Goal: Task Accomplishment & Management: Use online tool/utility

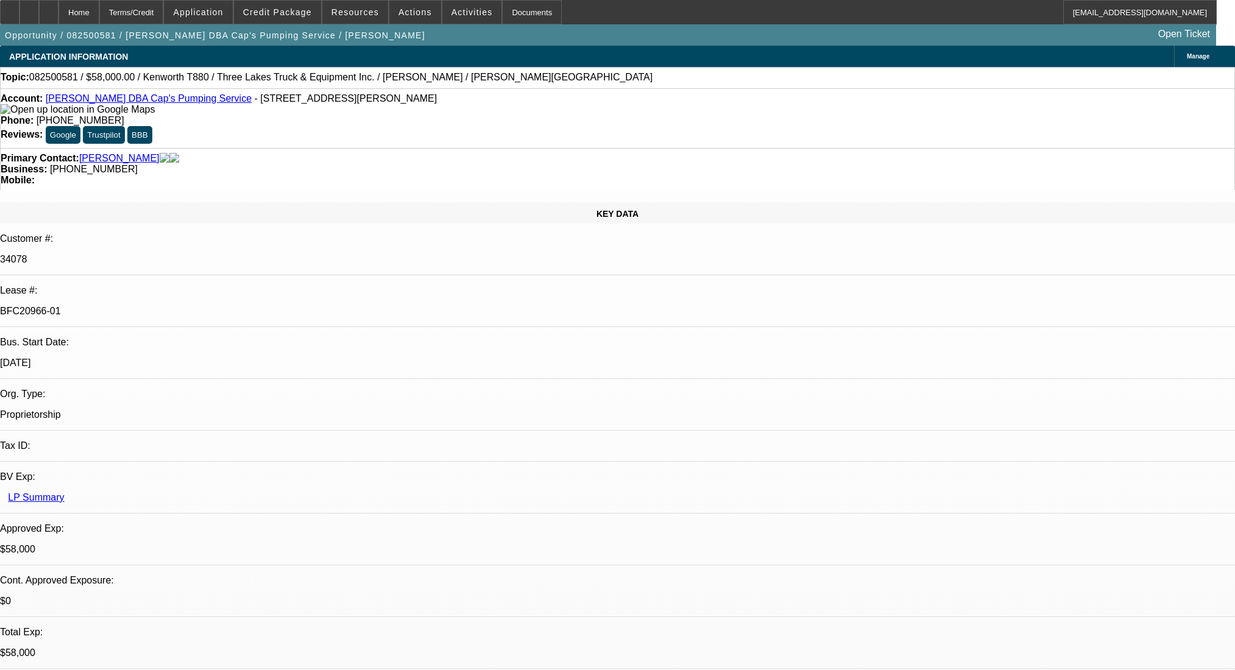
select select "0"
select select "9"
select select "0"
select select "6"
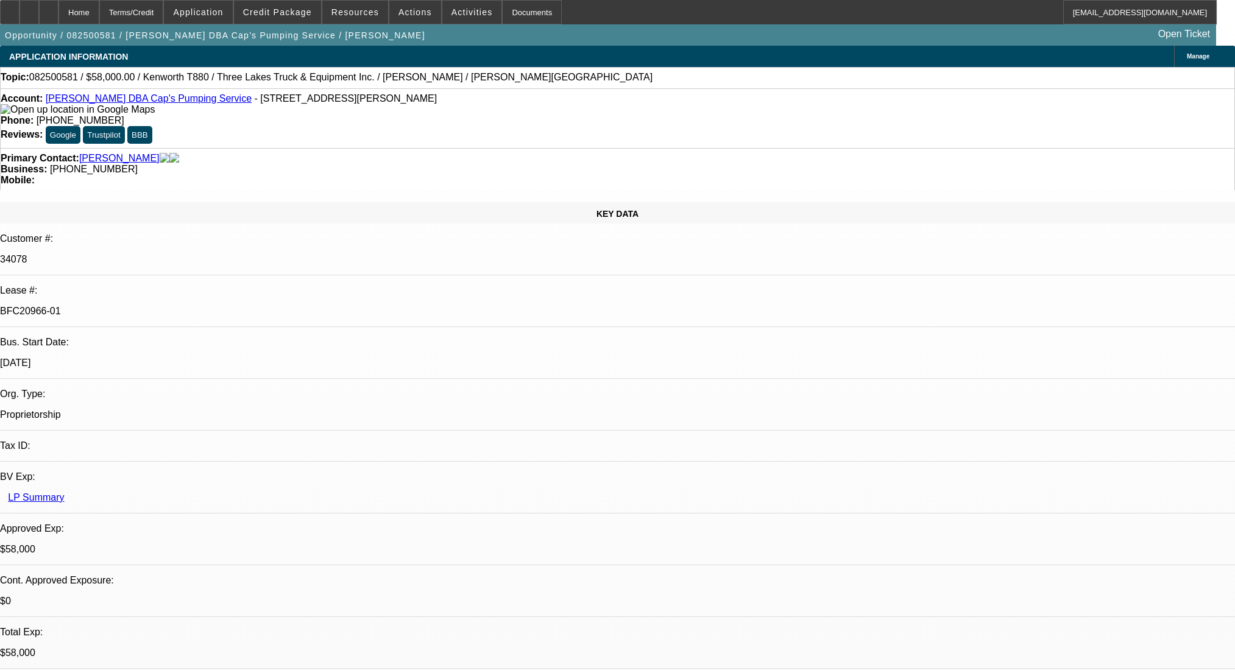
select select "0"
select select "9"
select select "0"
select select "6"
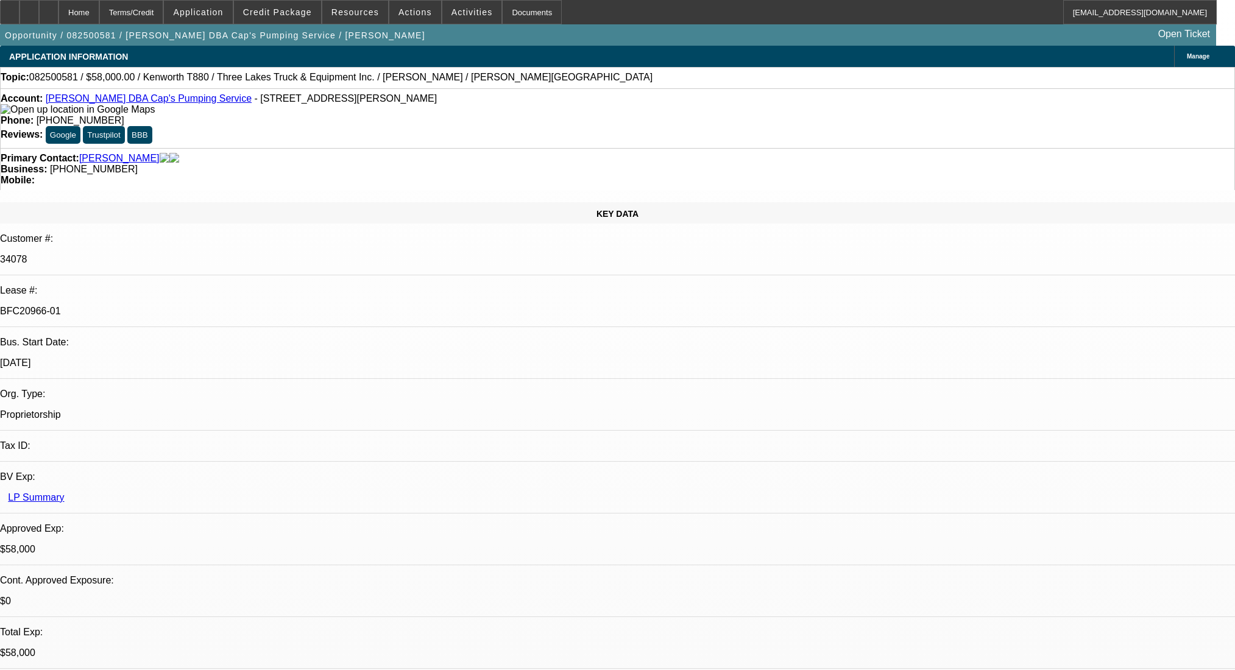
select select "0"
select select "9"
select select "0.1"
select select "4"
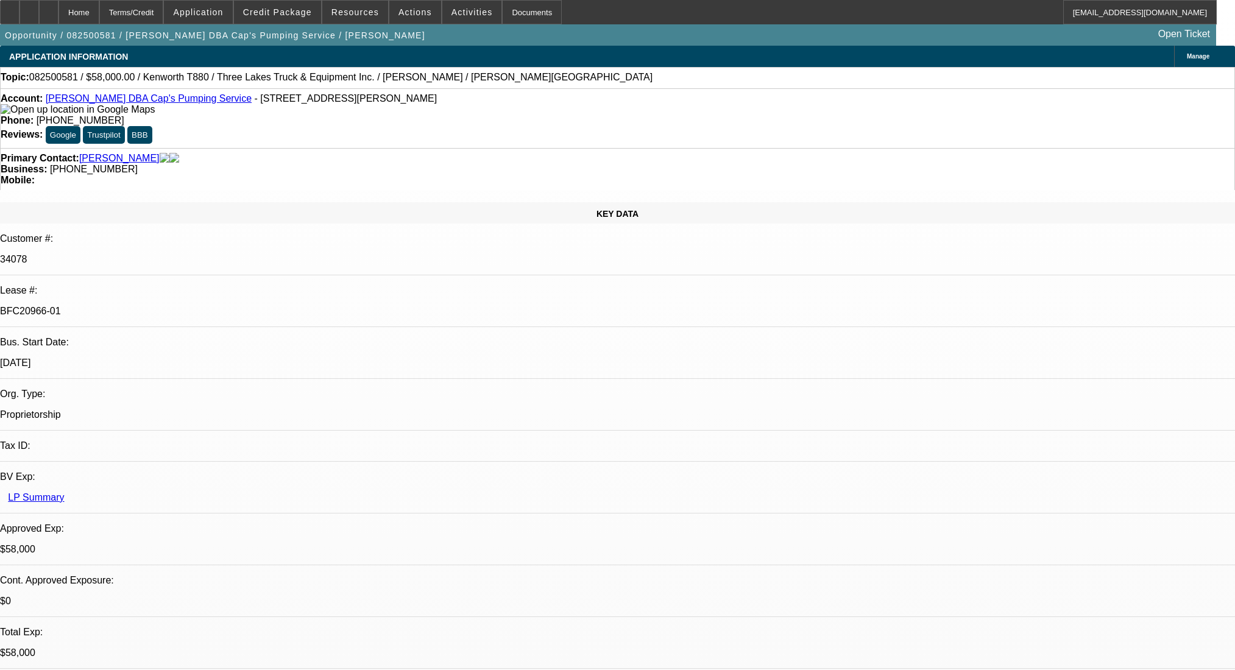
select select "0"
select select "0.1"
select select "4"
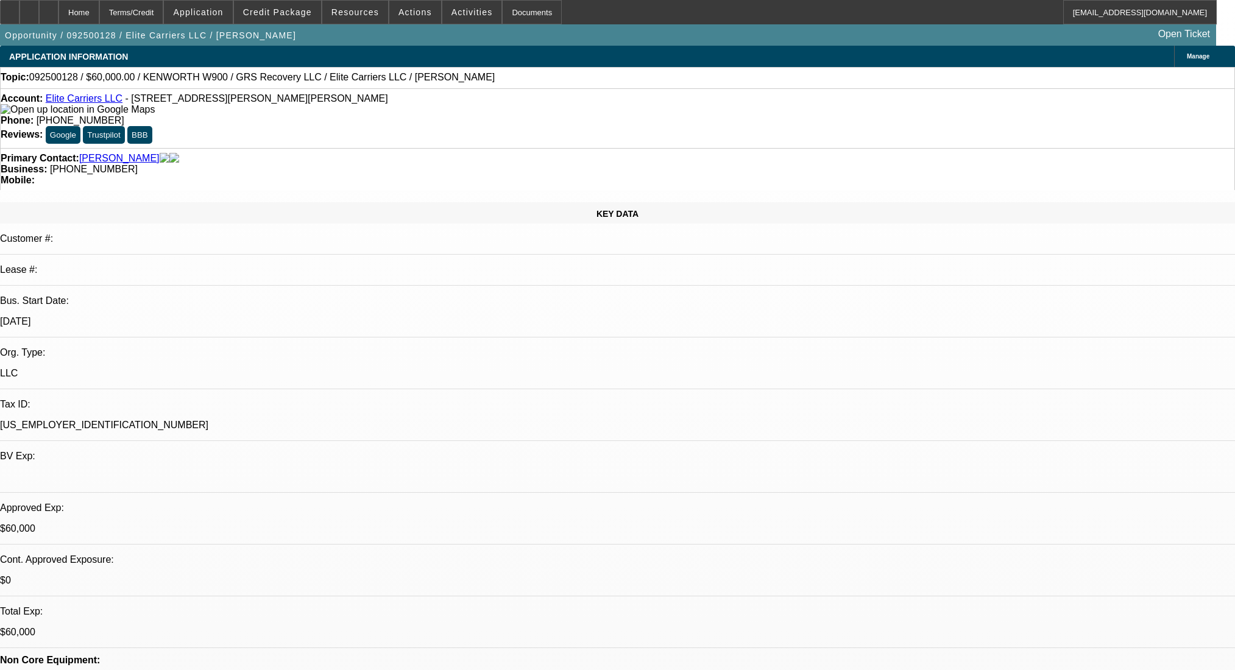
select select "0"
select select "2"
select select "0.1"
select select "4"
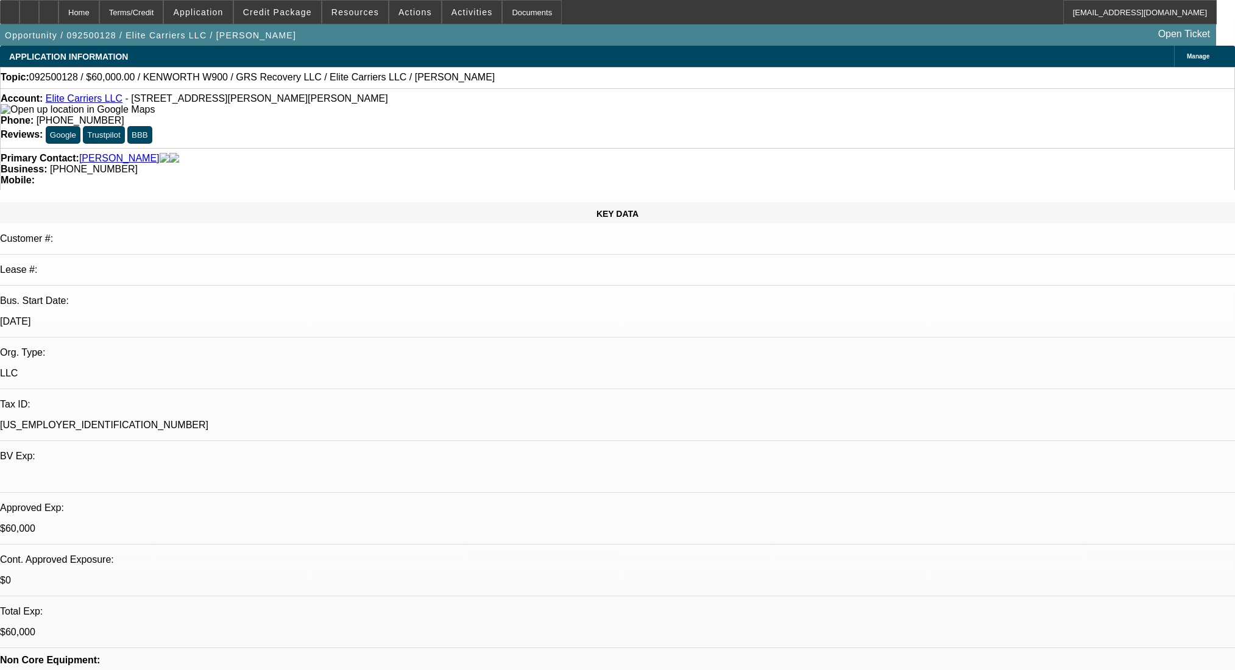
select select "0"
select select "2"
select select "0.1"
select select "4"
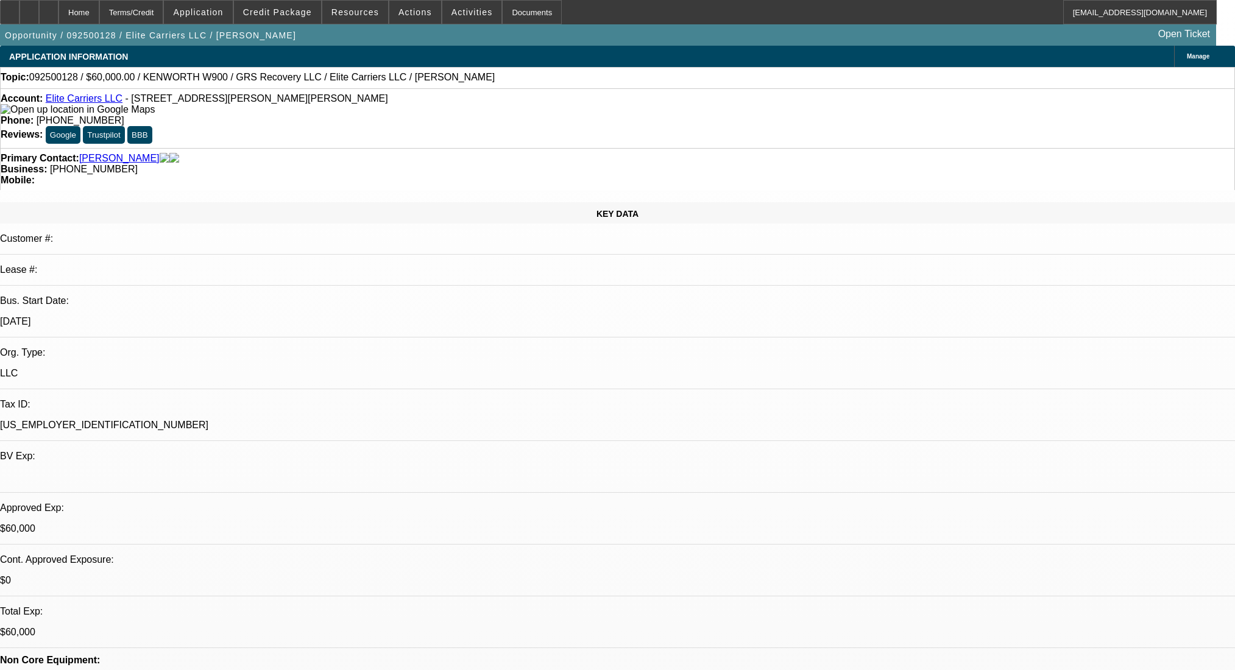
select select "0"
select select "2"
select select "0.1"
select select "4"
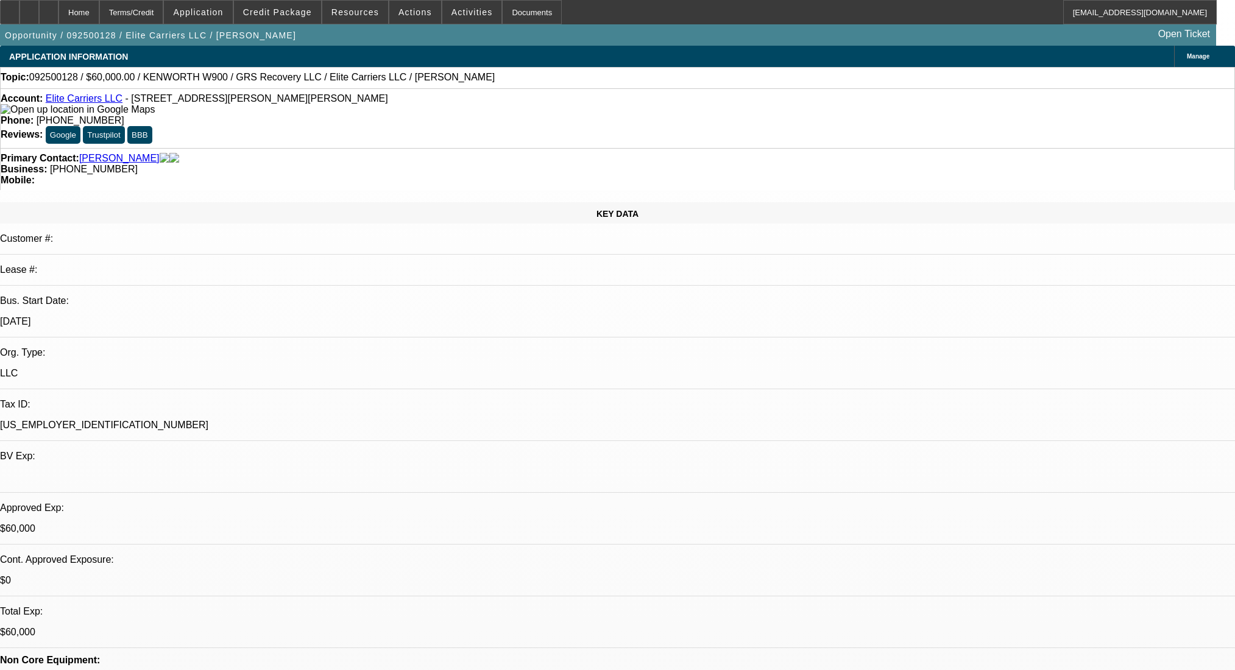
select select "0"
select select "2"
select select "0.1"
select select "4"
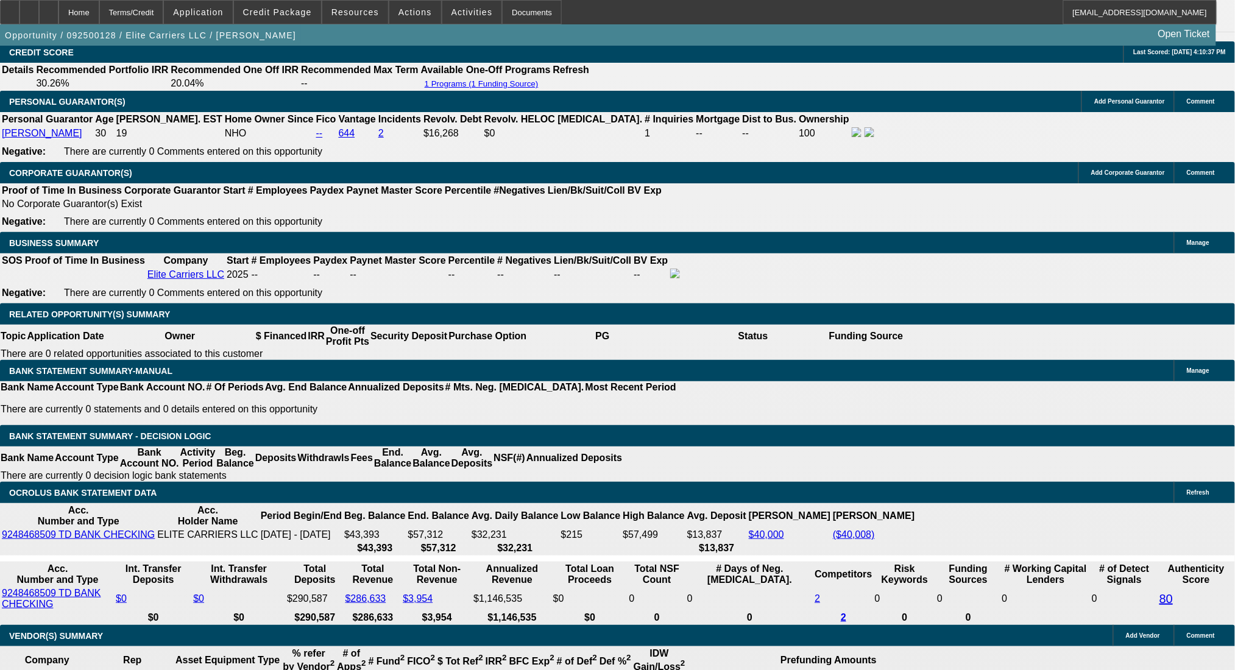
scroll to position [1689, 0]
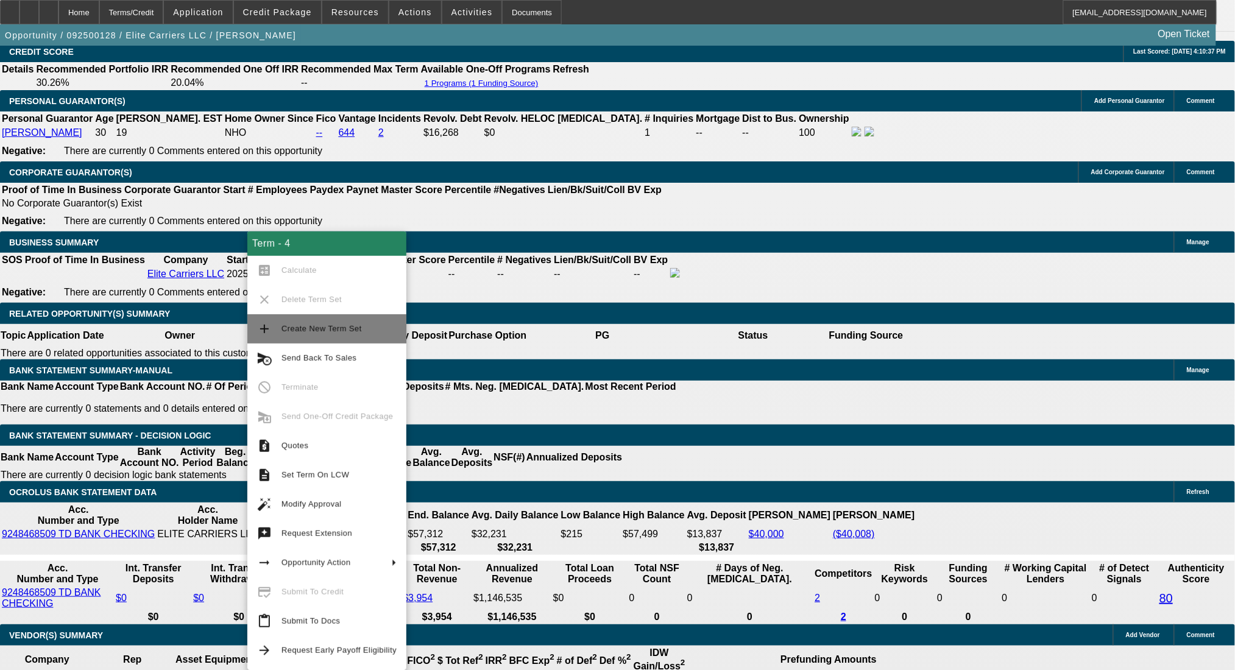
click at [303, 326] on span "Create New Term Set" at bounding box center [322, 328] width 80 height 9
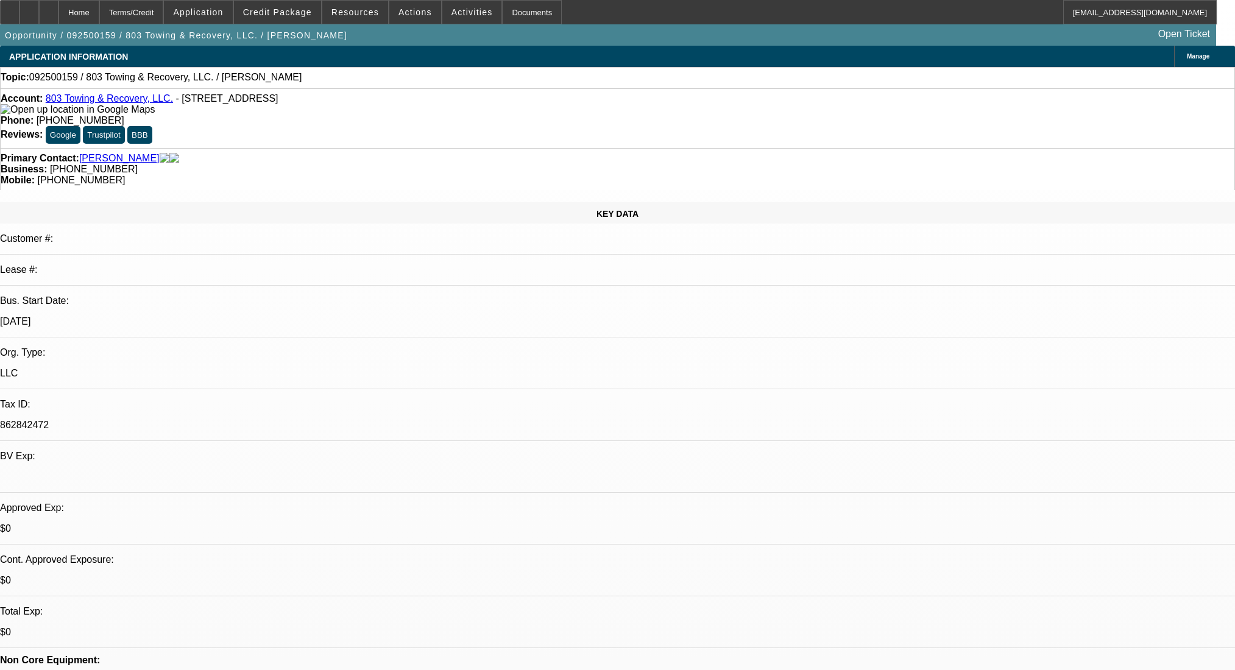
select select "0"
select select "2"
select select "0.1"
select select "4"
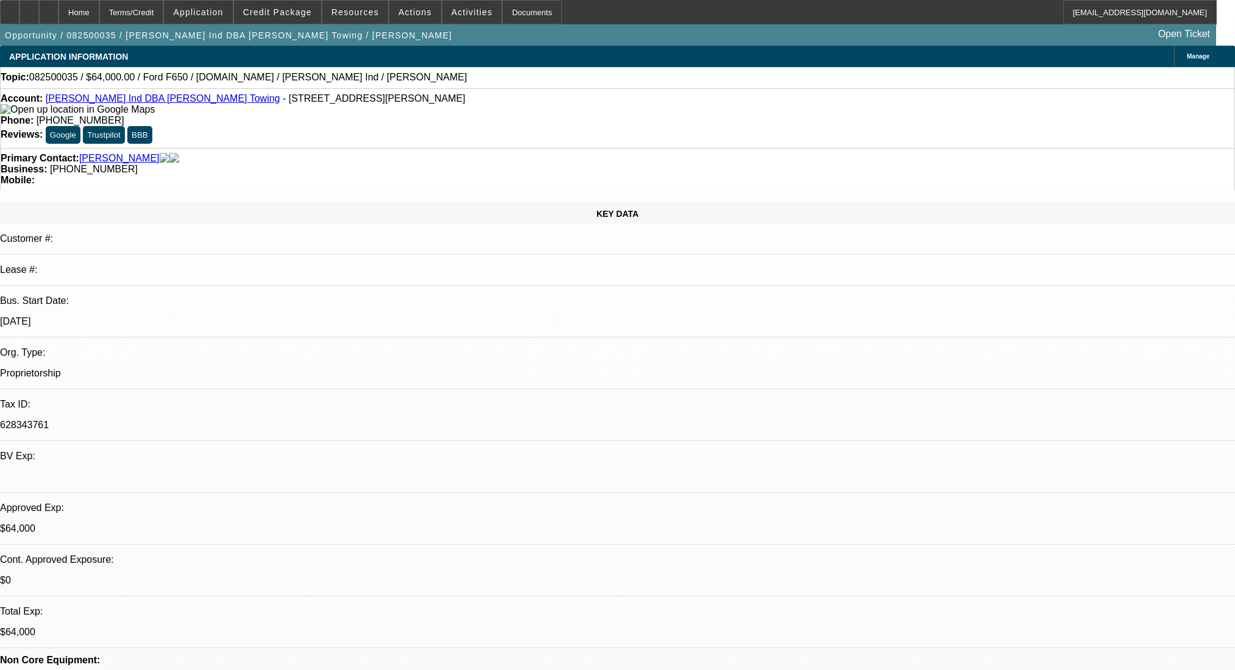
select select "0"
select select "2"
select select "0"
select select "6"
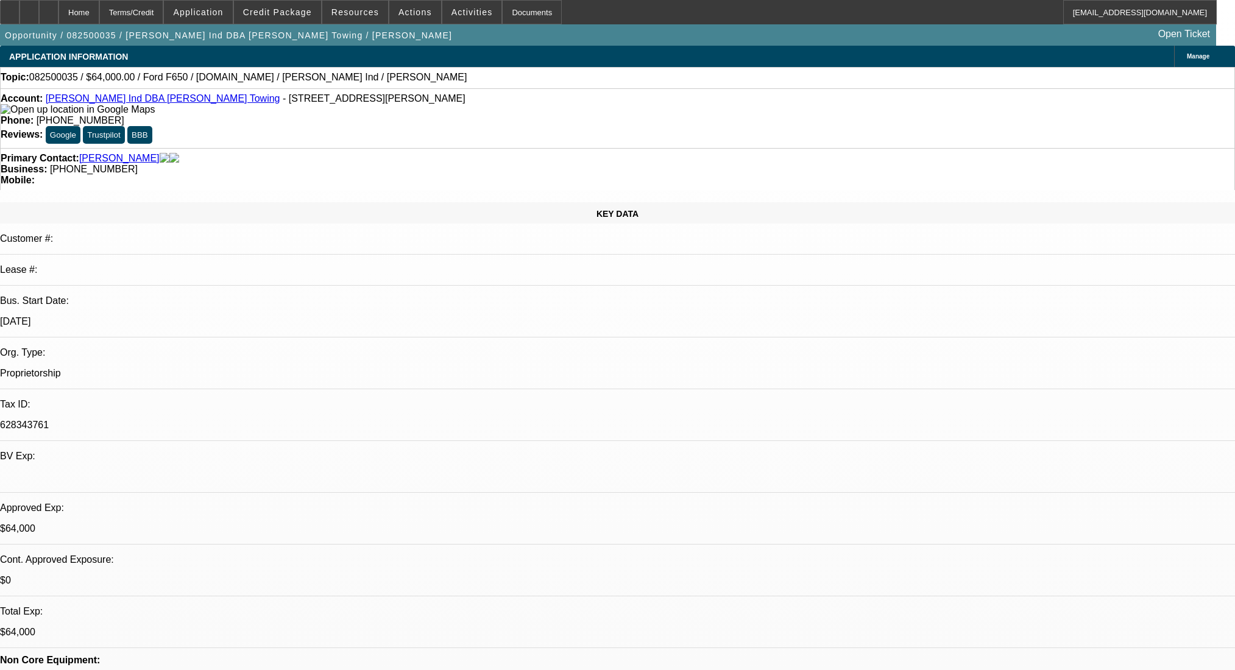
select select "0"
select select "2"
select select "0"
select select "6"
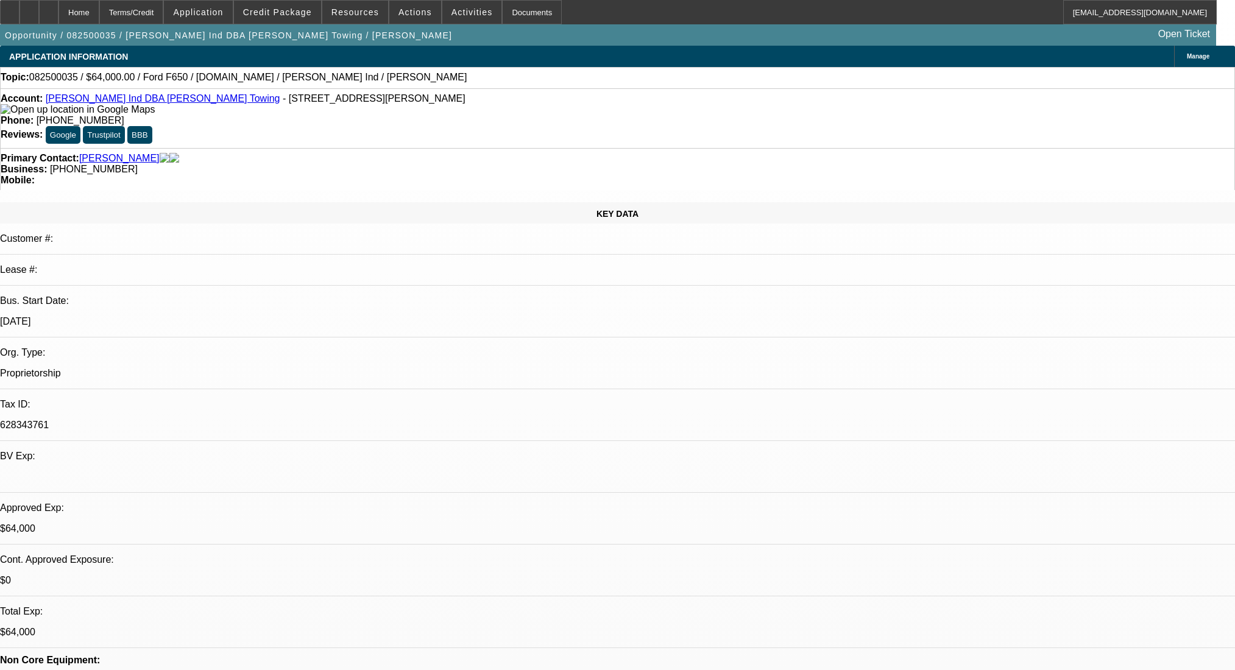
select select "0"
select select "2"
select select "0"
select select "6"
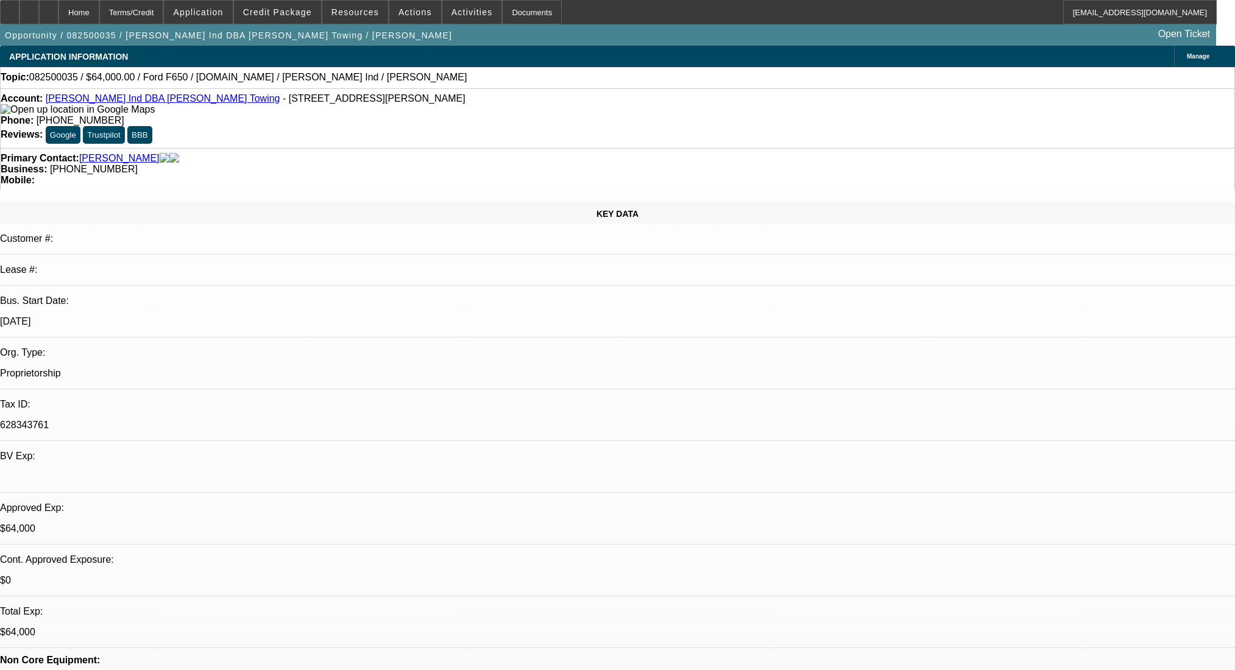
select select "0"
select select "2"
select select "0"
select select "6"
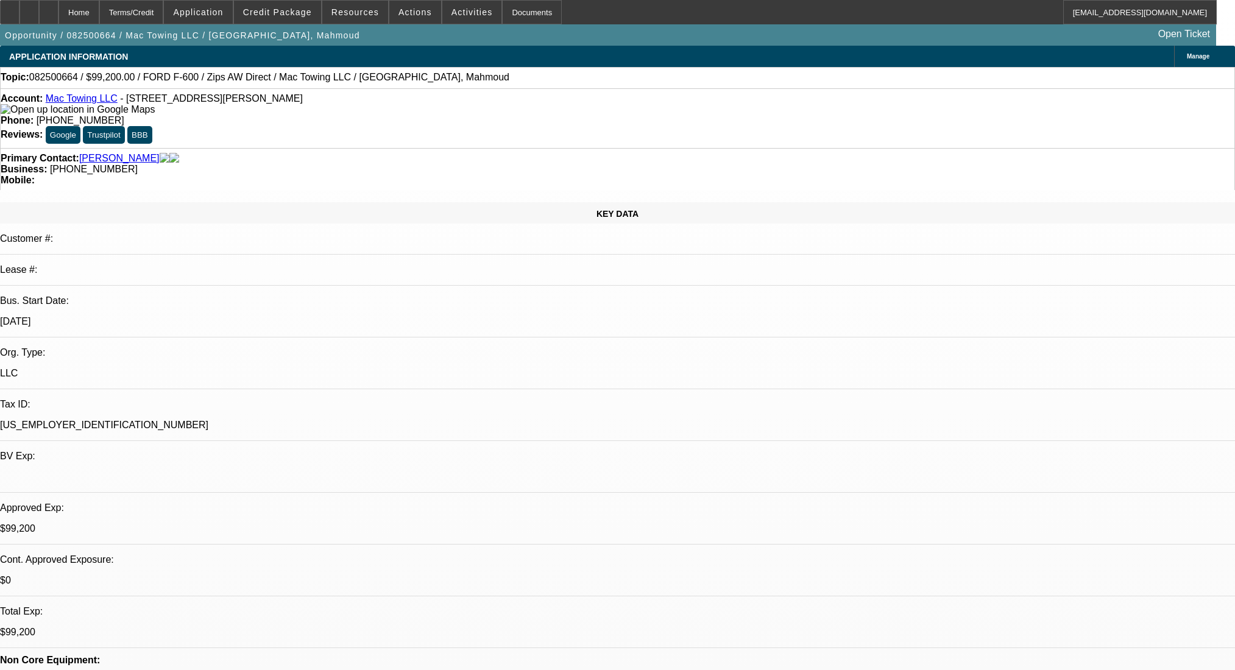
select select "0"
select select "2"
select select "0"
select select "6"
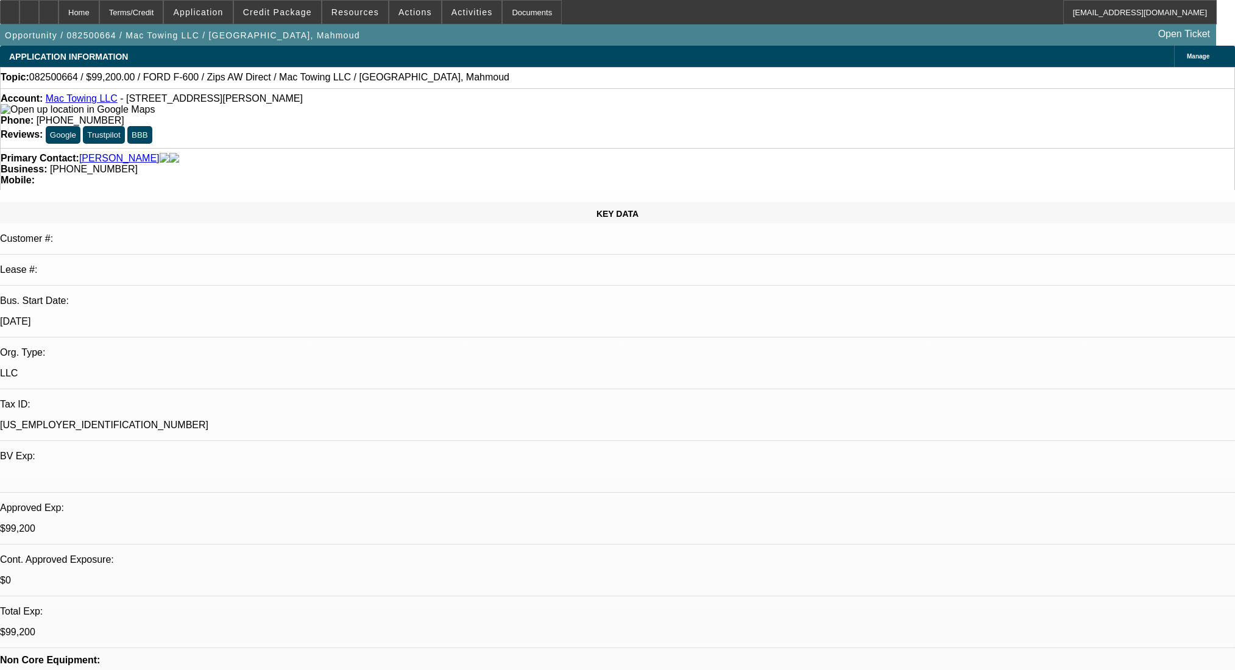
select select "0.2"
select select "2"
select select "0"
select select "6"
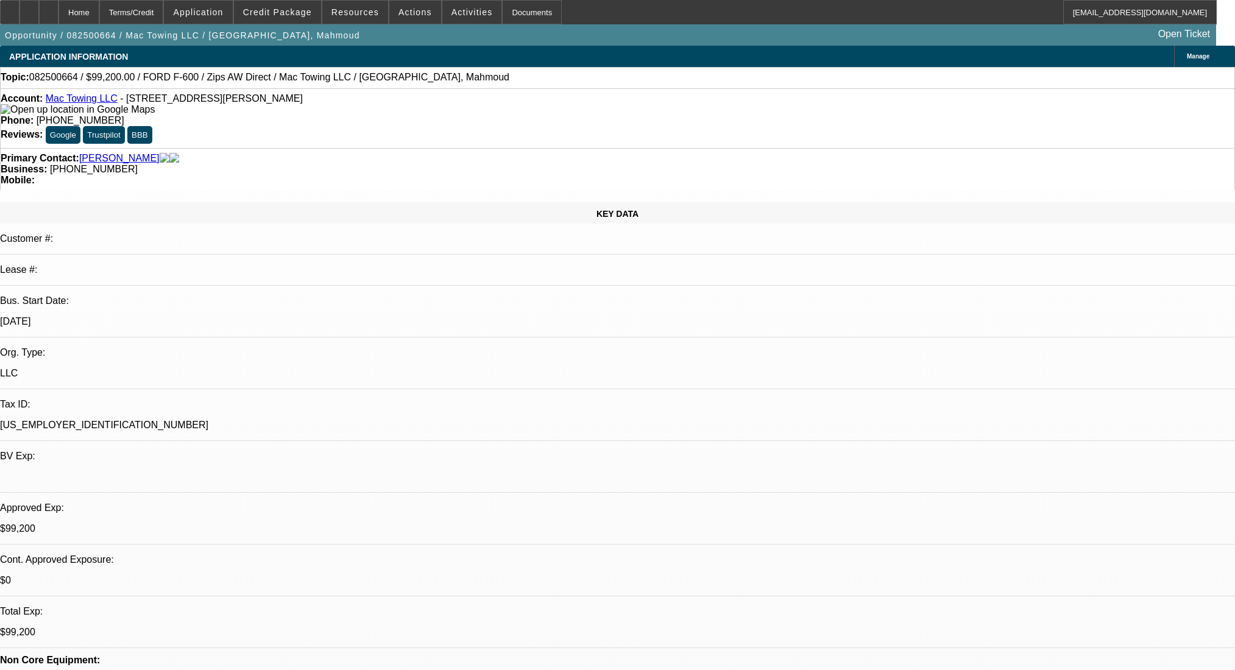
select select "0.2"
select select "2"
select select "0"
select select "6"
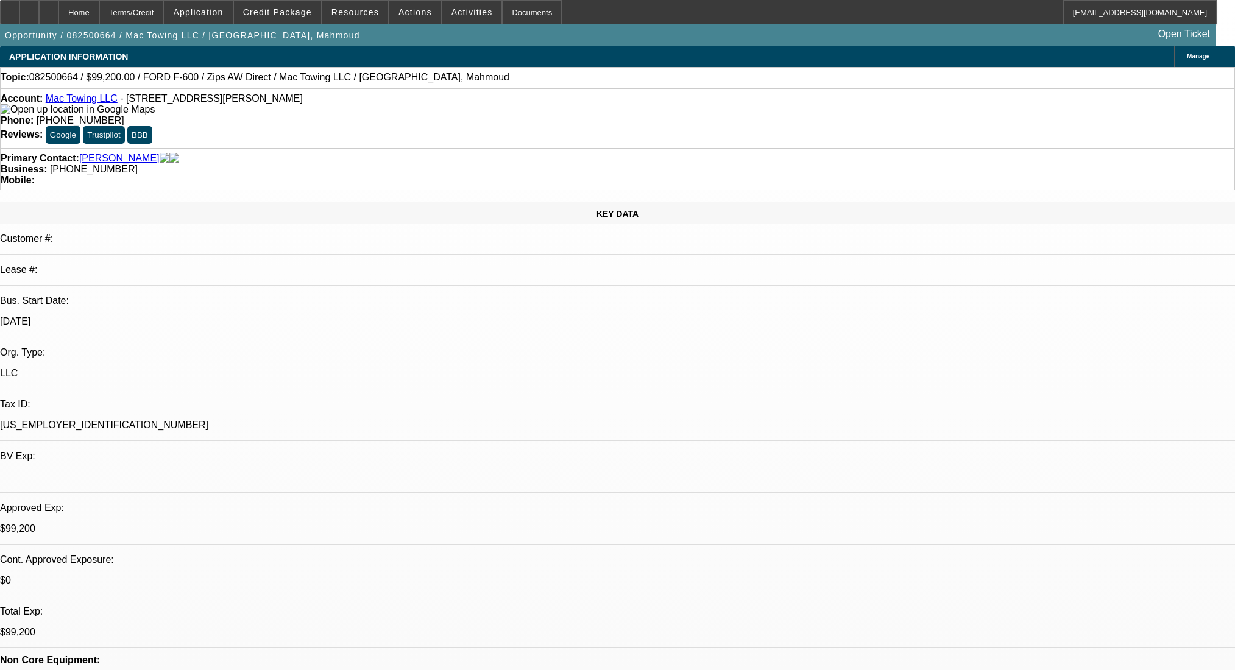
select select "0.2"
select select "2"
select select "0"
select select "6"
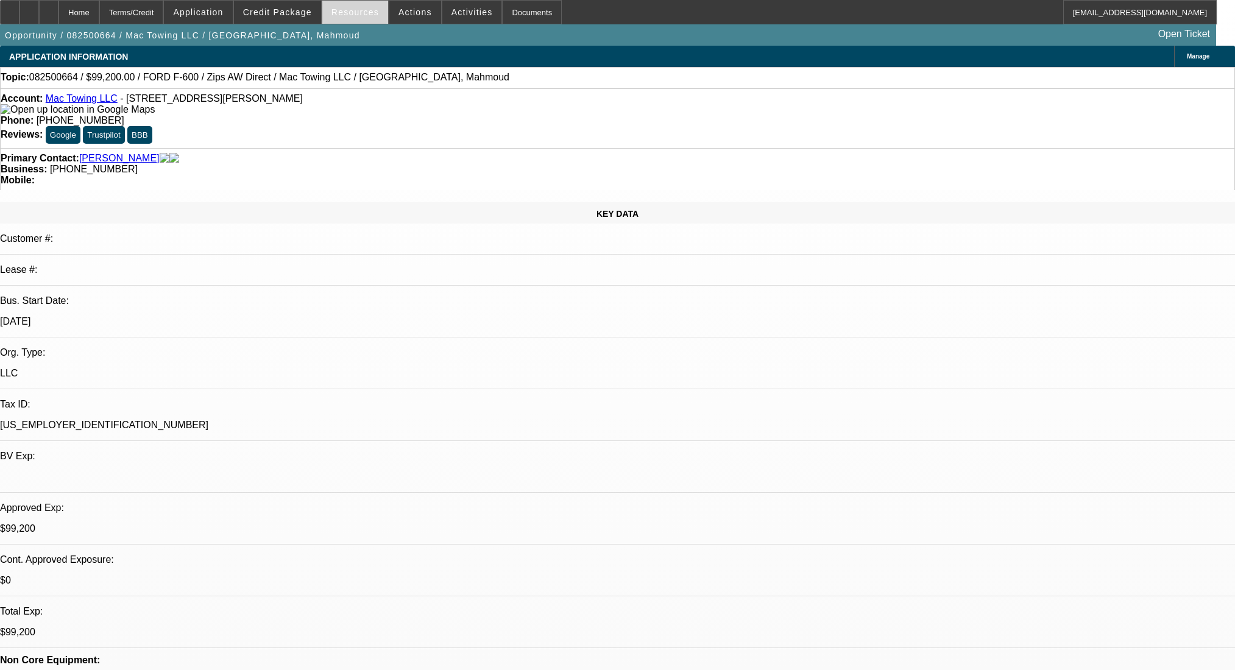
scroll to position [1623, 0]
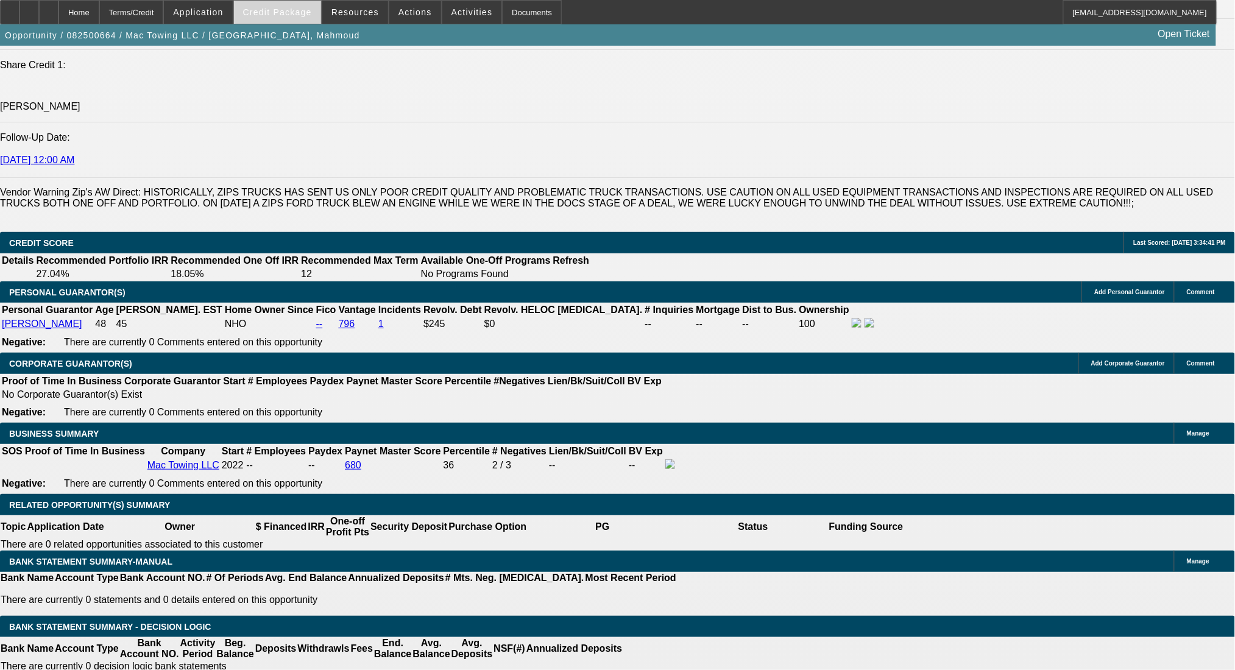
click at [295, 3] on span at bounding box center [277, 12] width 87 height 29
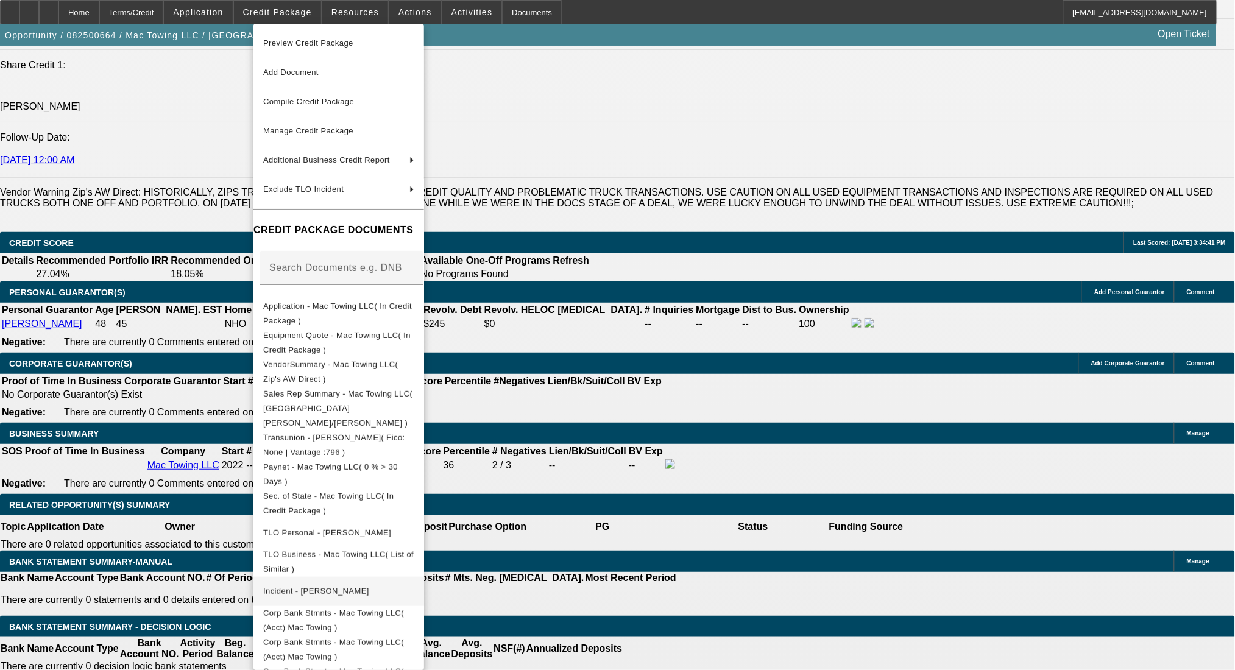
drag, startPoint x: 308, startPoint y: 358, endPoint x: 333, endPoint y: 586, distance: 229.2
click at [333, 586] on div "Preview Credit Package Add Document Compile Credit Package Manage Credit Packag…" at bounding box center [339, 434] width 171 height 821
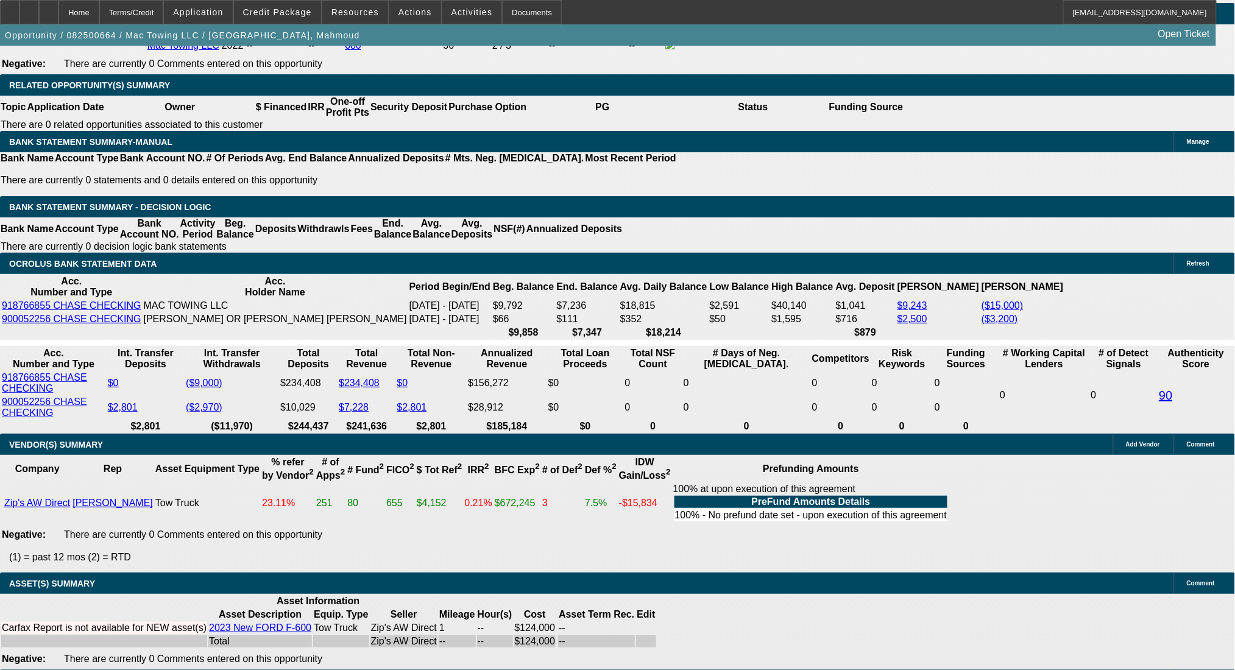
scroll to position [2091, 0]
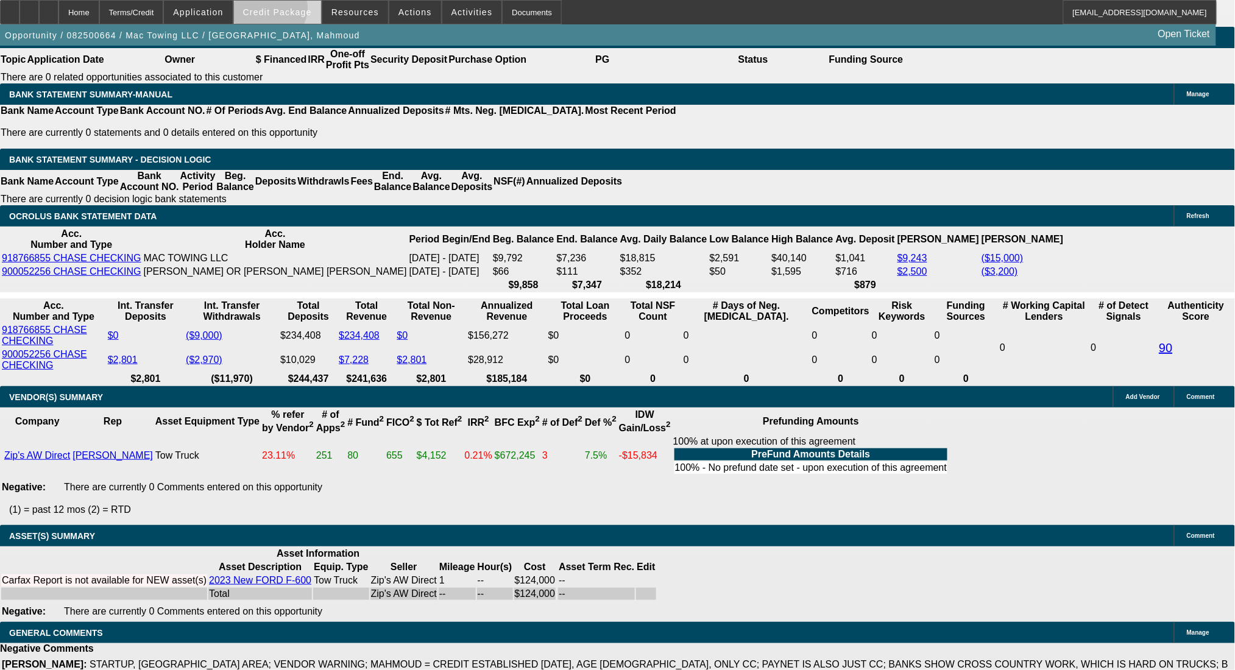
click at [289, 11] on span "Credit Package" at bounding box center [277, 12] width 69 height 10
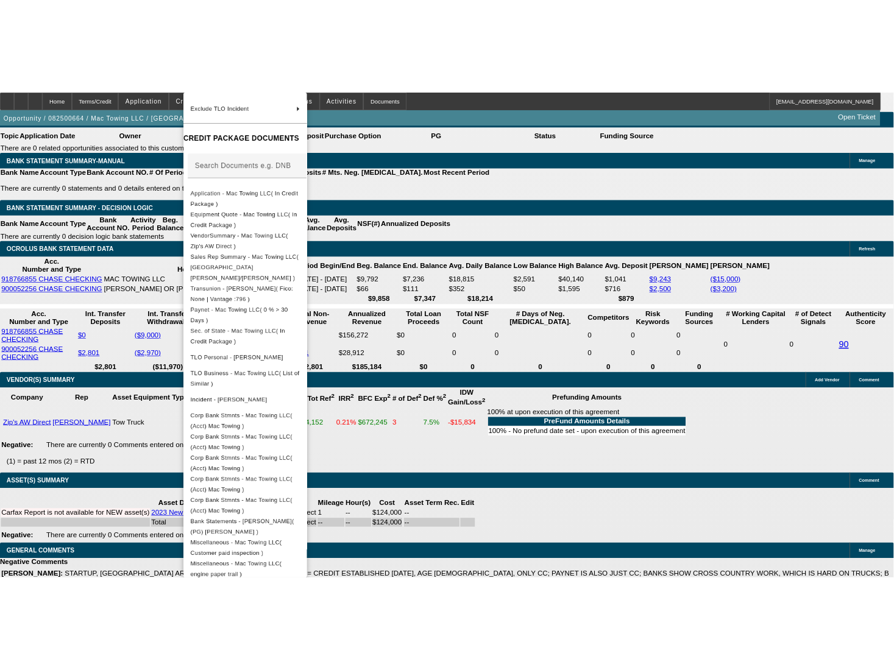
scroll to position [2355, 0]
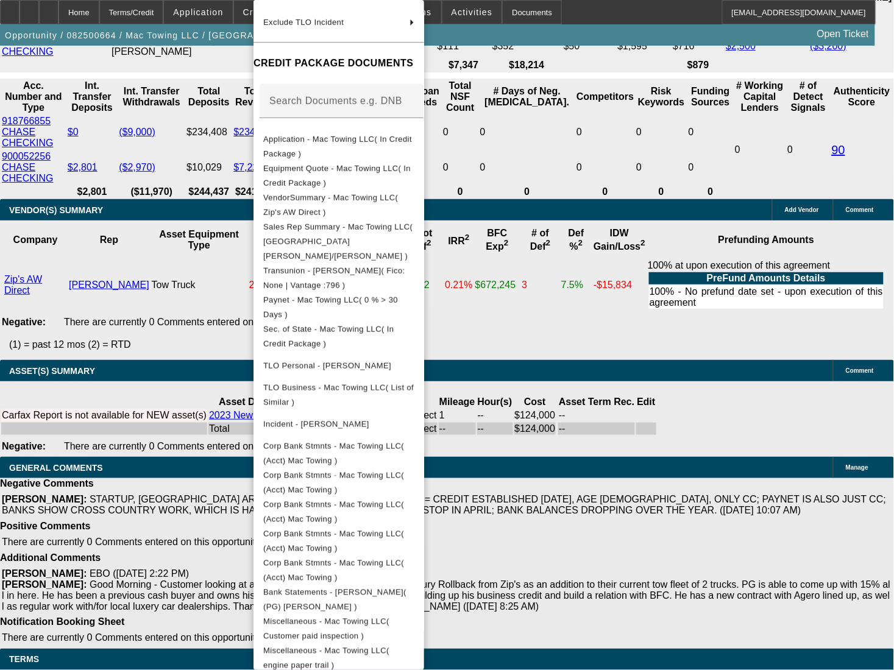
click at [140, 224] on div at bounding box center [447, 335] width 894 height 670
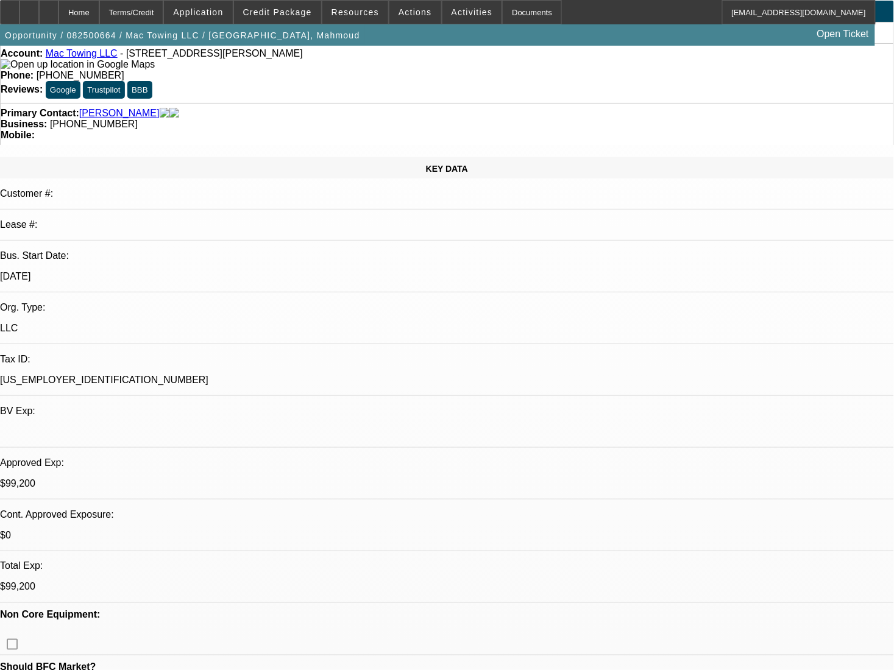
scroll to position [0, 0]
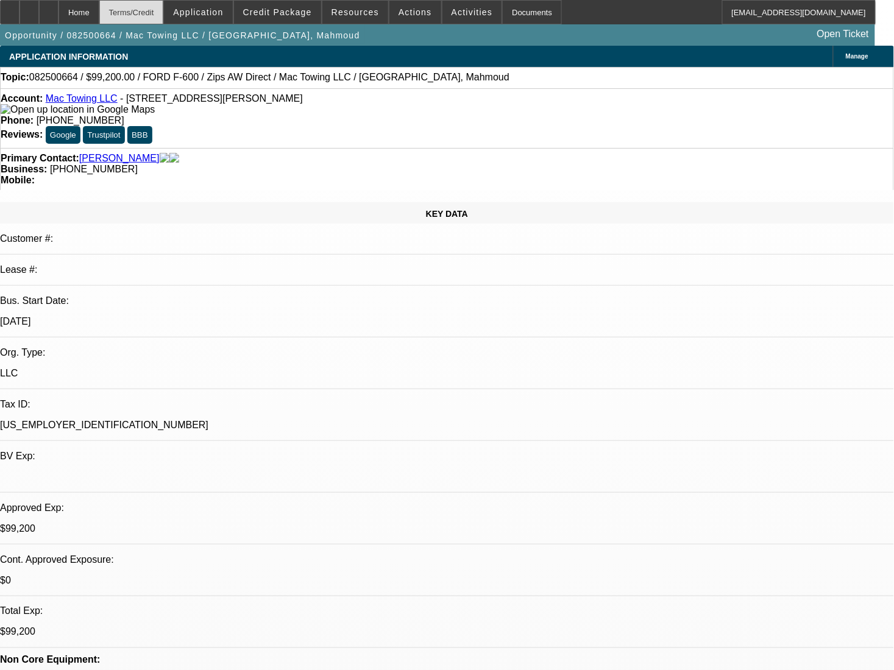
click at [164, 13] on div "Terms/Credit" at bounding box center [131, 12] width 65 height 24
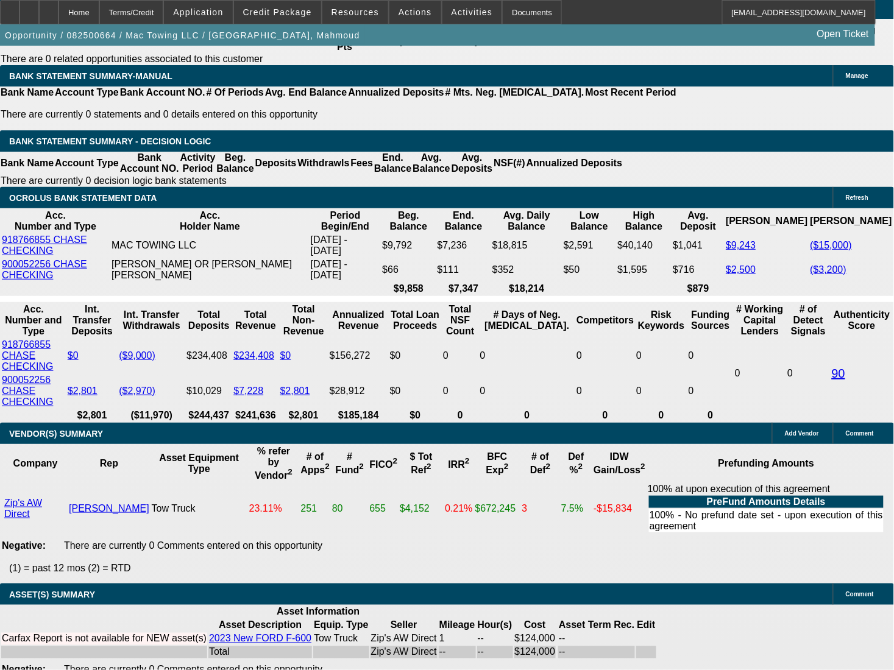
radio input "true"
type textarea "Seller info 313-200-7432"
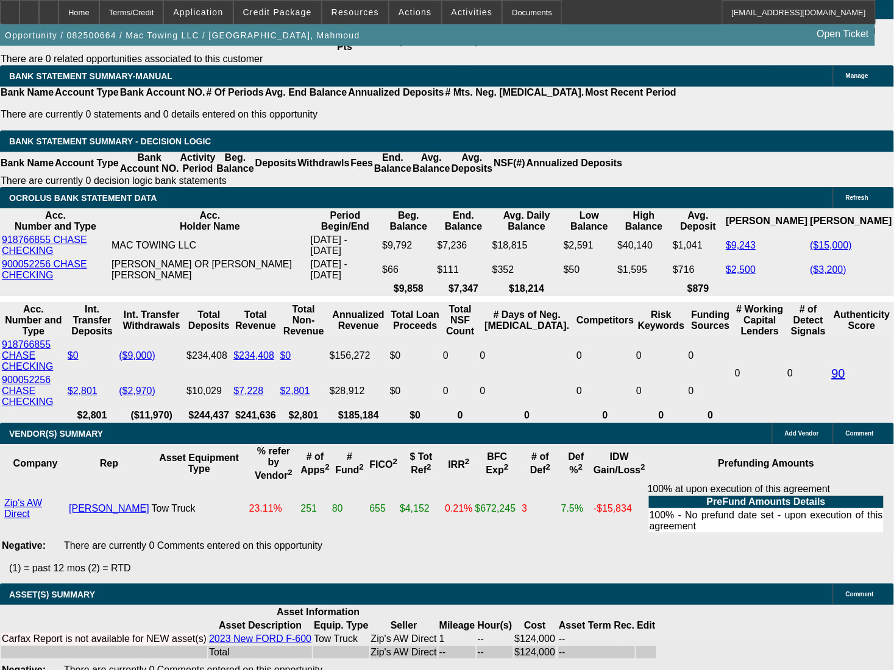
radio input "true"
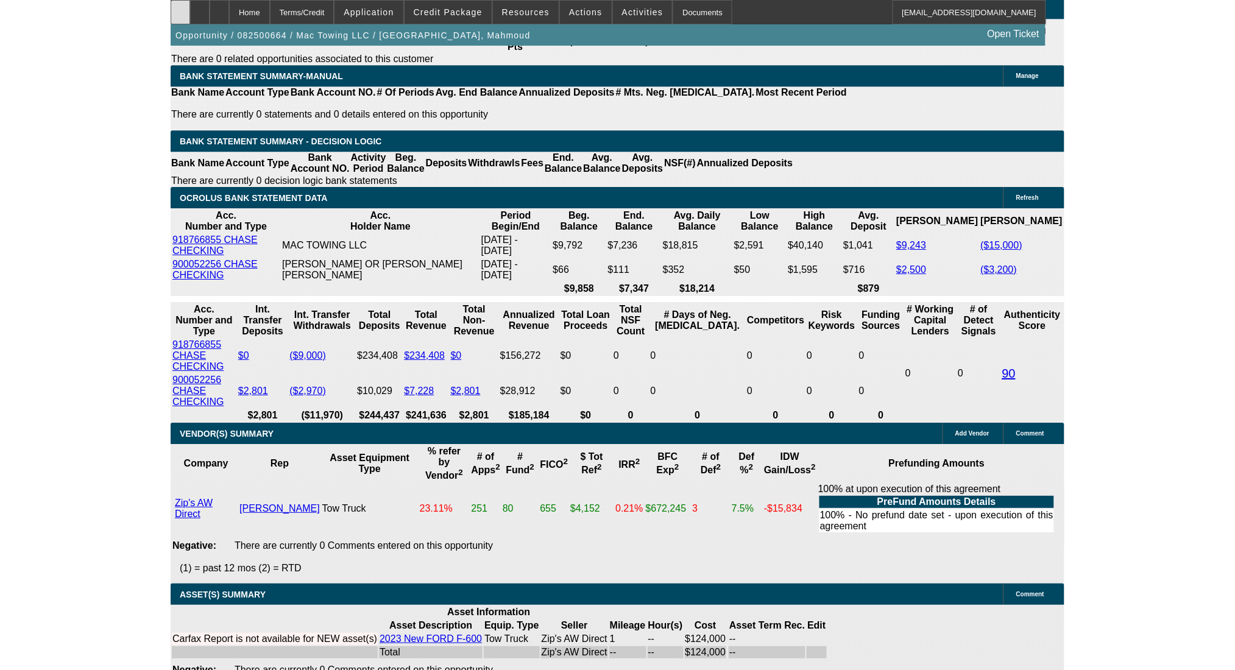
scroll to position [1889, 0]
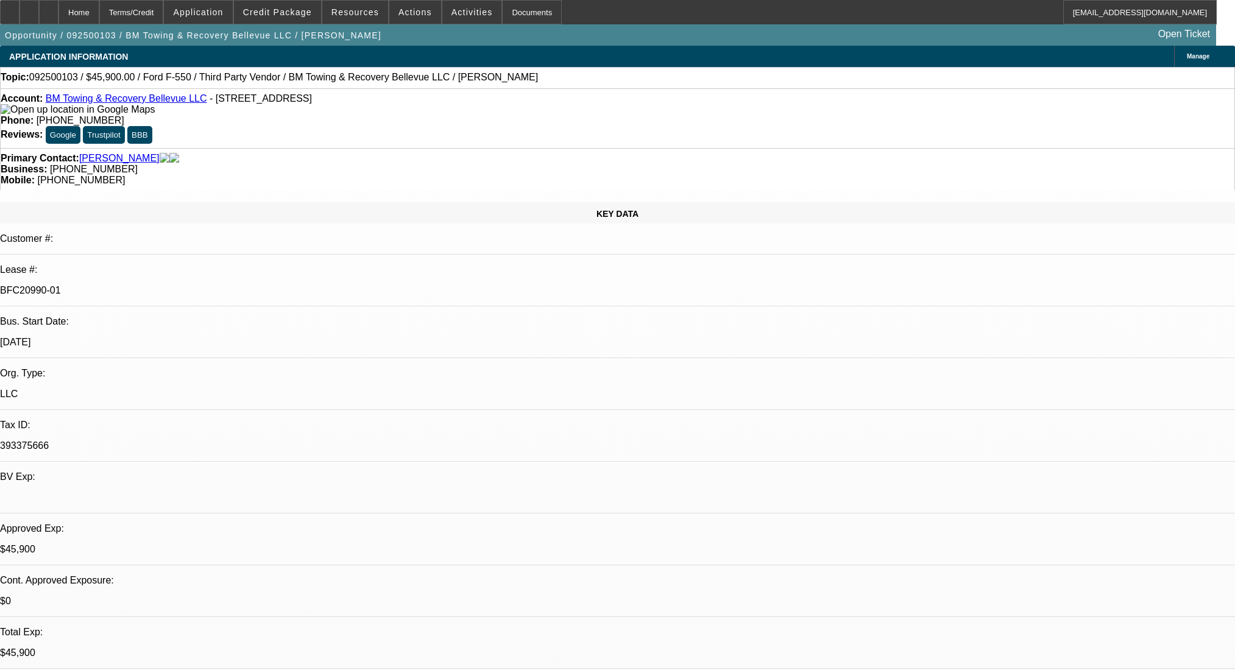
select select "0.15"
select select "2"
select select "0.1"
select select "4"
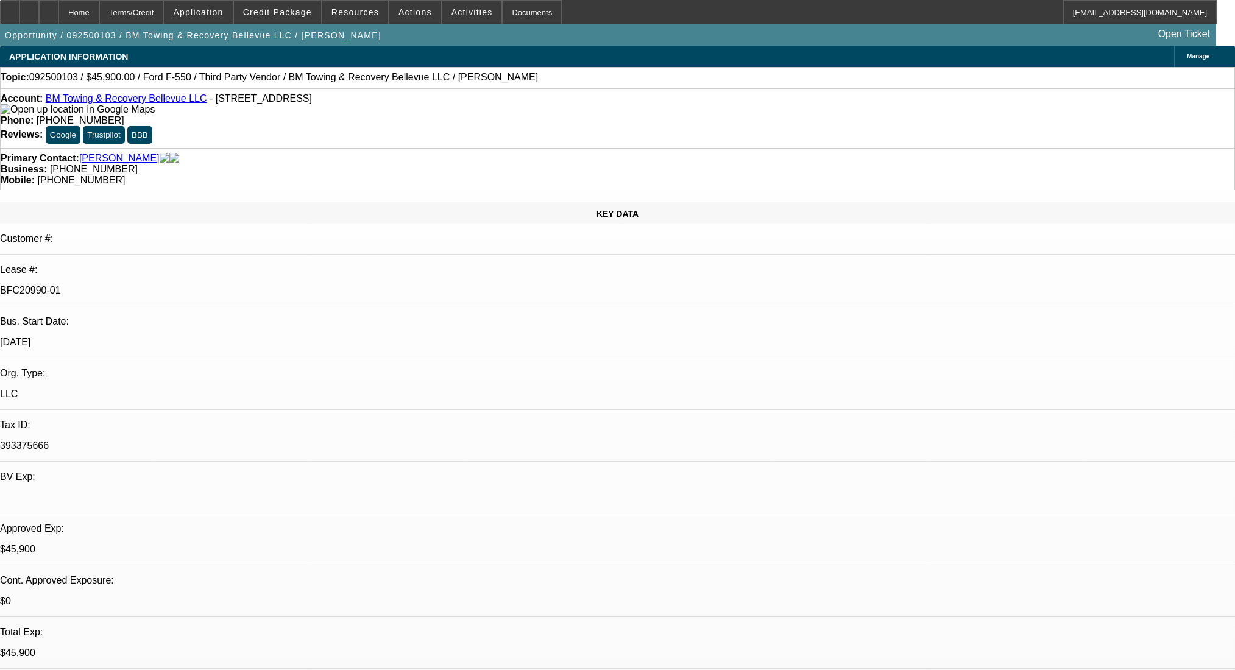
select select "0"
select select "2"
select select "0.1"
select select "4"
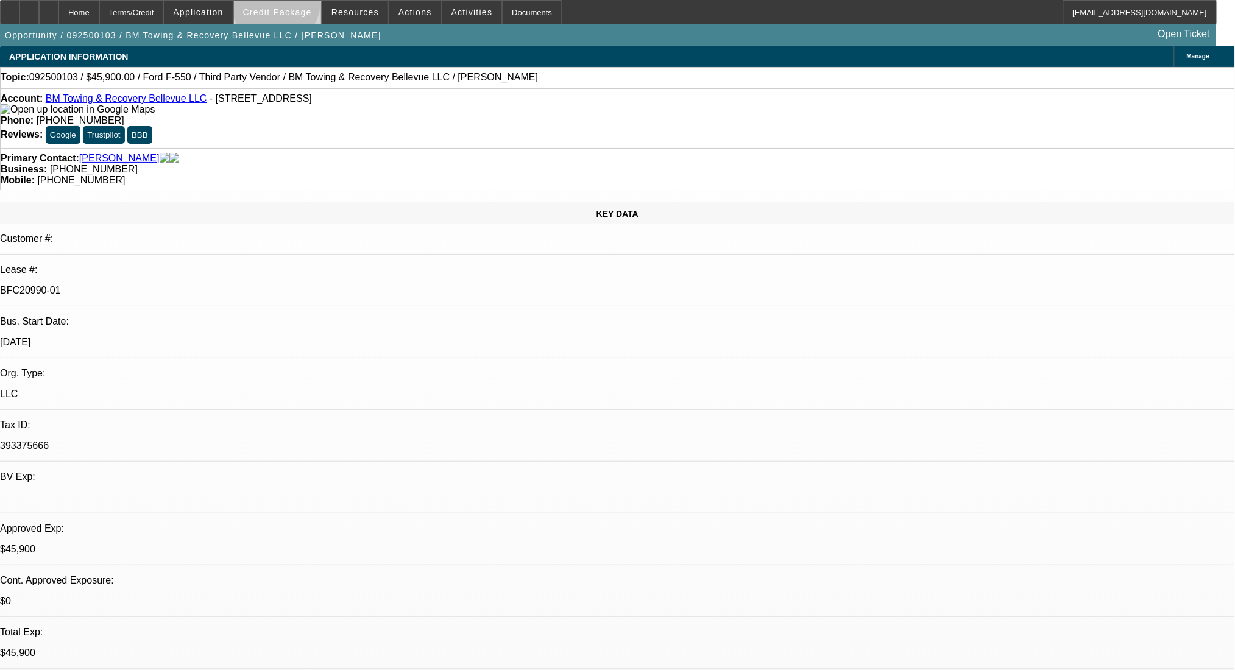
click at [296, 5] on span at bounding box center [277, 12] width 87 height 29
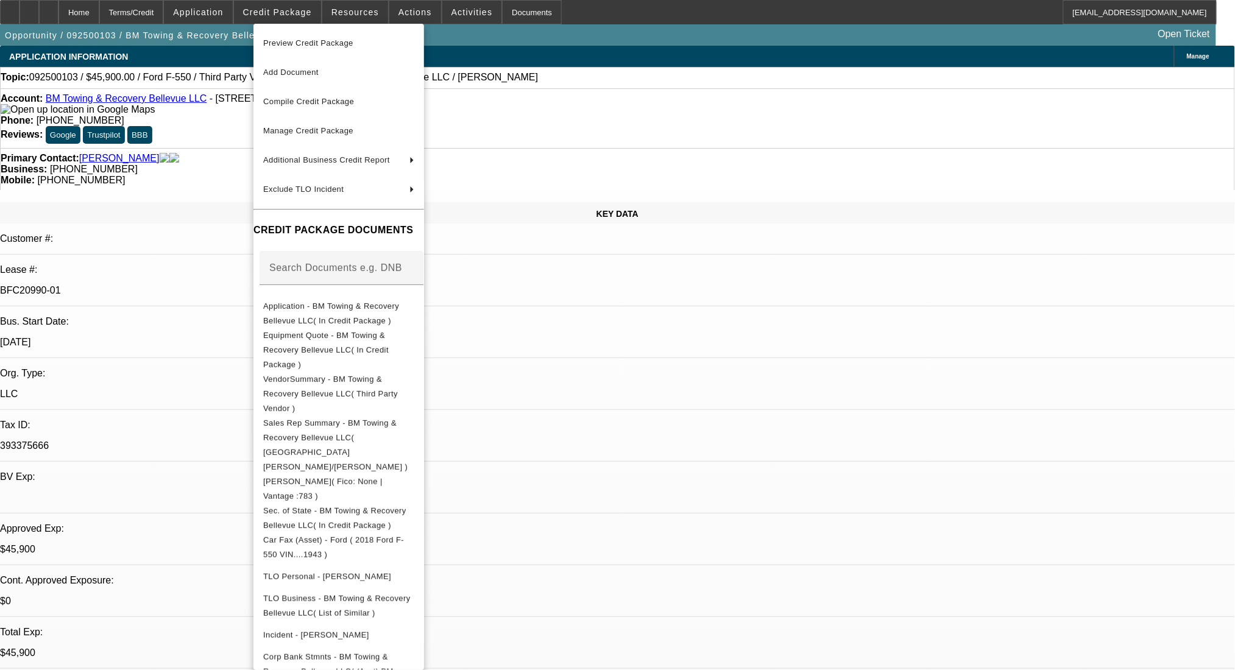
click at [157, 16] on div at bounding box center [617, 335] width 1235 height 670
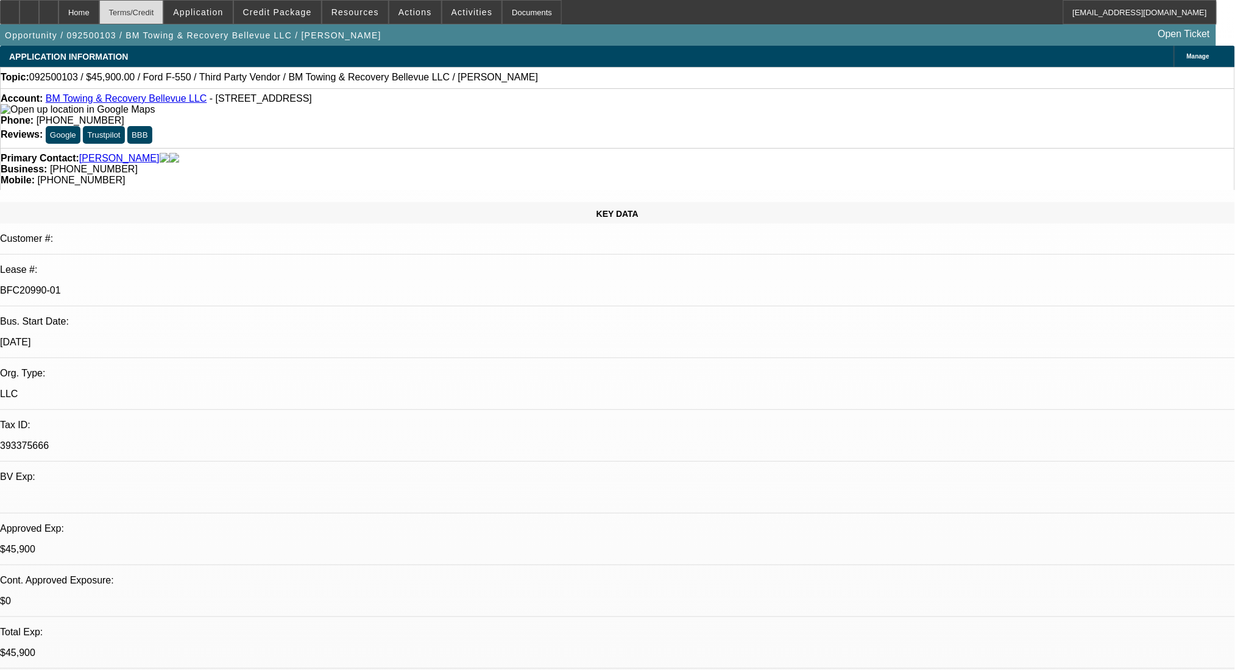
click at [157, 14] on div "Terms/Credit" at bounding box center [131, 12] width 65 height 24
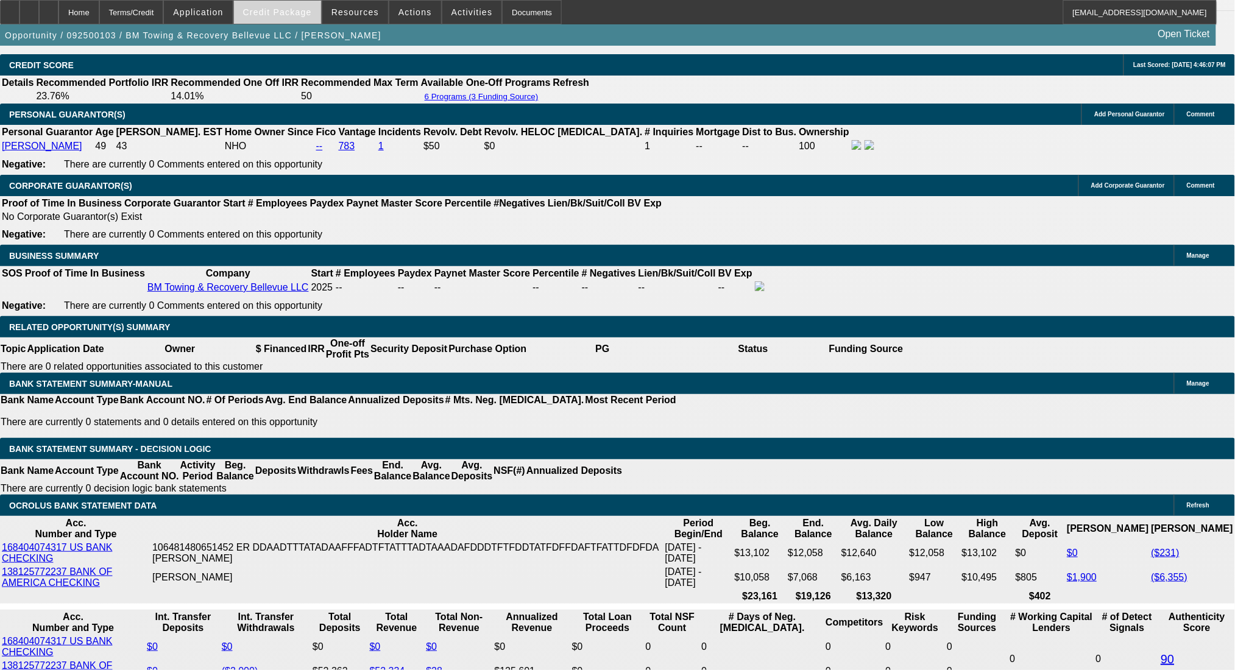
click at [296, 10] on span "Credit Package" at bounding box center [277, 12] width 69 height 10
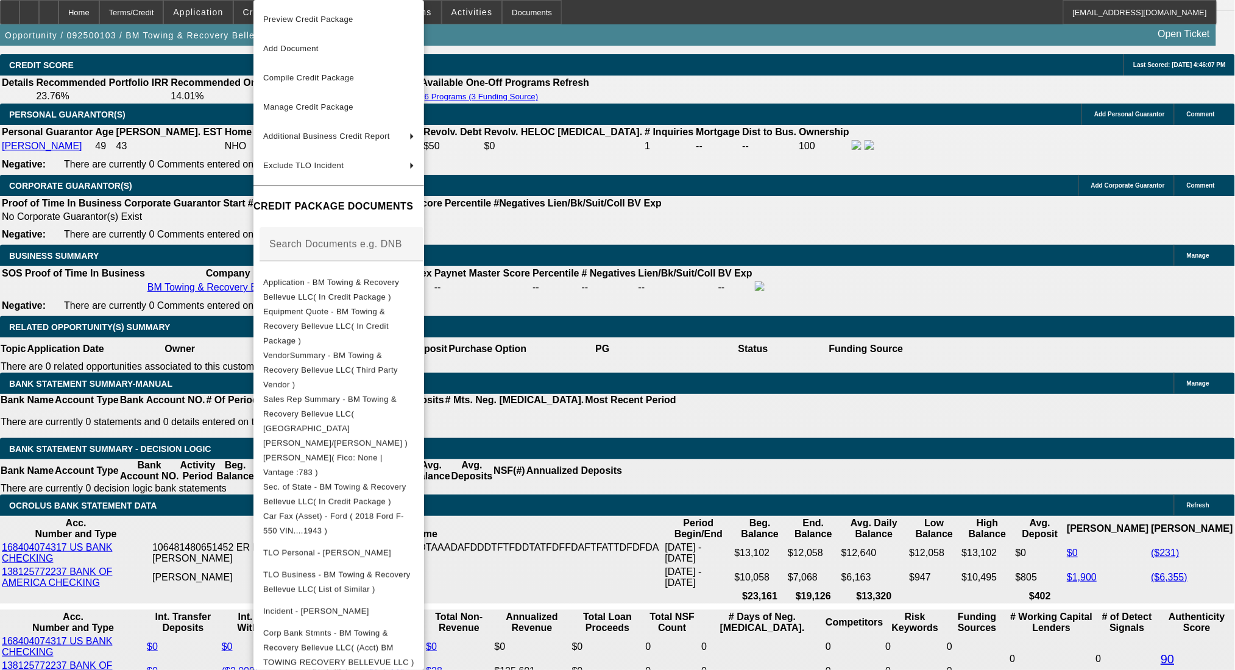
scroll to position [91, 0]
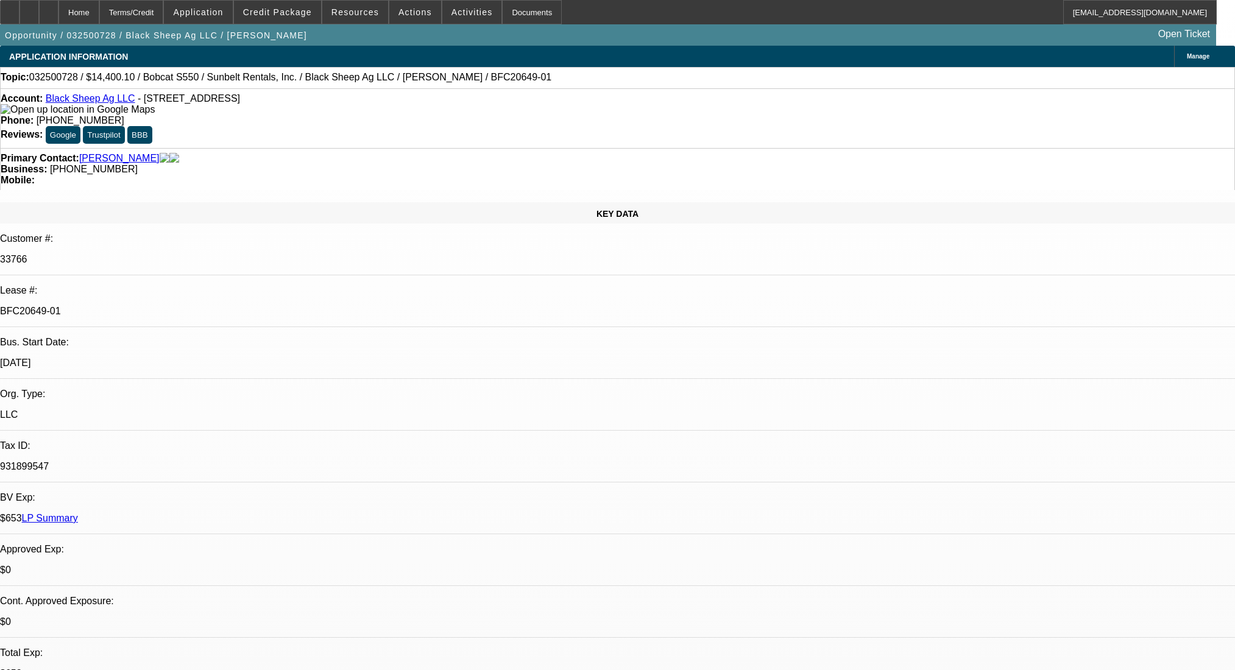
select select "0"
select select "0.1"
select select "4"
select select "0"
select select "0.1"
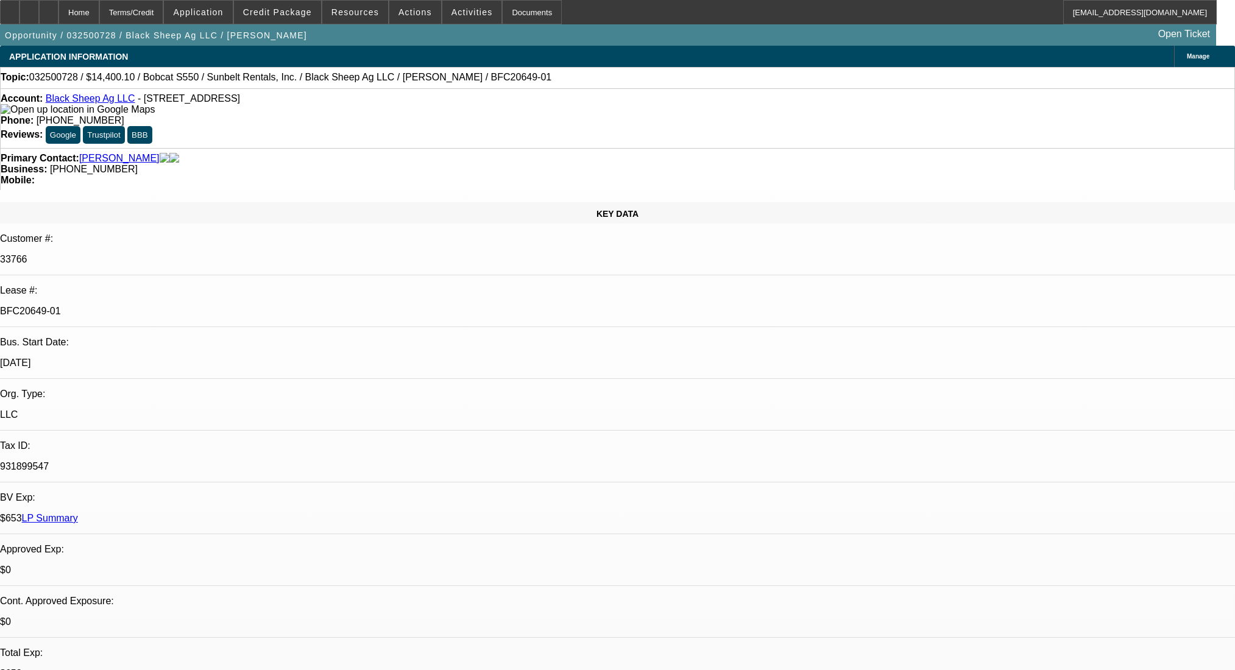
select select "4"
select select "0"
select select "0.1"
select select "4"
select select "0"
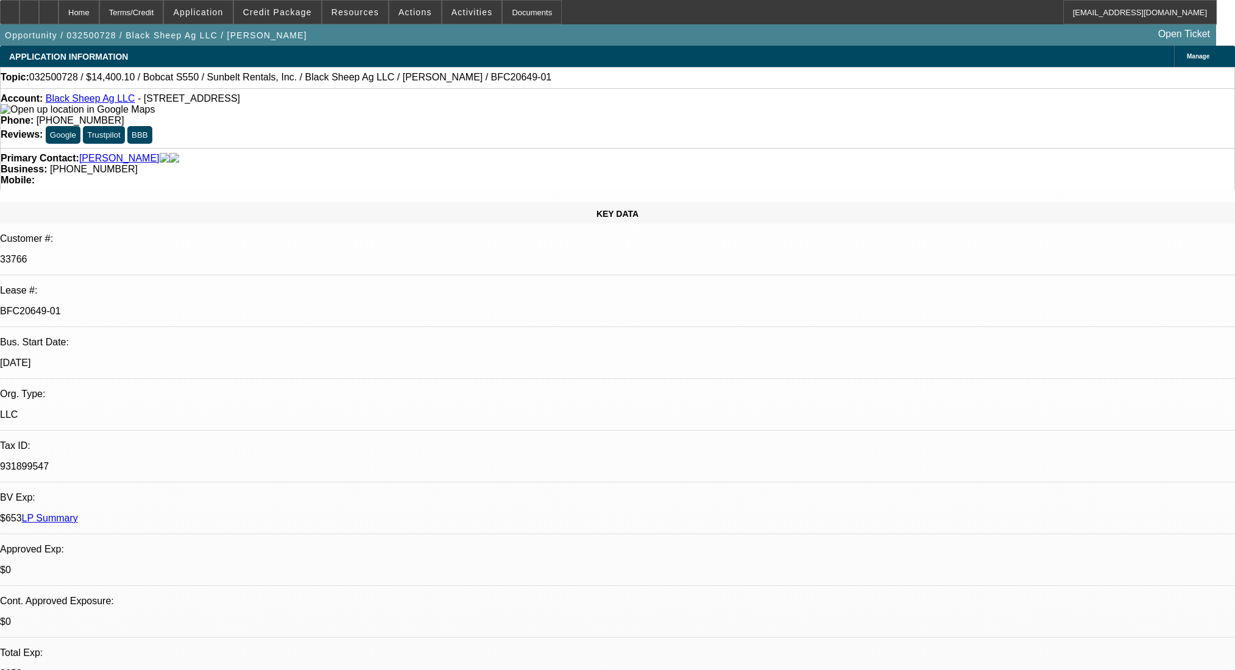
select select "0.1"
select select "4"
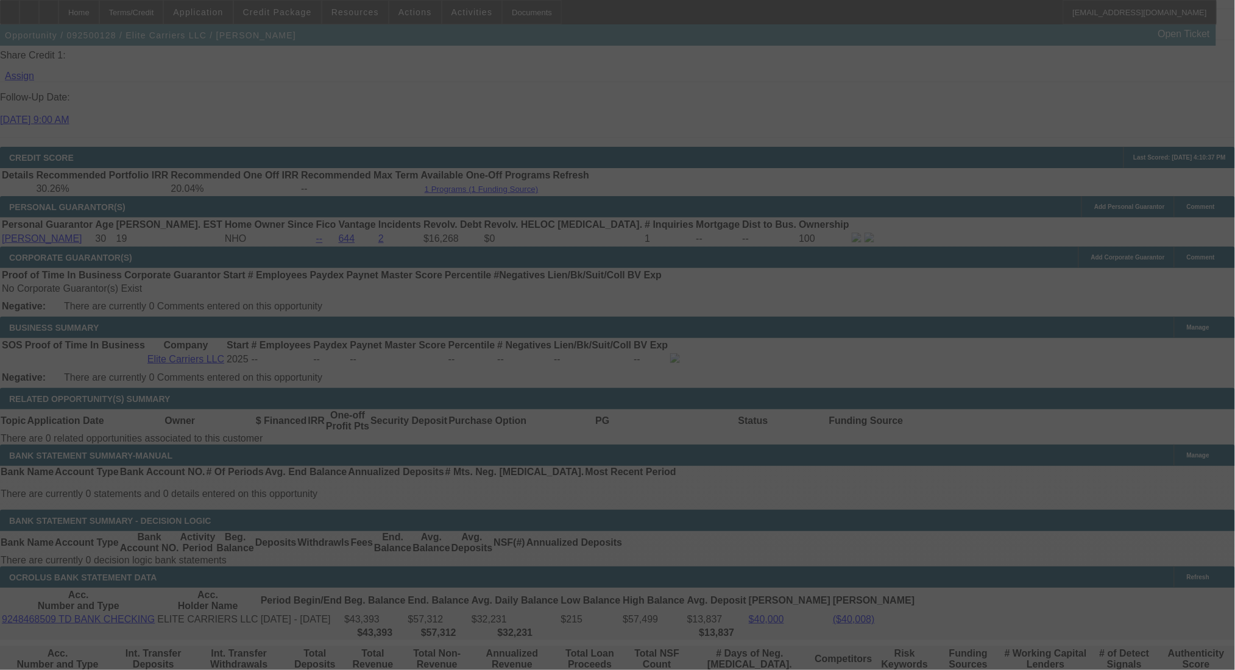
scroll to position [1601, 0]
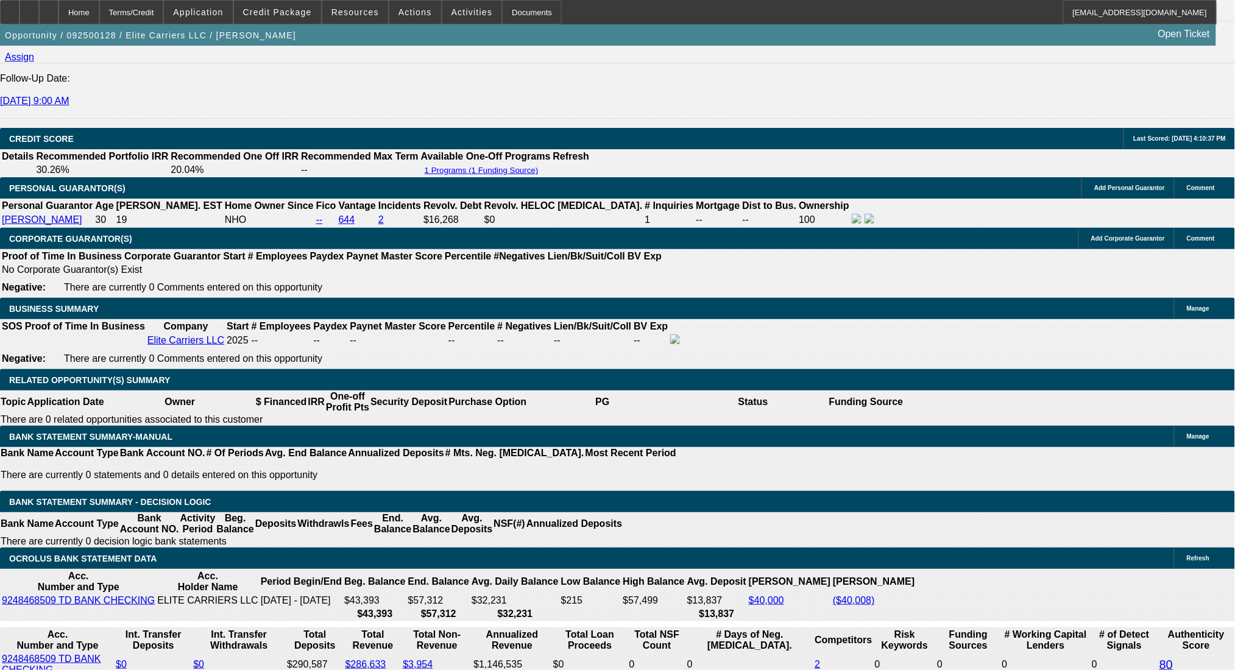
select select "0"
select select "2"
select select "0.1"
select select "4"
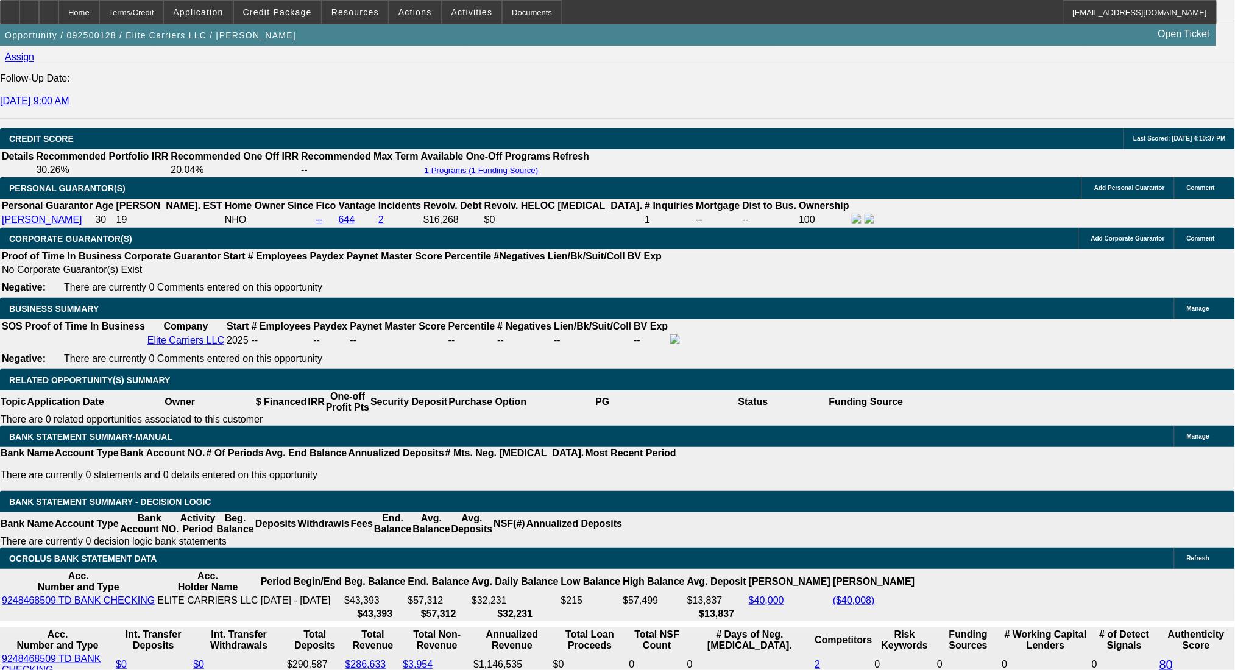
select select "0"
select select "2"
select select "0.1"
select select "4"
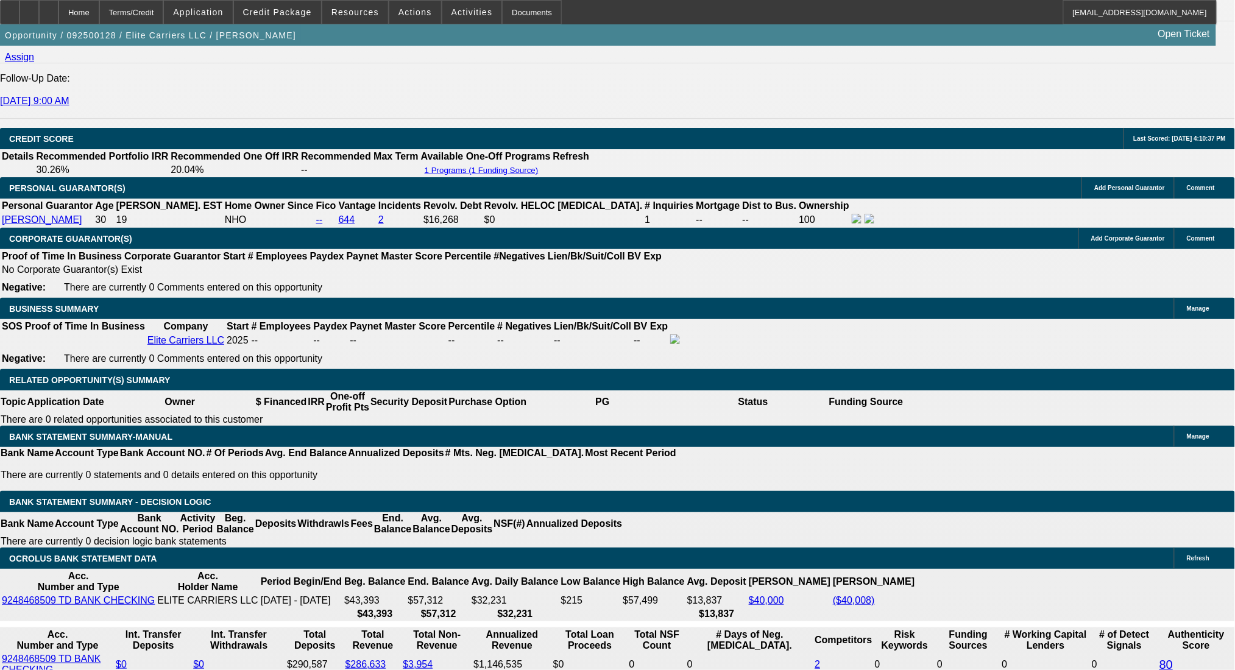
select select "0"
select select "2"
select select "0.1"
select select "4"
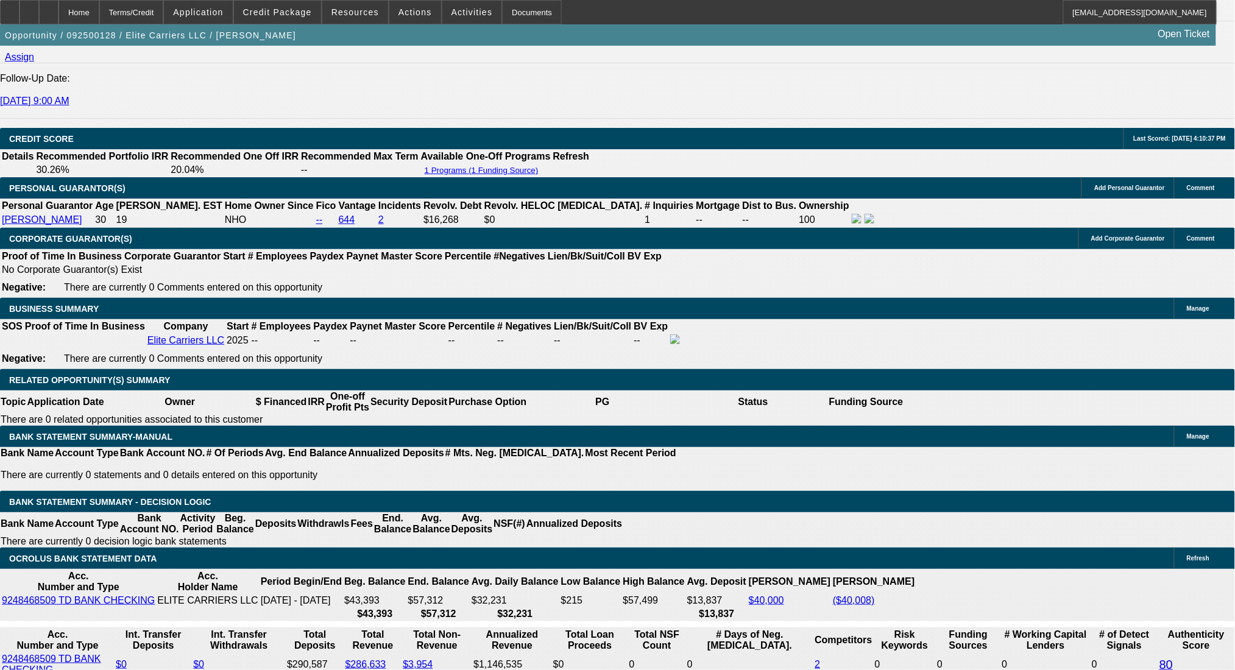
select select "0"
select select "2"
select select "0.1"
select select "4"
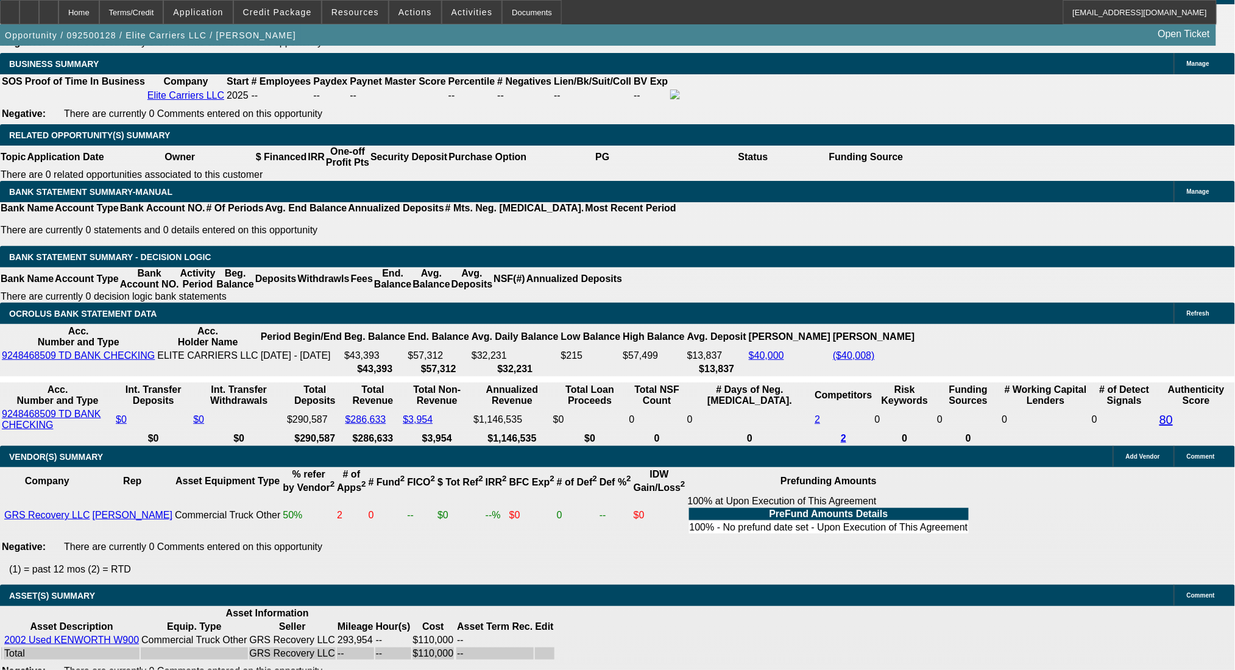
scroll to position [1868, 0]
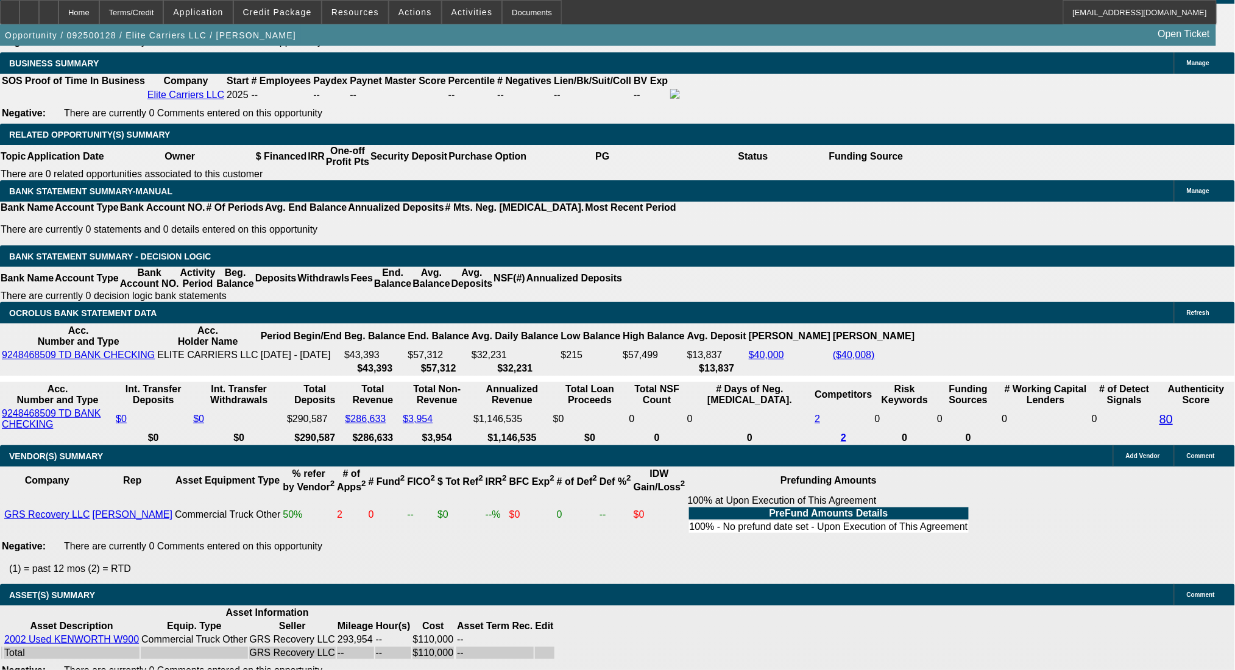
drag, startPoint x: 219, startPoint y: 165, endPoint x: 298, endPoint y: 169, distance: 79.3
type input "$45,395.00"
type input "UNKNOWN"
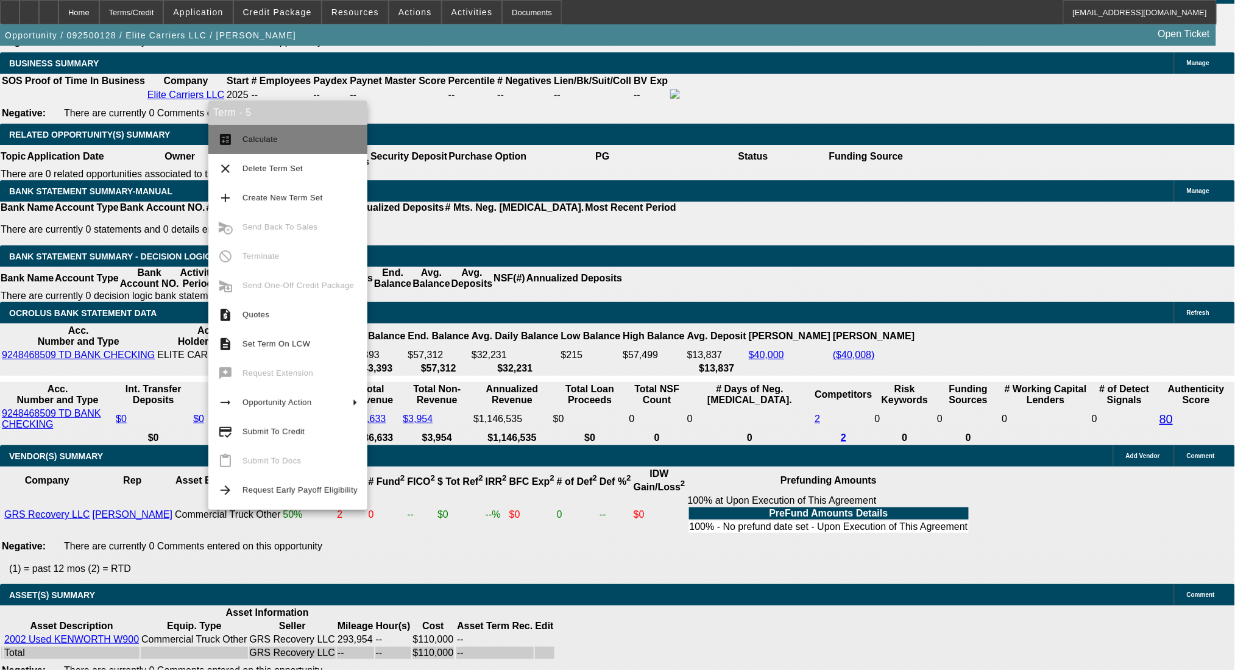
type input "$2,945.52"
type input "$5,891.04"
click at [245, 130] on button "calculate Calculate" at bounding box center [287, 139] width 159 height 29
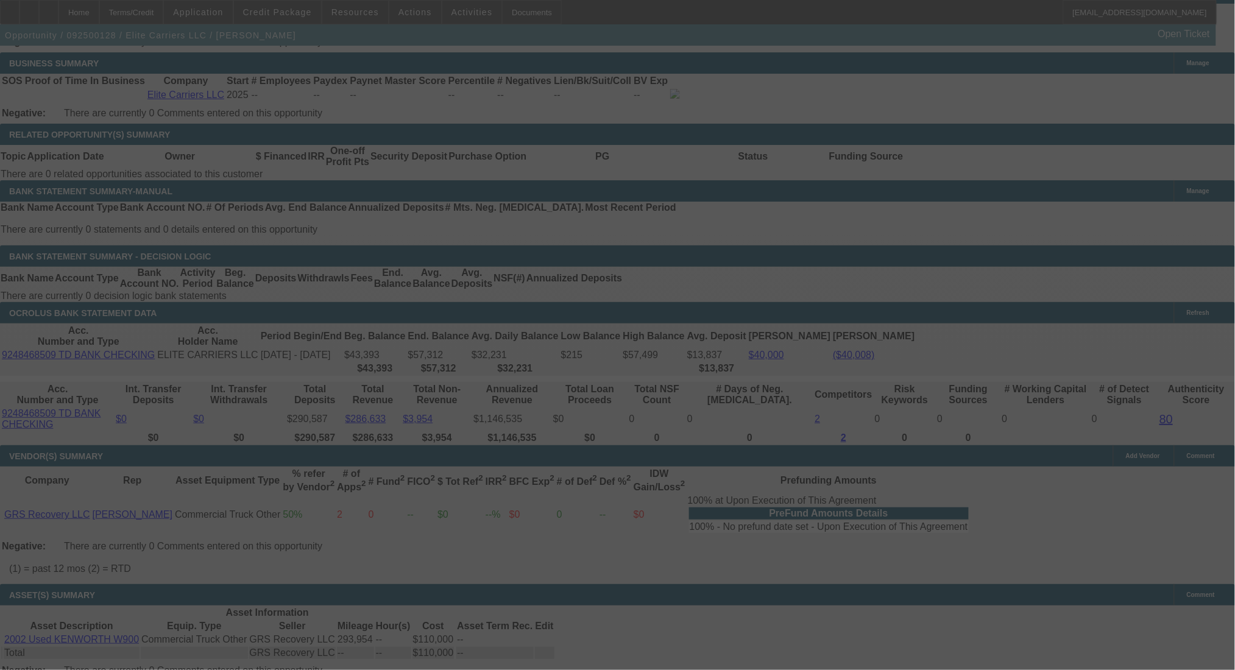
scroll to position [1861, 0]
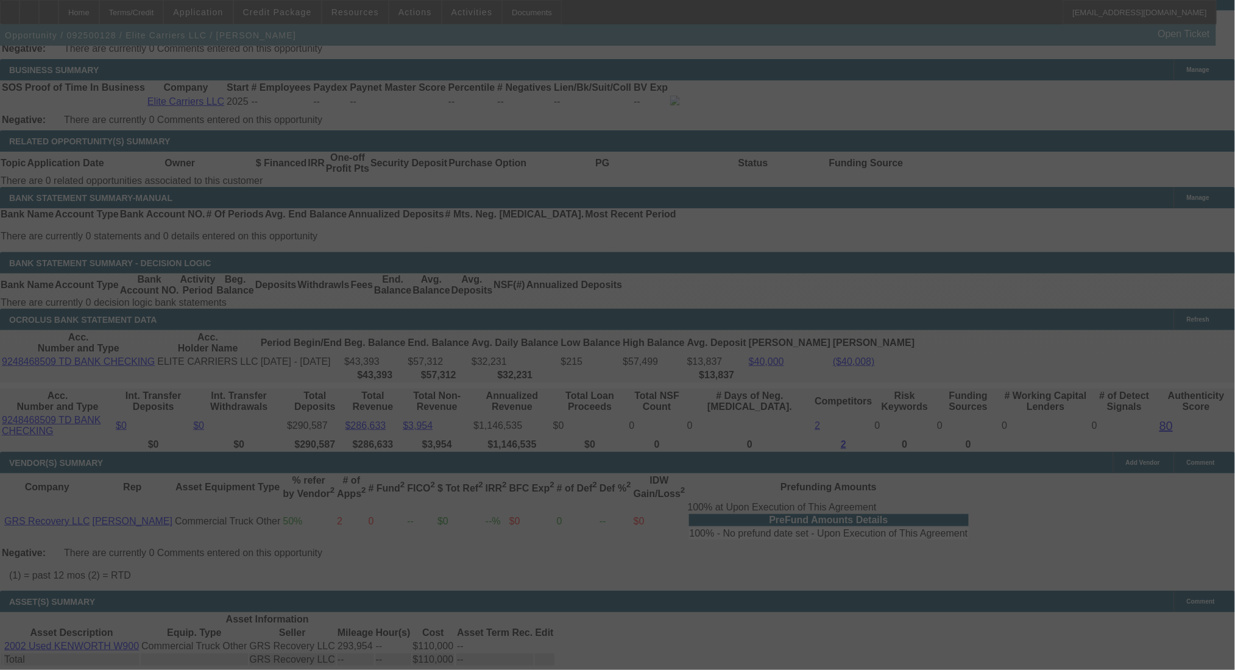
select select "0"
select select "2"
select select "0.1"
select select "4"
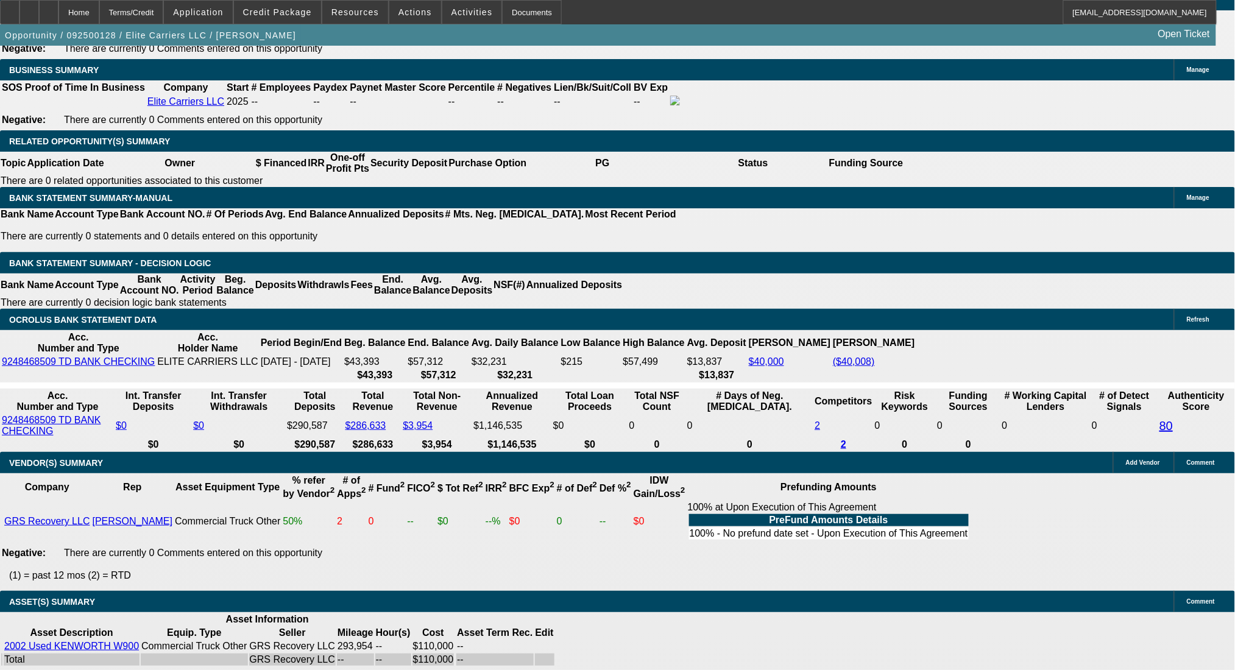
drag, startPoint x: 248, startPoint y: 261, endPoint x: 266, endPoint y: 262, distance: 17.7
type input "2"
type input "UNKNOWN"
type input "24"
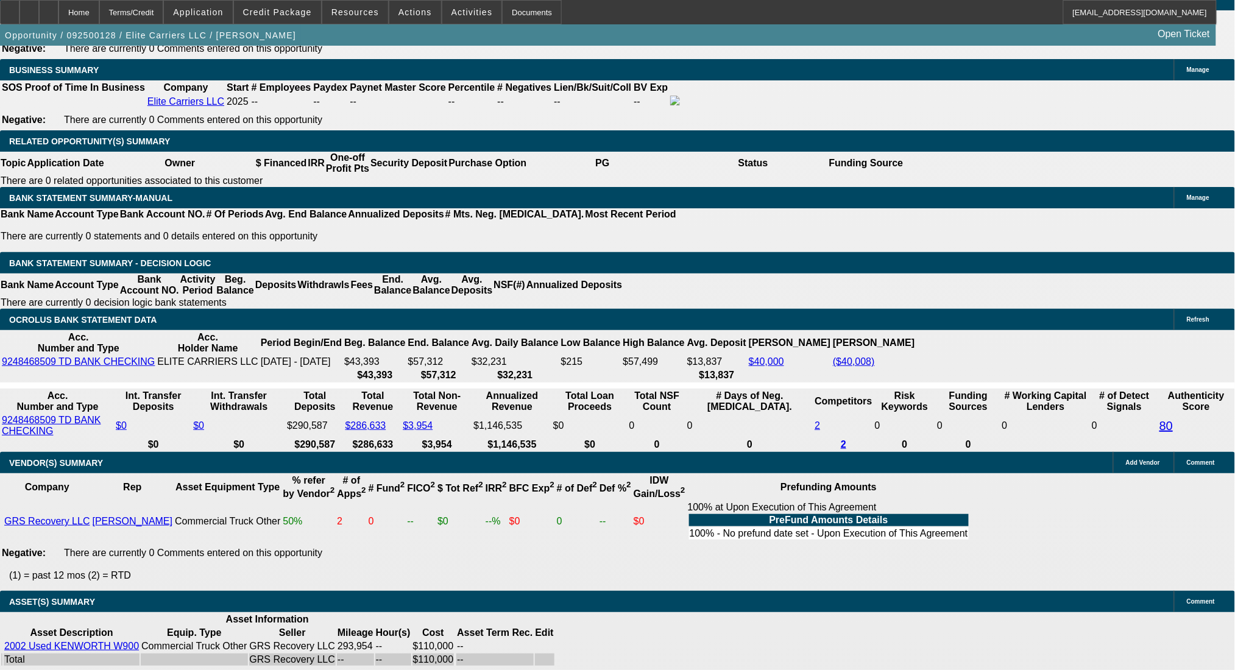
type input "$3,478.81"
type input "$6,957.62"
type input "$33,531.22"
type input "$67,062.44"
type input "24"
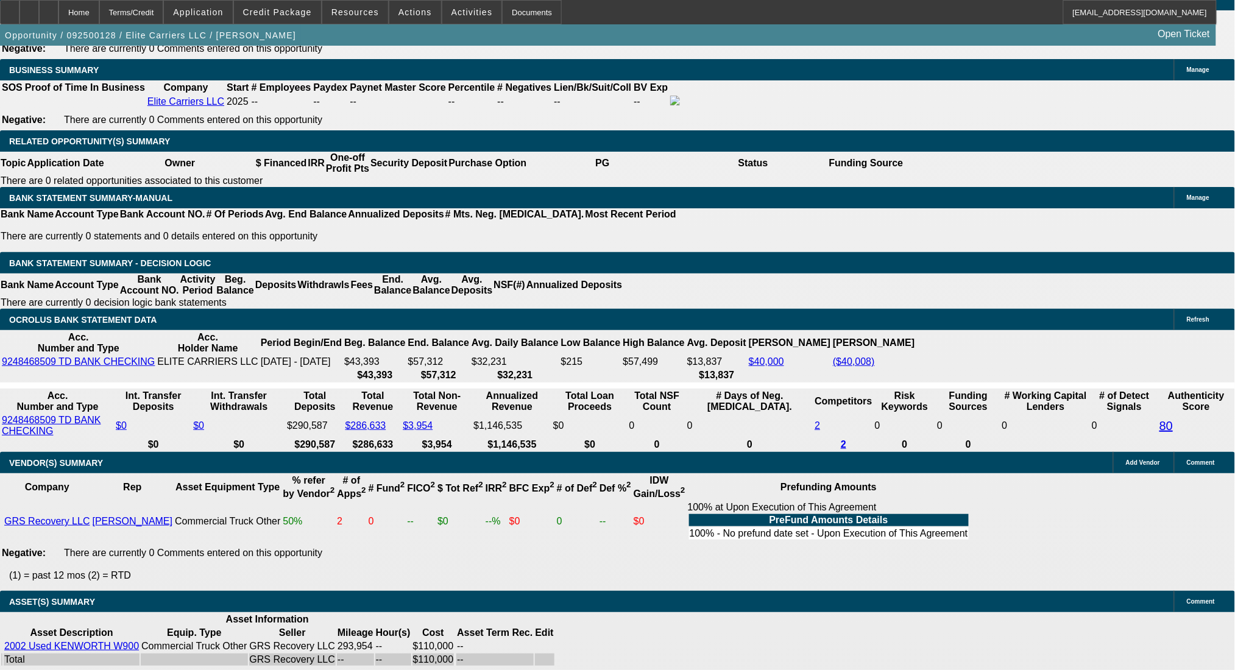
drag, startPoint x: 270, startPoint y: 264, endPoint x: 311, endPoint y: 264, distance: 40.8
type input "25"
type input "$2,765.12"
type input "$5,530.24"
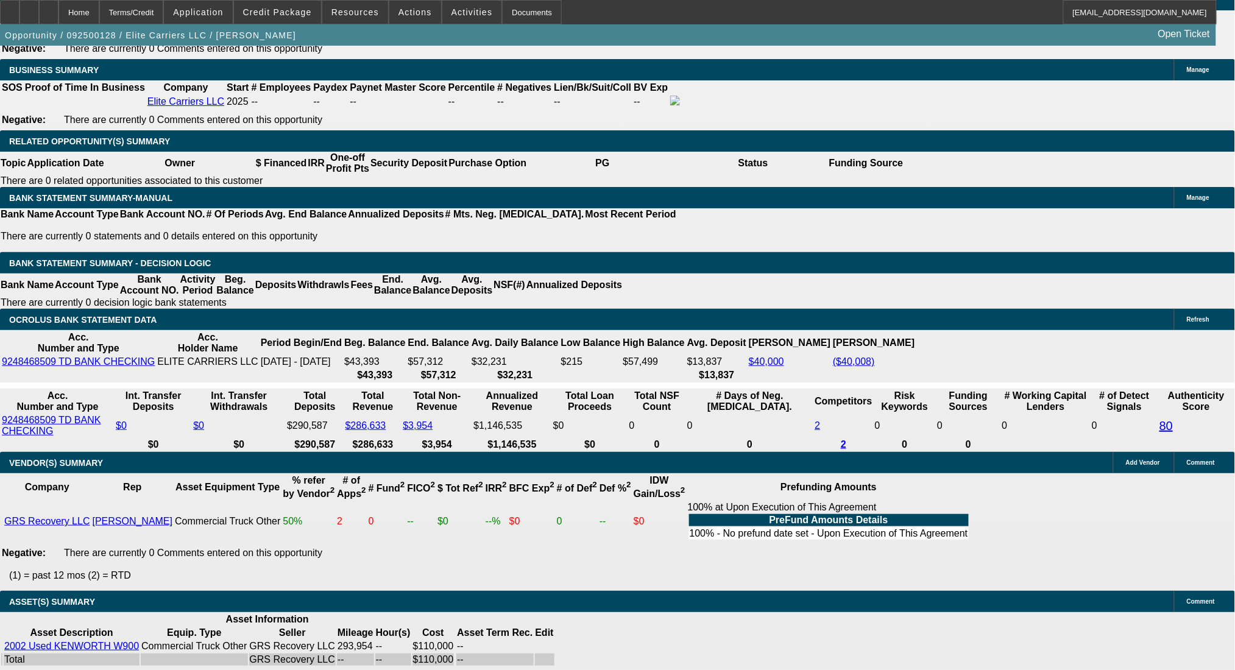
type input "$3,469.15"
type input "$6,938.30"
type input "25"
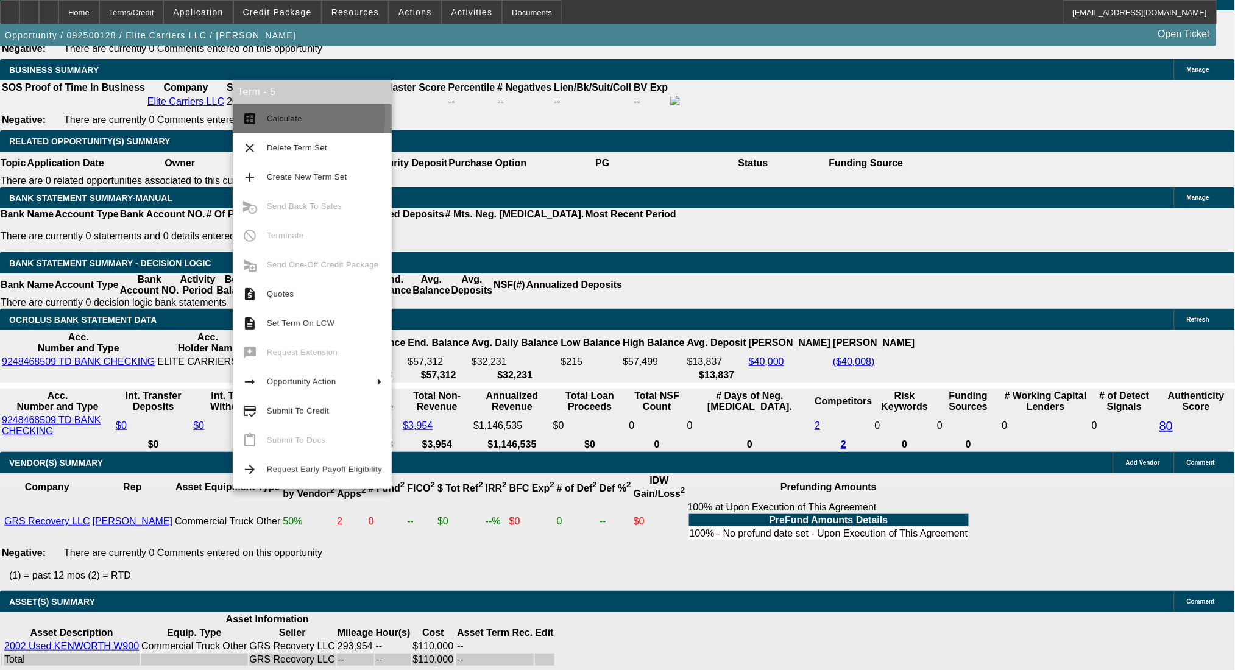
click at [250, 116] on mat-icon "calculate" at bounding box center [250, 119] width 15 height 15
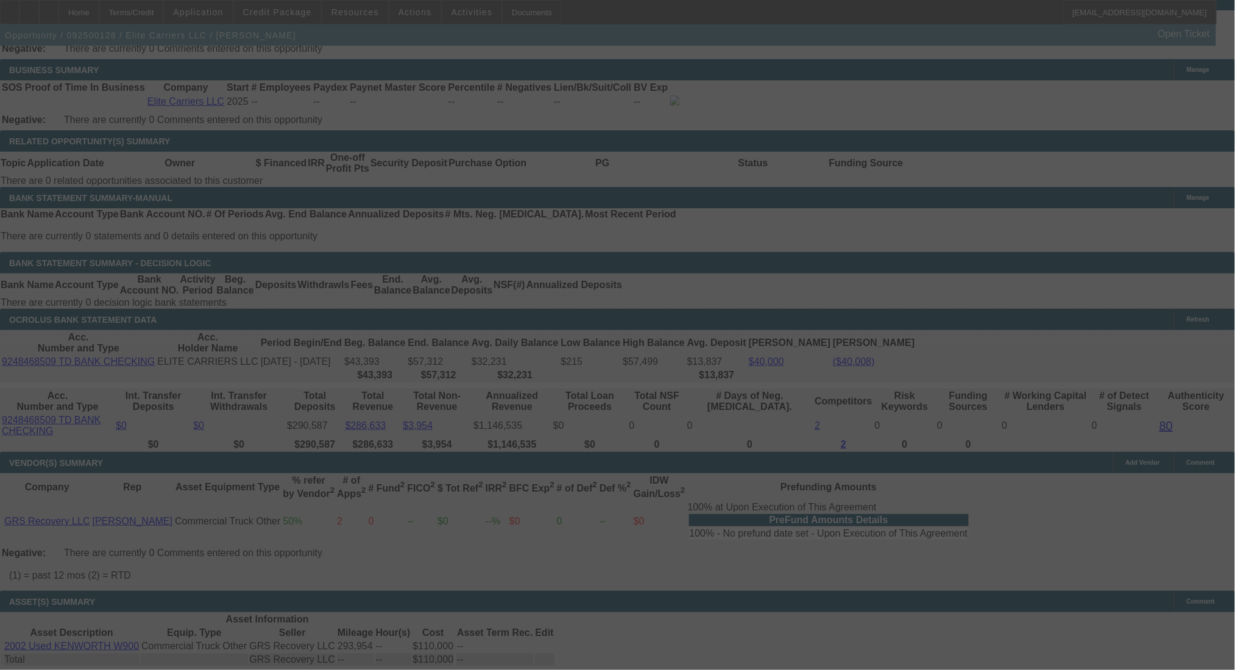
select select "0"
select select "2"
select select "0.1"
select select "4"
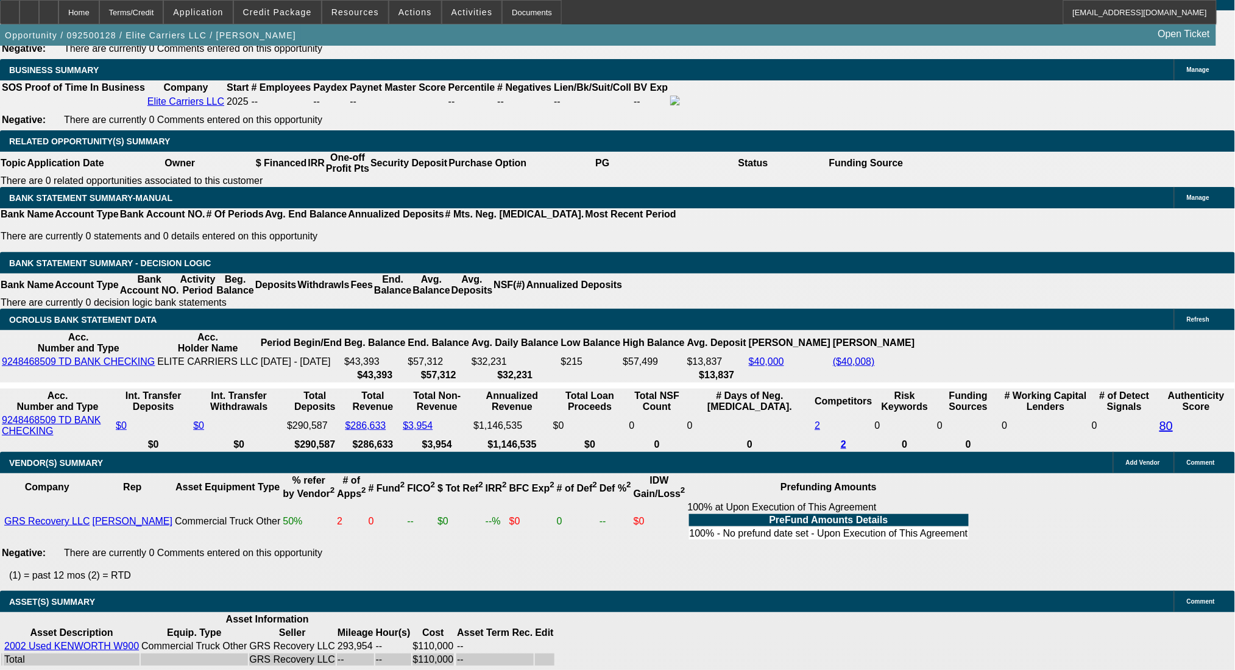
drag, startPoint x: 248, startPoint y: 264, endPoint x: 258, endPoint y: 264, distance: 10.4
type input "UNKNOWN"
type input "26"
type input "$67,038.24"
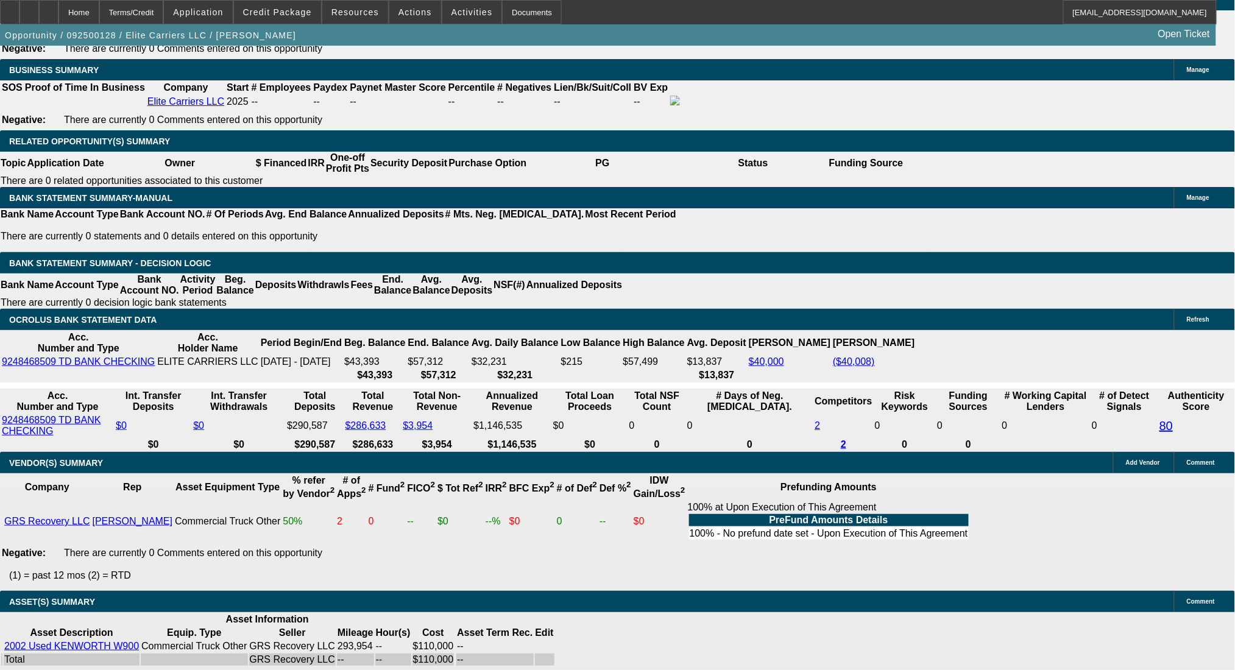
type input "$33,519.12"
type input "$6,526.50"
type input "$3,263.25"
type input "26"
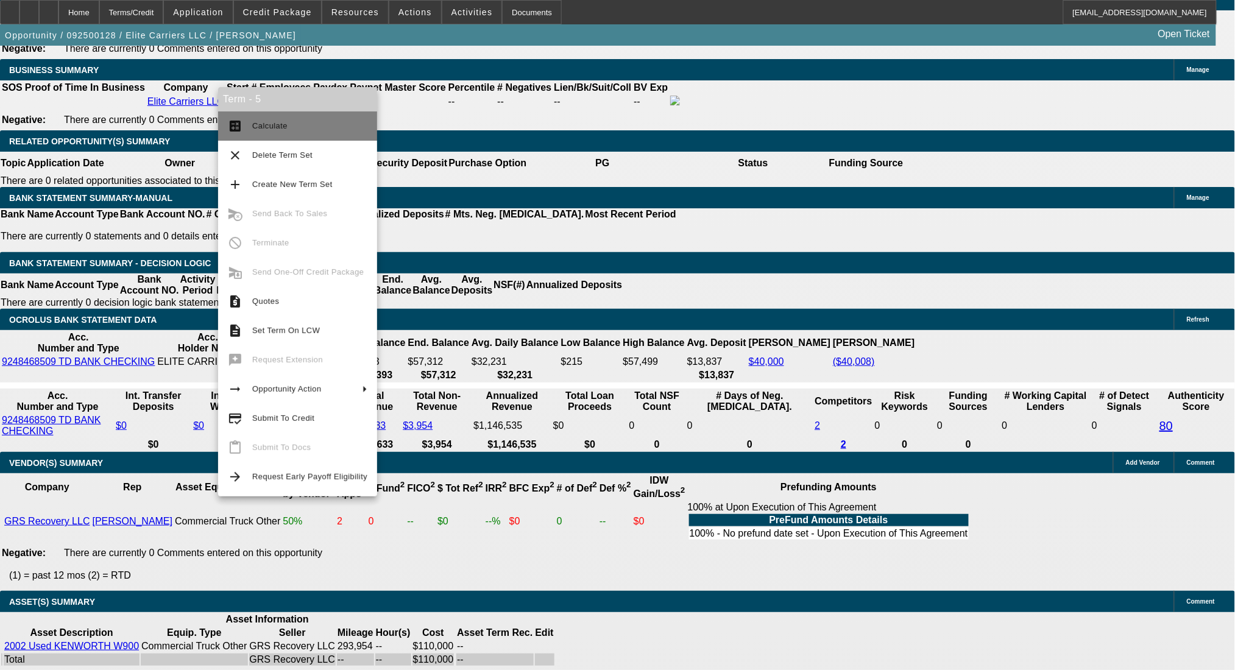
click at [245, 121] on button "calculate Calculate" at bounding box center [297, 126] width 159 height 29
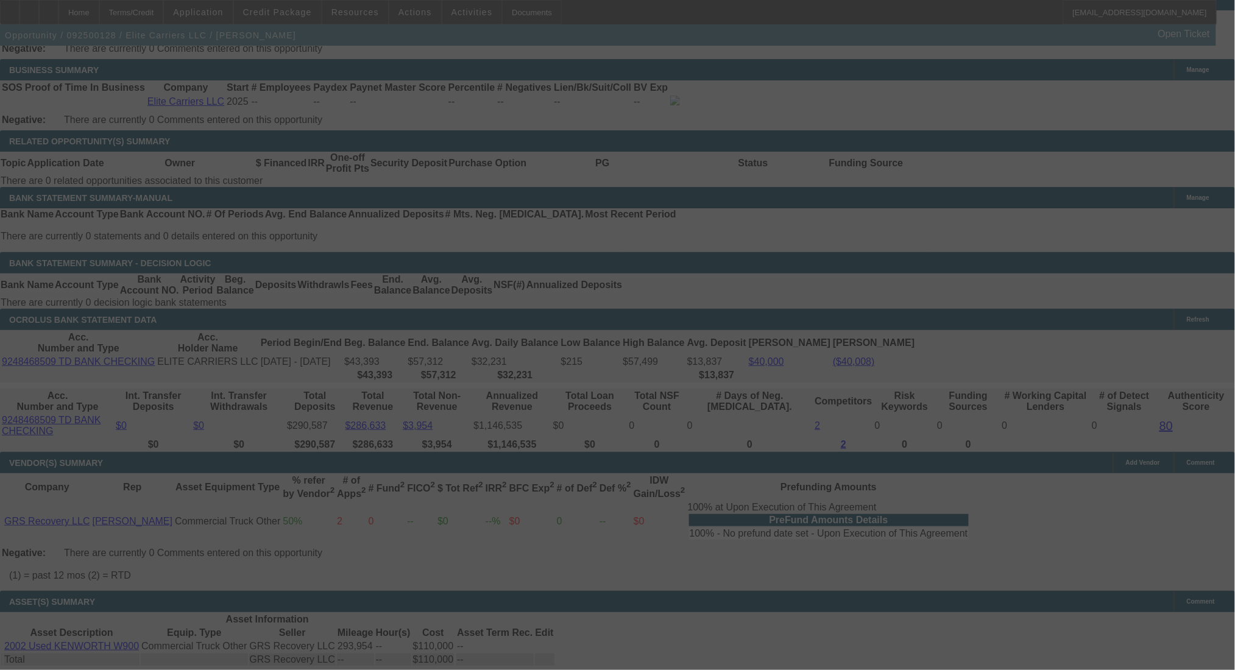
select select "0"
select select "2"
select select "0.1"
select select "4"
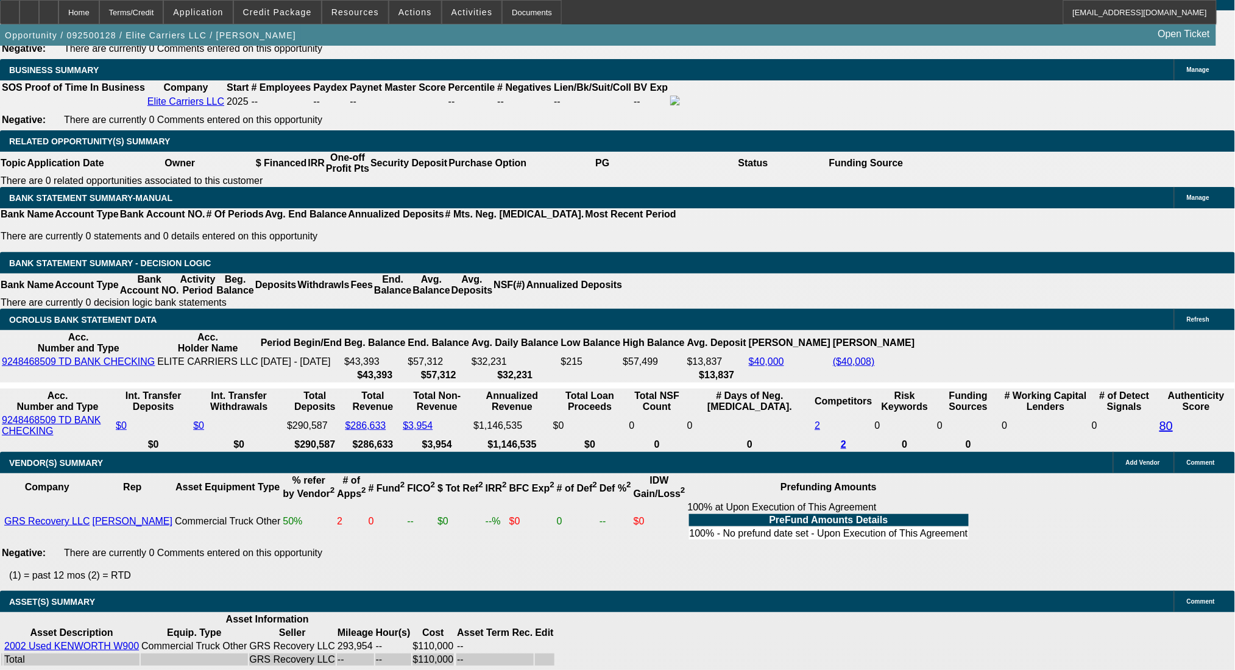
drag, startPoint x: 276, startPoint y: 261, endPoint x: 296, endPoint y: 261, distance: 19.5
type input "2"
type input "UNKNOWN"
type input "$2,556.64"
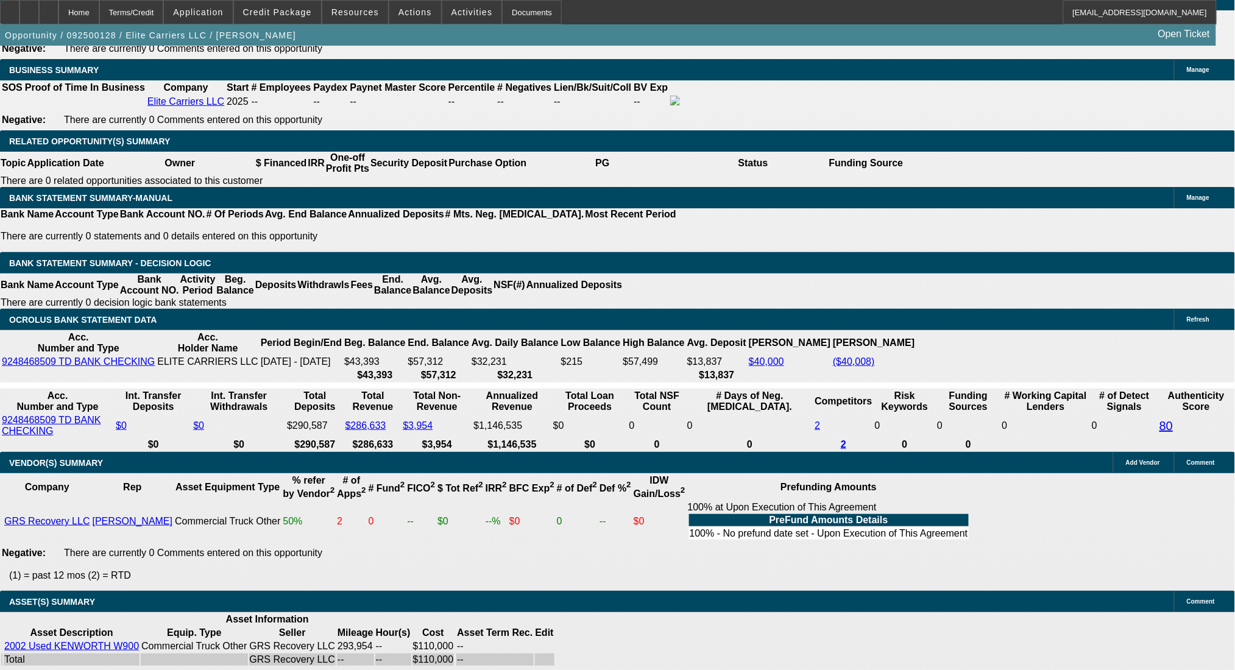
type input "$5,113.28"
type input "24"
type input "$3,230.45"
type input "$6,460.90"
type input "24"
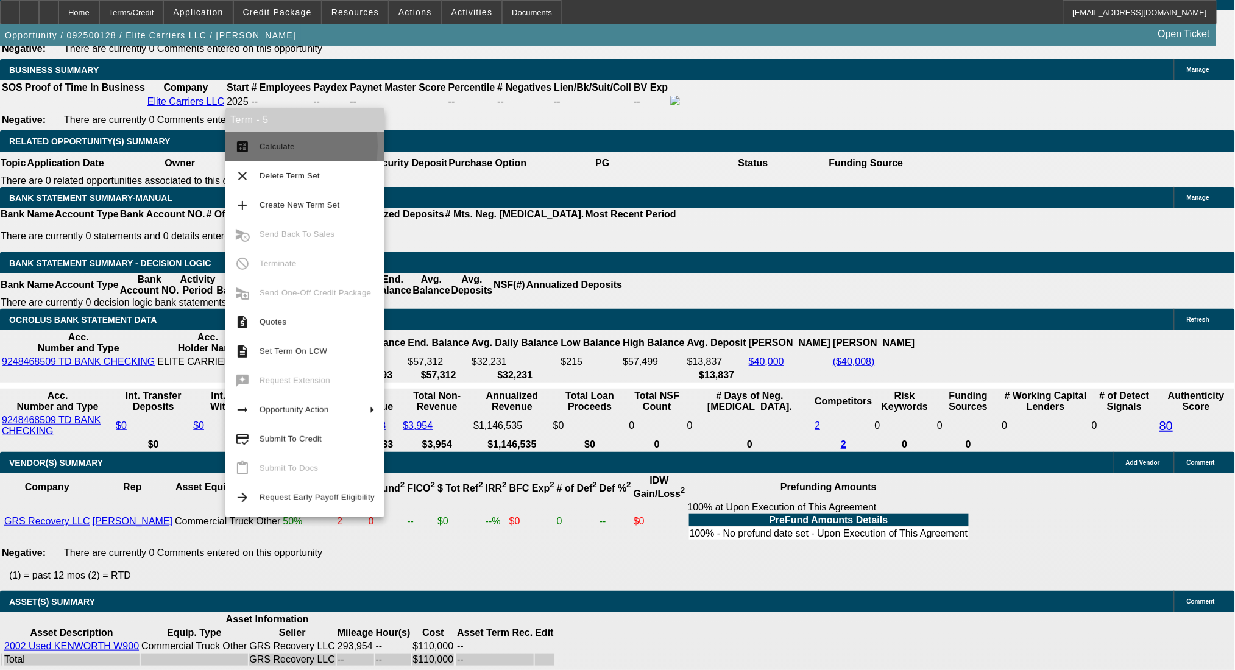
click at [264, 146] on span "Calculate" at bounding box center [277, 146] width 35 height 9
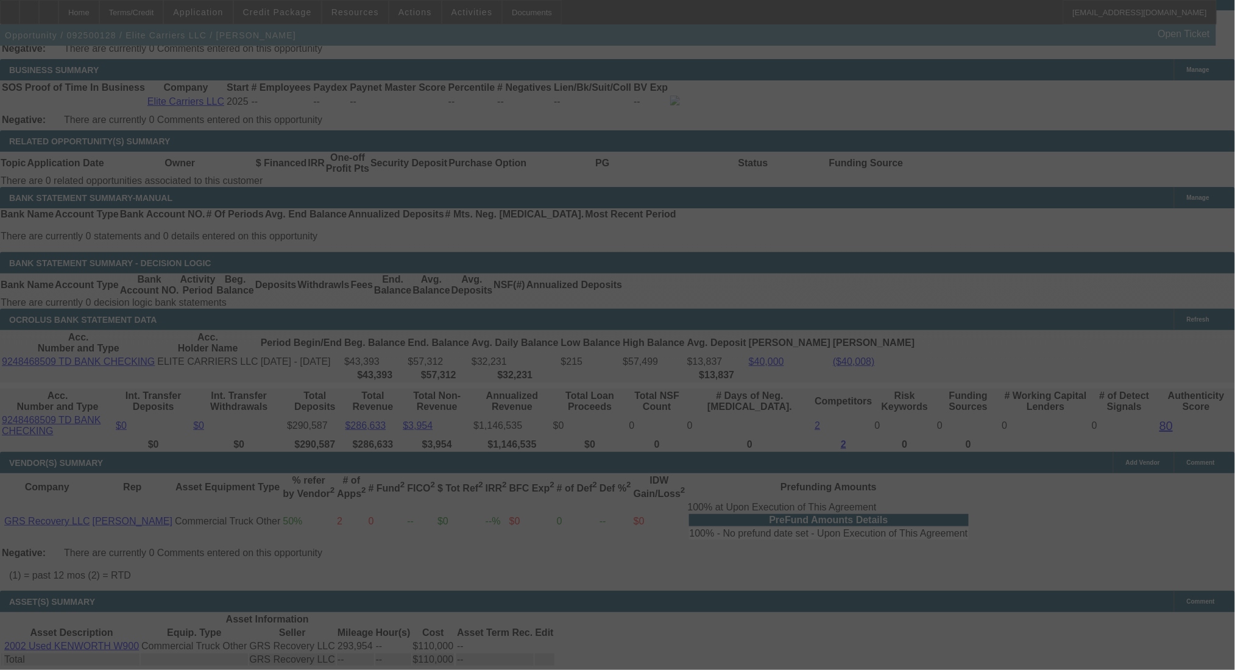
select select "0"
select select "2"
select select "0.1"
select select "4"
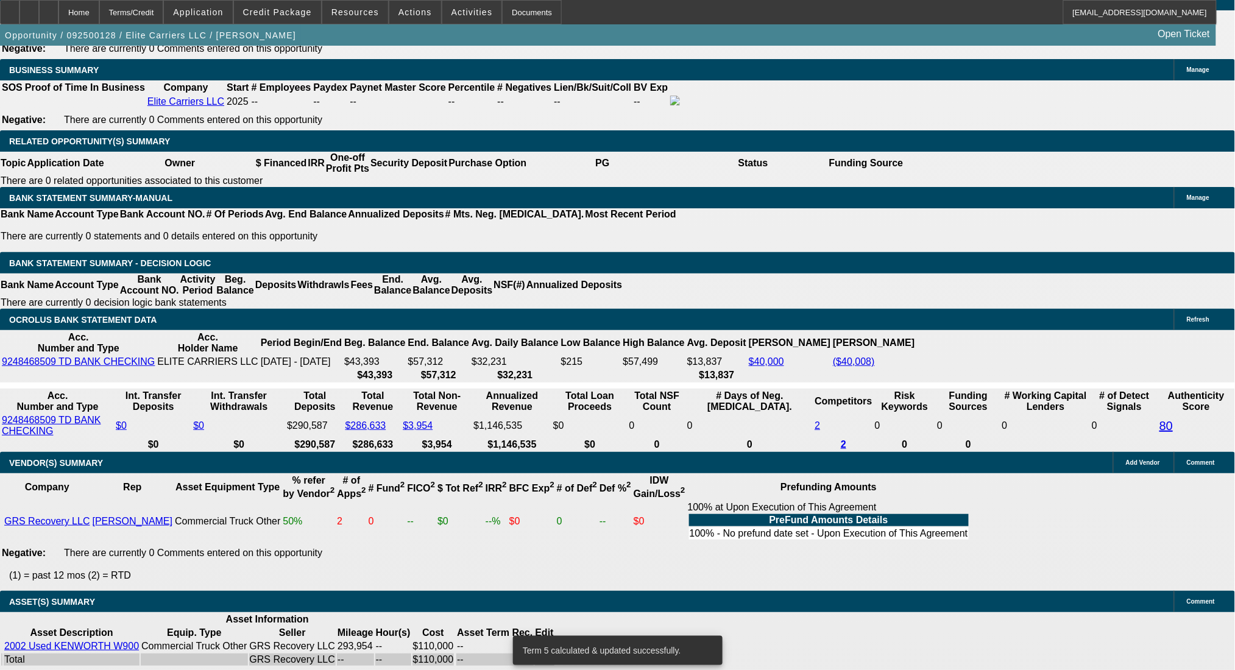
scroll to position [1838, 0]
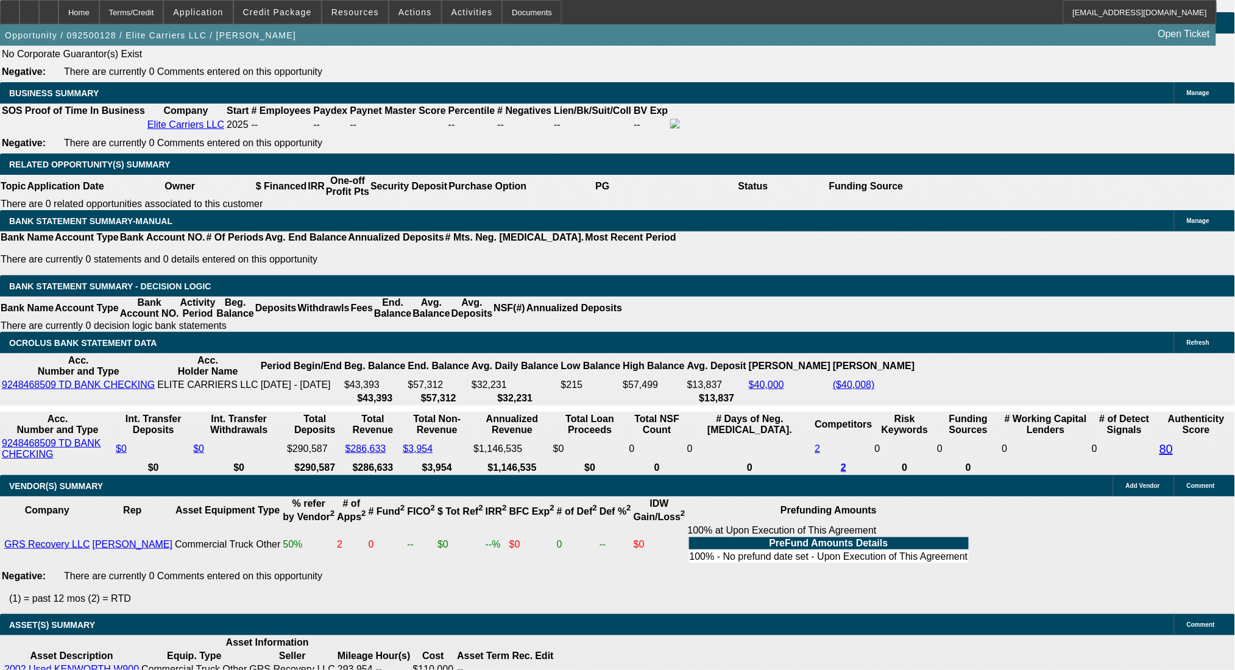
drag, startPoint x: 274, startPoint y: 288, endPoint x: 291, endPoint y: 286, distance: 16.5
type input "UNKNOWN"
type input "23"
type input "$6,395.68"
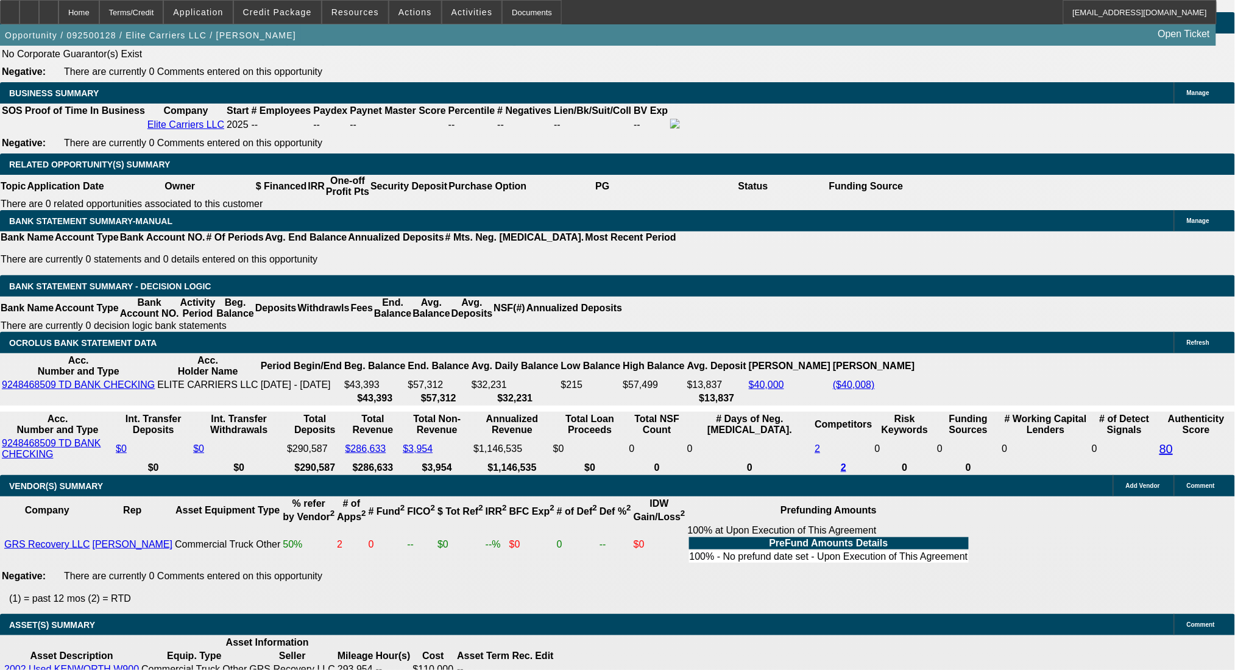
type input "$3,197.84"
type input "23"
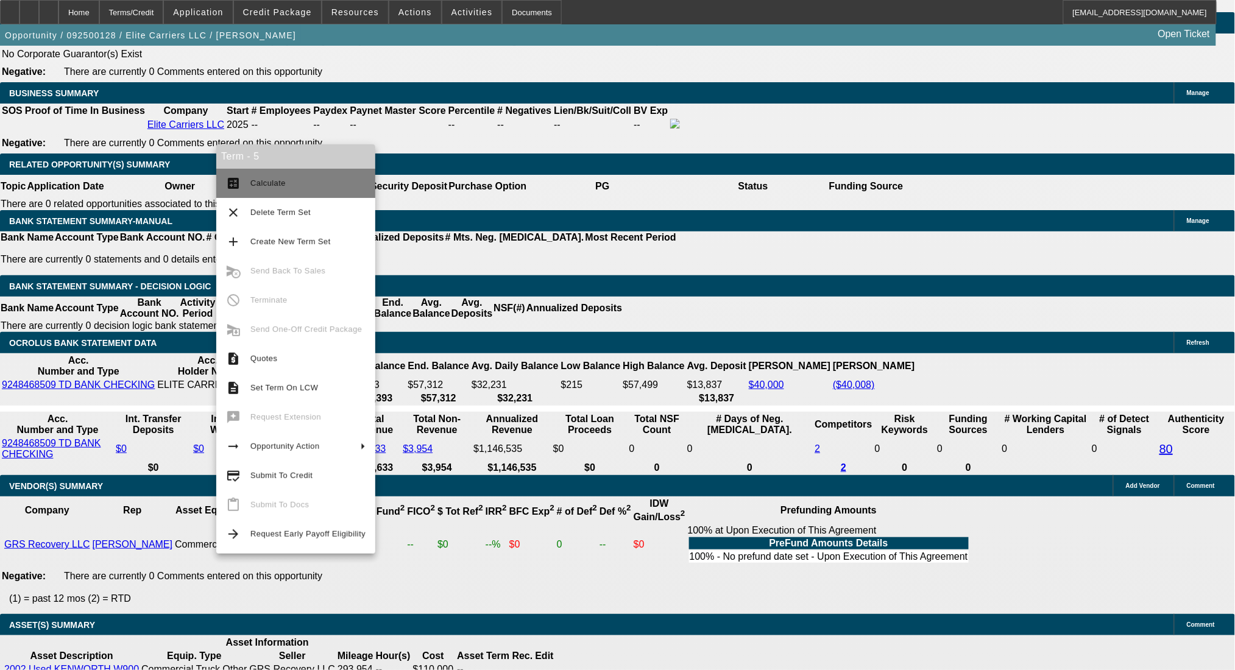
click at [251, 181] on span "Calculate" at bounding box center [267, 183] width 35 height 9
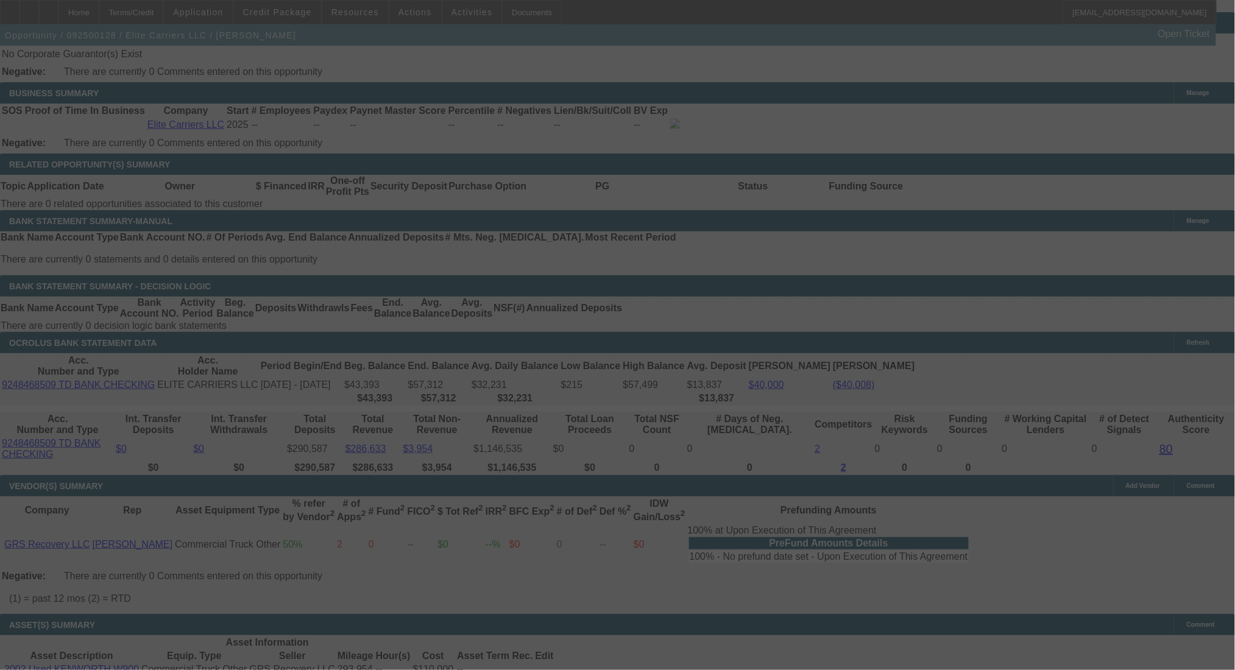
select select "0"
select select "2"
select select "0.1"
select select "4"
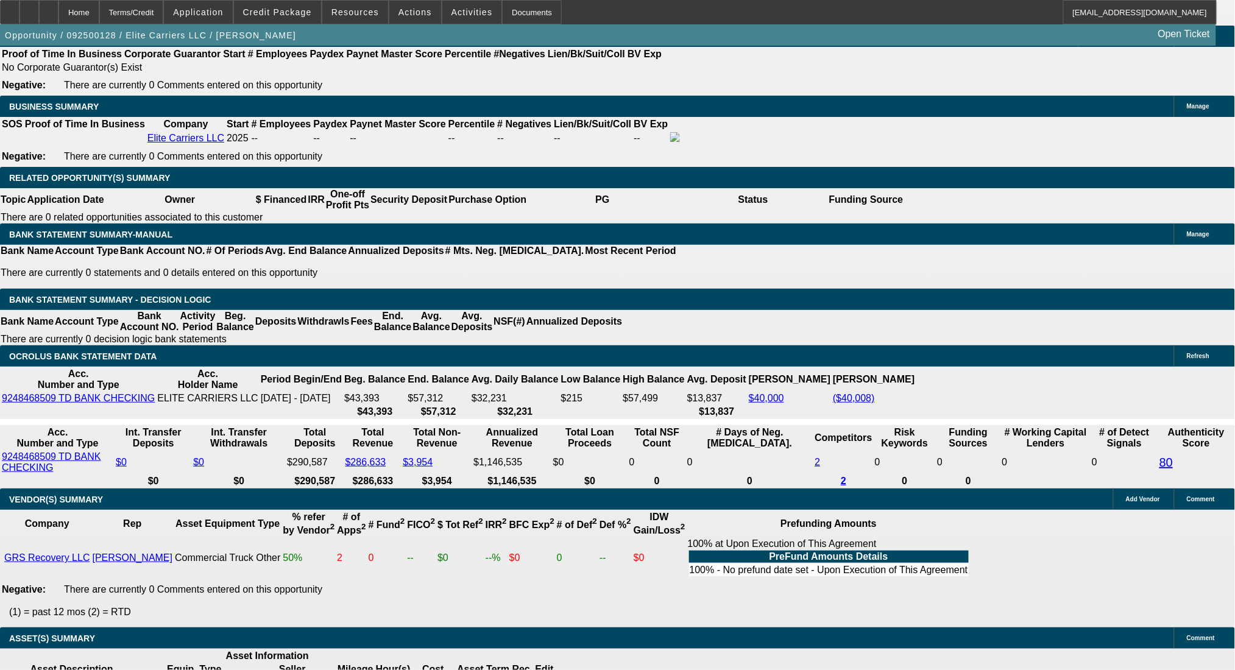
scroll to position [1835, 0]
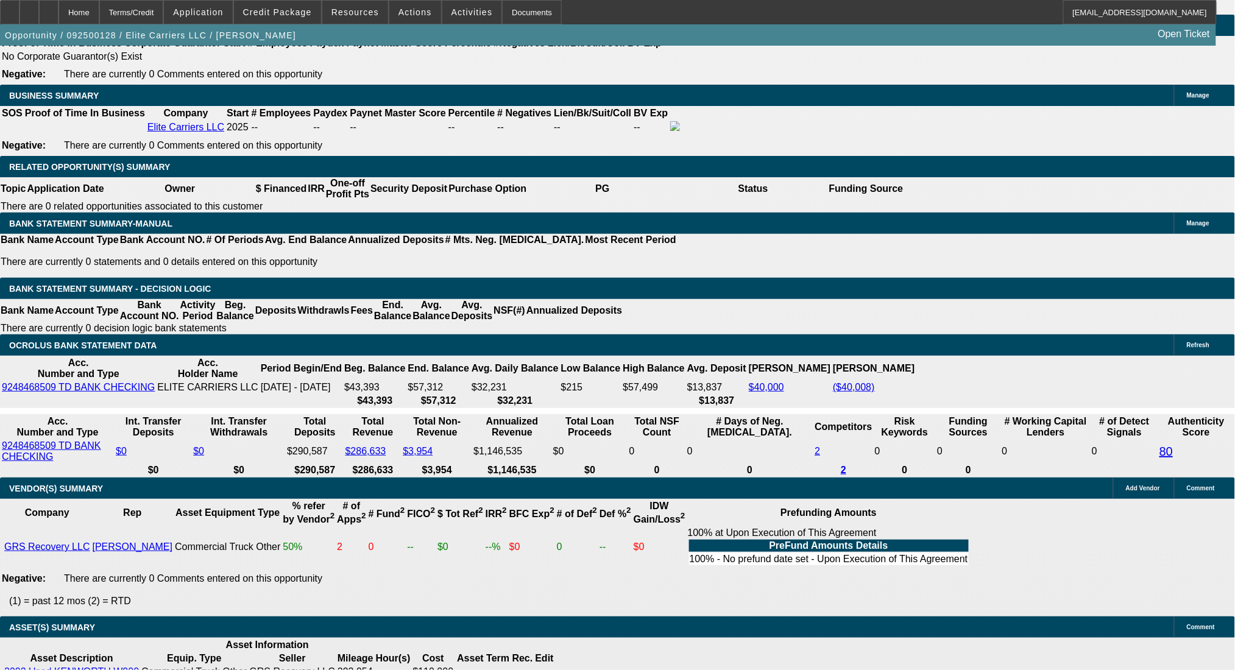
type input "UNKNOWN"
drag, startPoint x: 275, startPoint y: 291, endPoint x: 291, endPoint y: 291, distance: 15.2
type input "24"
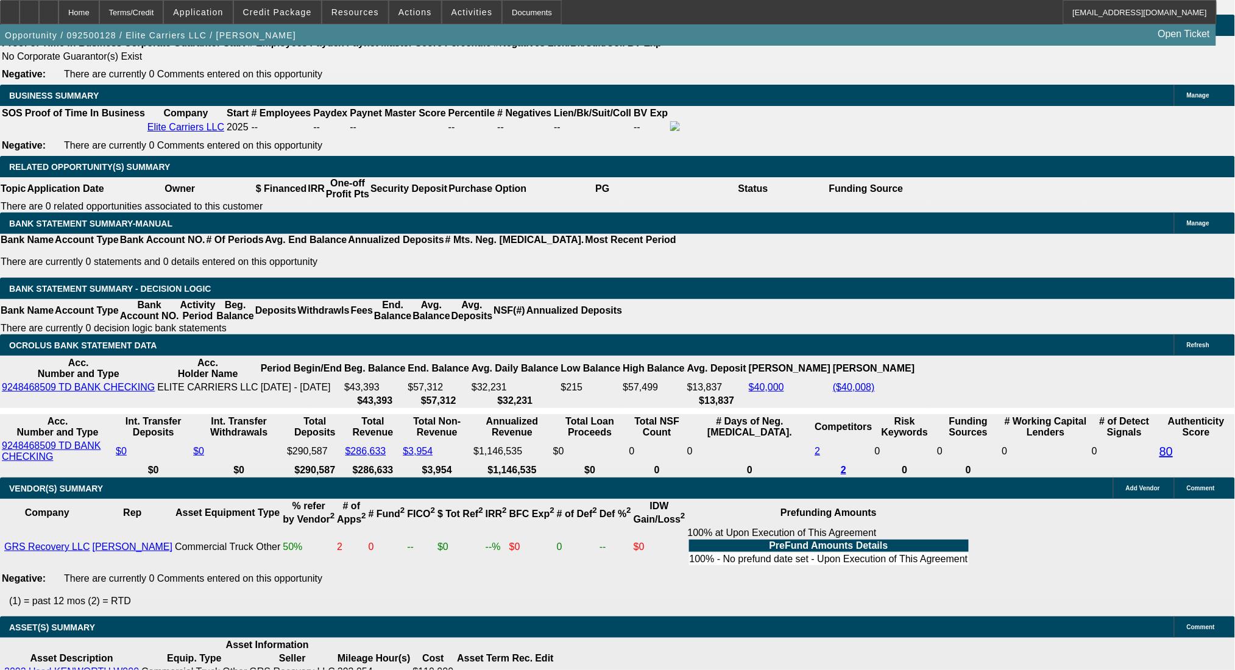
type input "$6,460.90"
type input "$3,230.45"
type input "$5,113.28"
type input "$2,556.64"
type input "24"
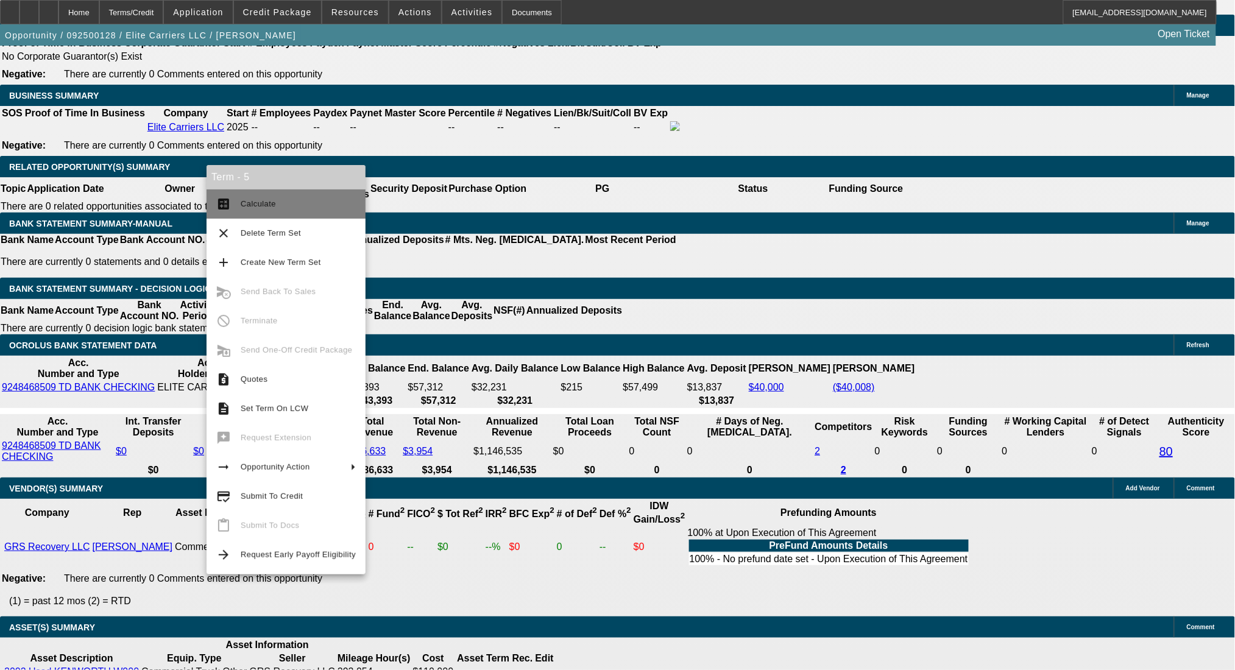
click at [227, 197] on mat-icon "calculate" at bounding box center [223, 204] width 15 height 15
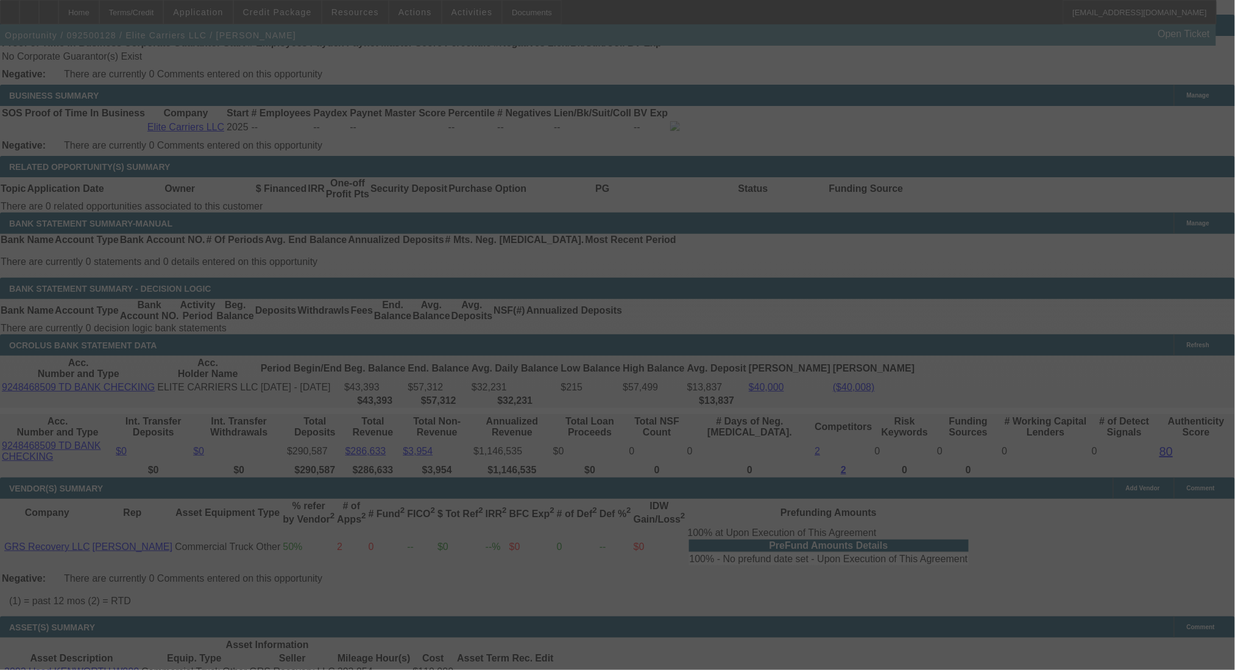
select select "0"
select select "2"
select select "0.1"
select select "4"
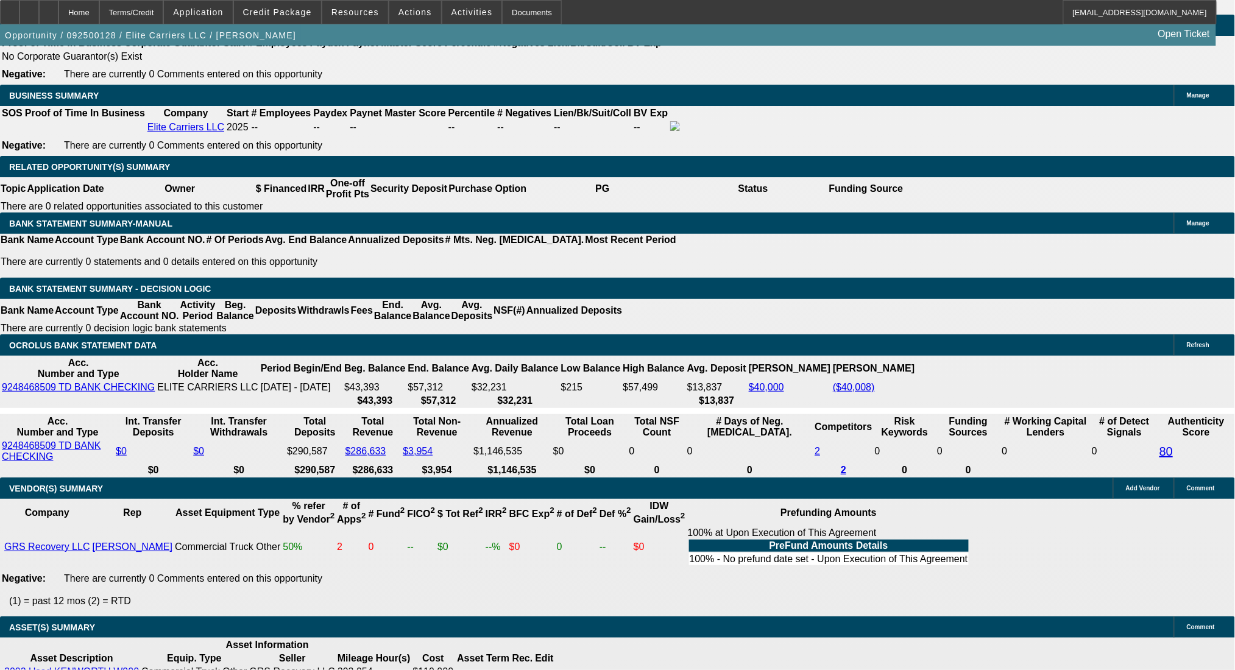
drag, startPoint x: 280, startPoint y: 288, endPoint x: 296, endPoint y: 288, distance: 16.5
type input "UNKNOWN"
type input "24"
type input "$6,460.90"
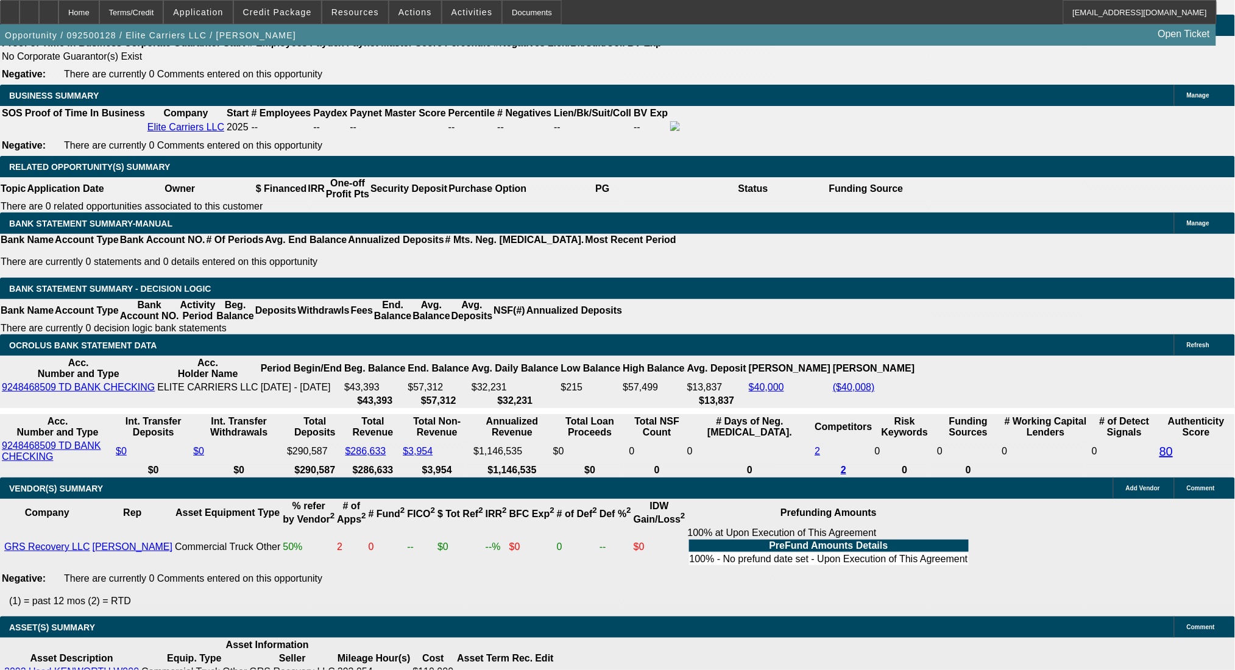
type input "$3,230.45"
type input "24"
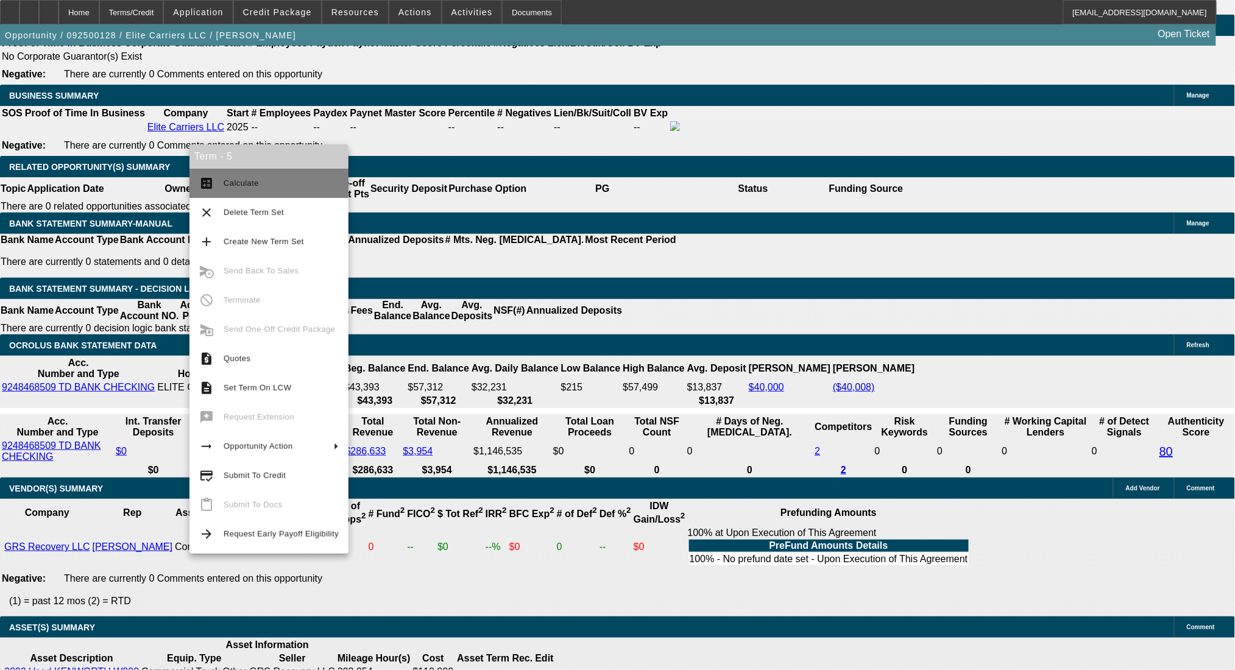
click at [224, 173] on button "calculate Calculate" at bounding box center [269, 183] width 159 height 29
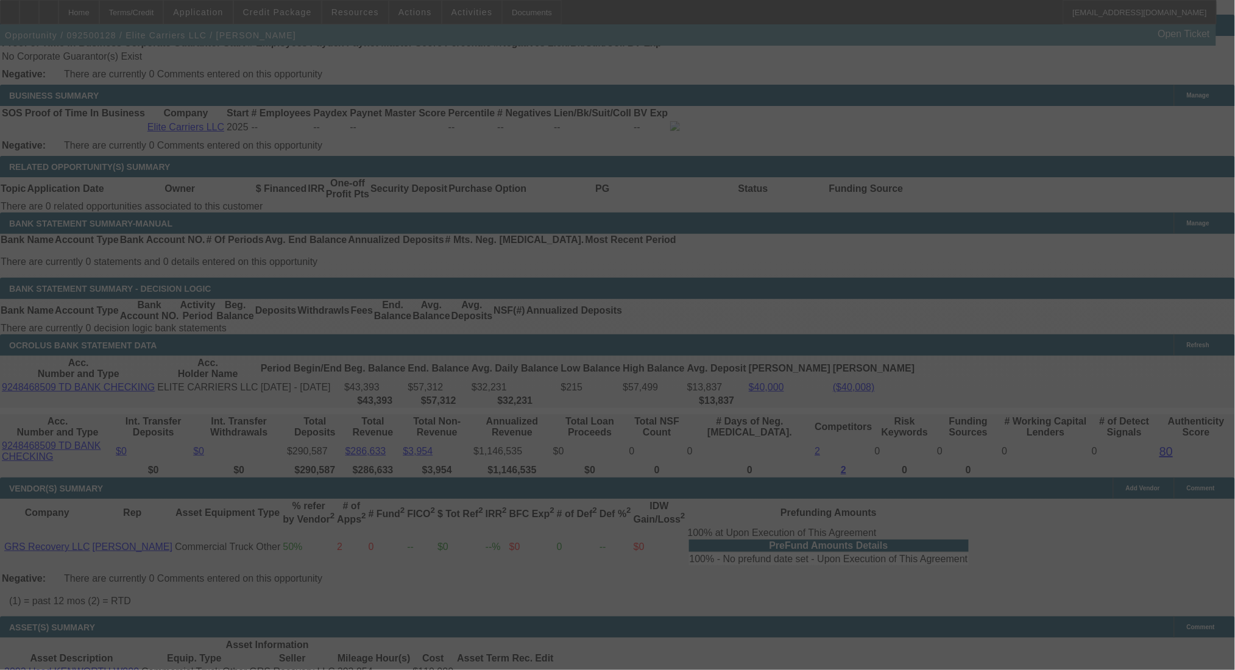
select select "0"
select select "2"
select select "0.1"
select select "4"
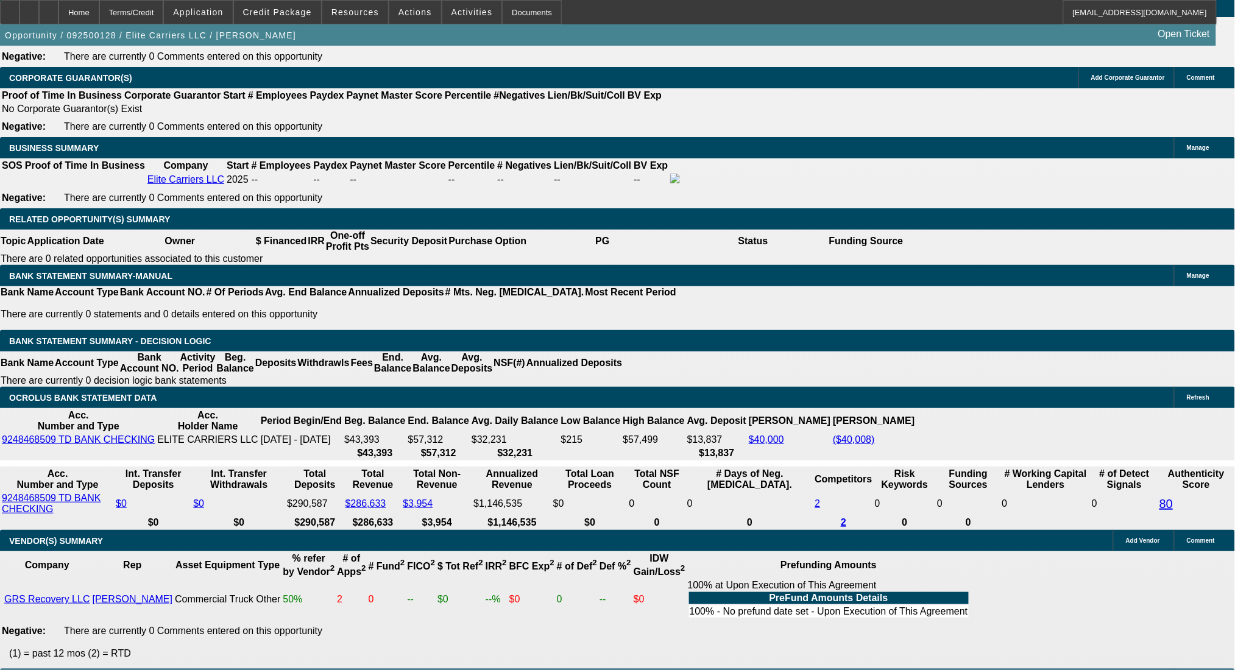
scroll to position [1782, 0]
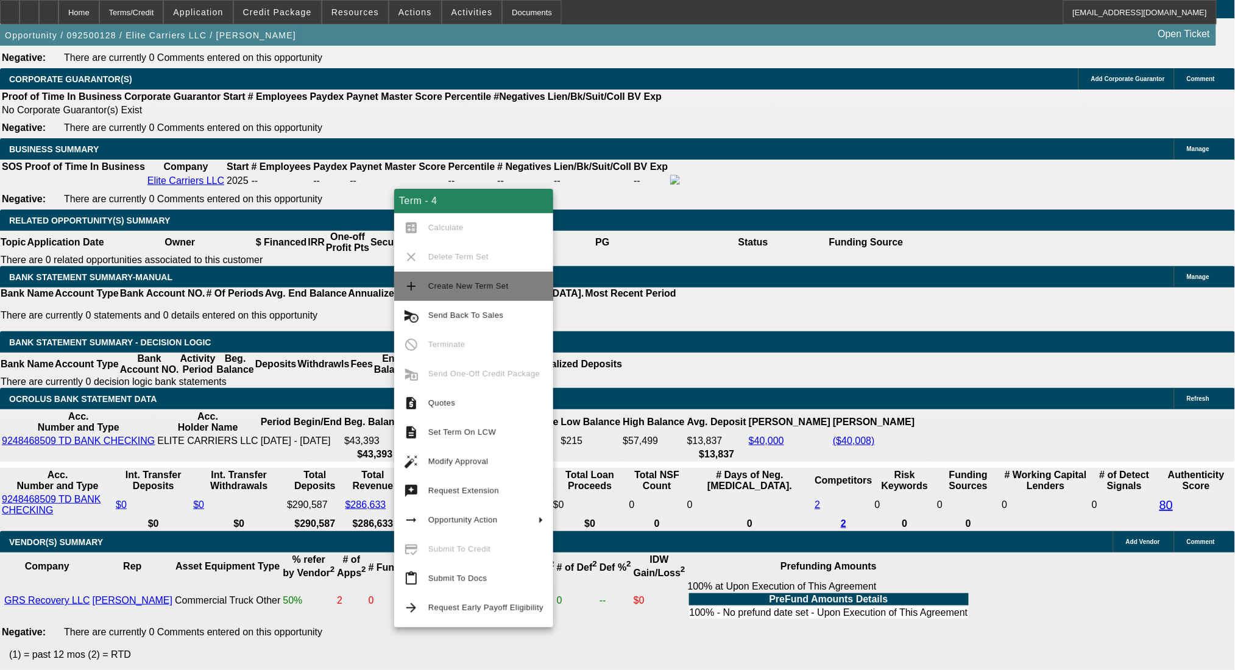
click at [459, 294] on button "add Create New Term Set" at bounding box center [473, 286] width 159 height 29
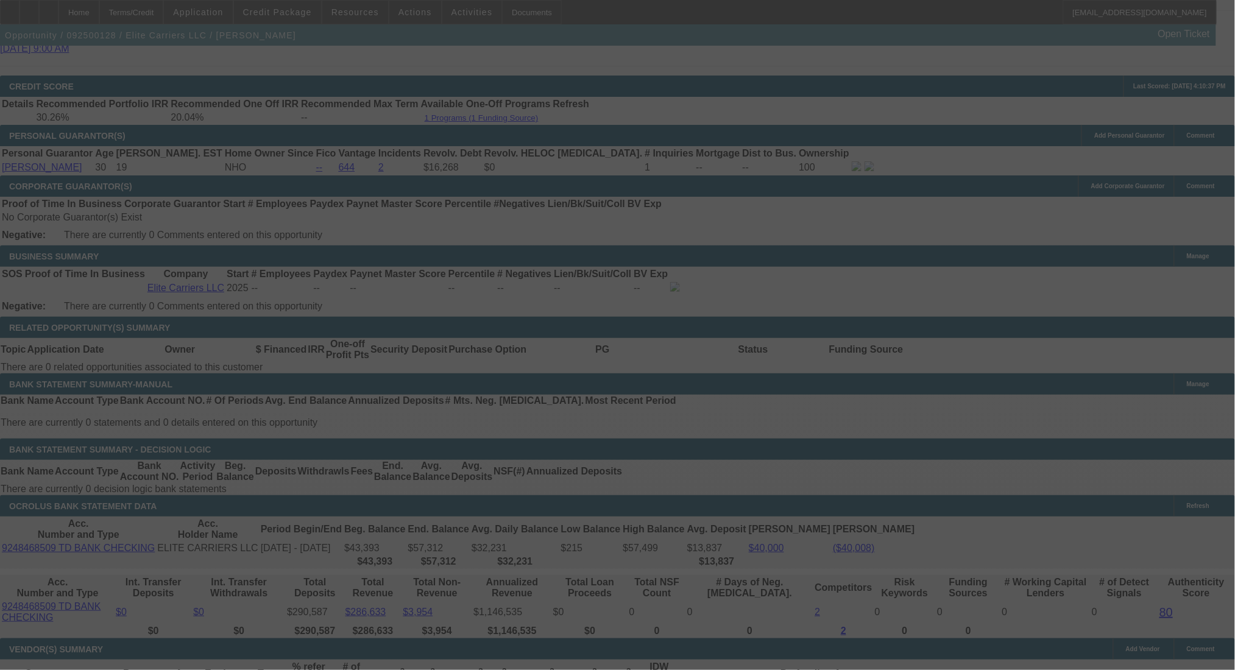
scroll to position [1583, 0]
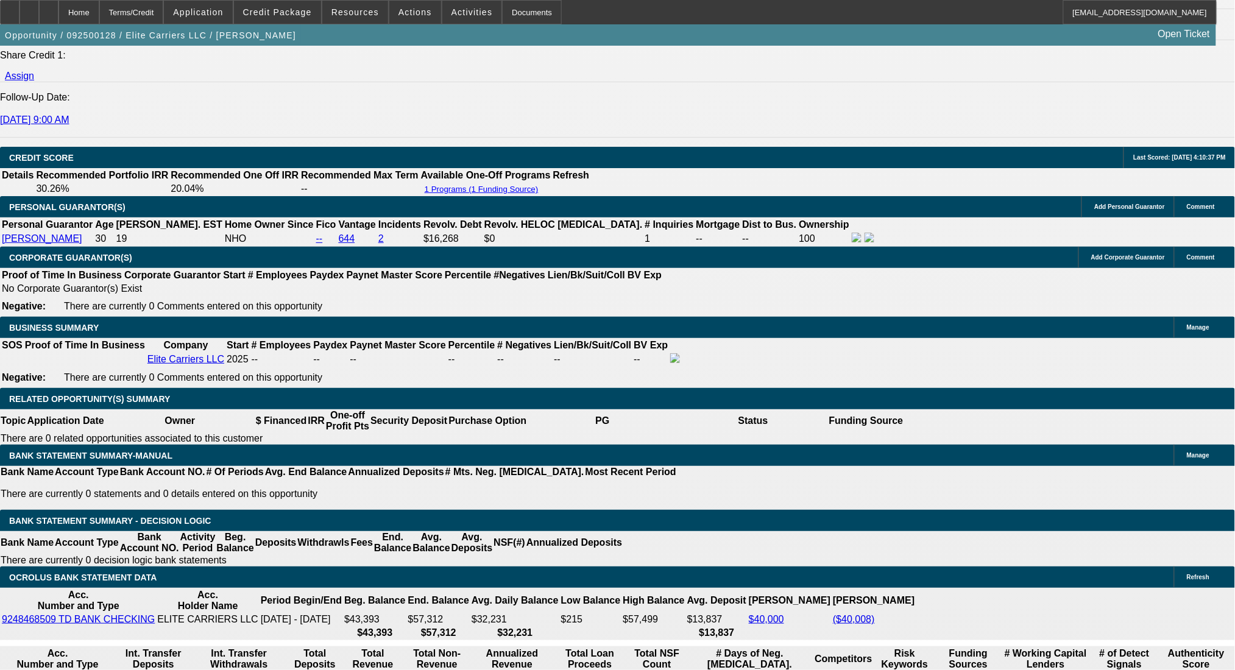
select select "0"
select select "2"
select select "0.1"
select select "4"
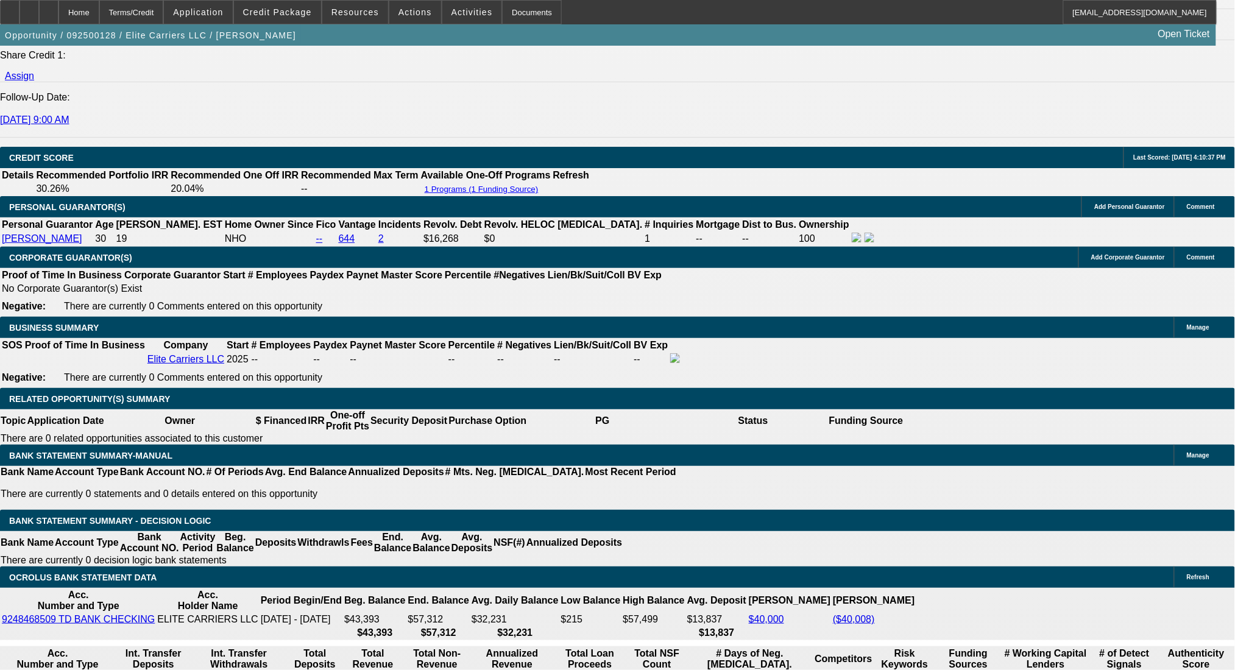
select select "0"
select select "2"
select select "0.1"
select select "4"
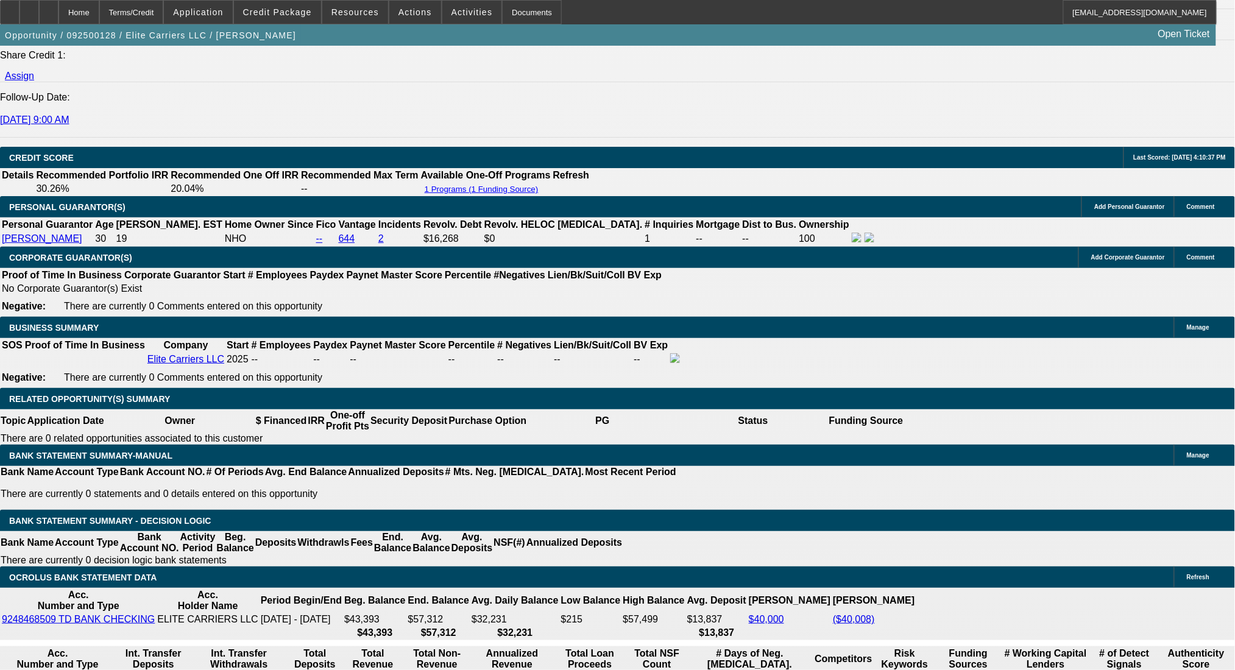
select select "0"
select select "2"
select select "0.1"
select select "4"
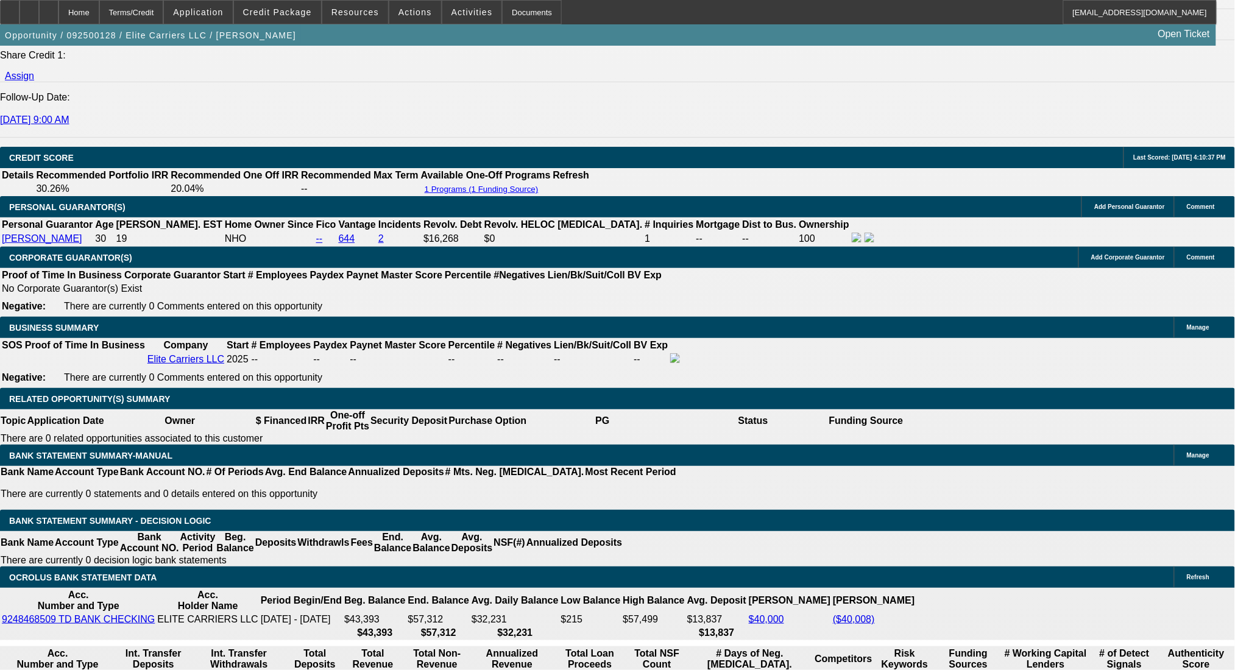
select select "0"
select select "2"
select select "0.1"
select select "4"
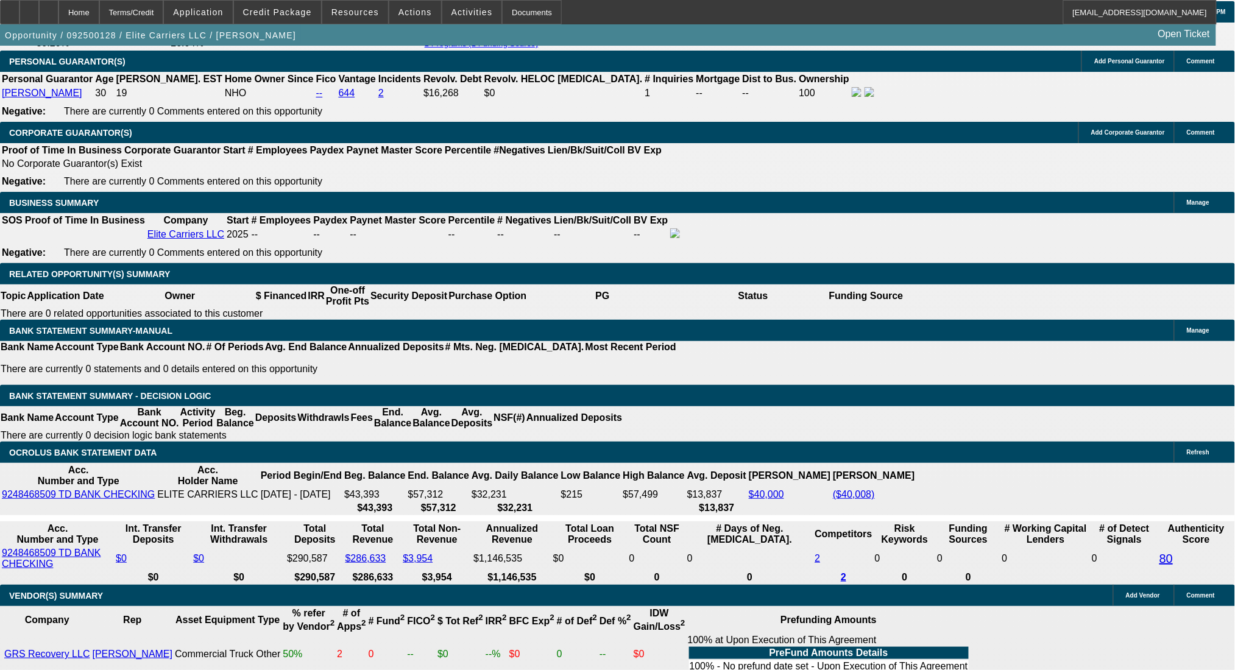
scroll to position [1729, 0]
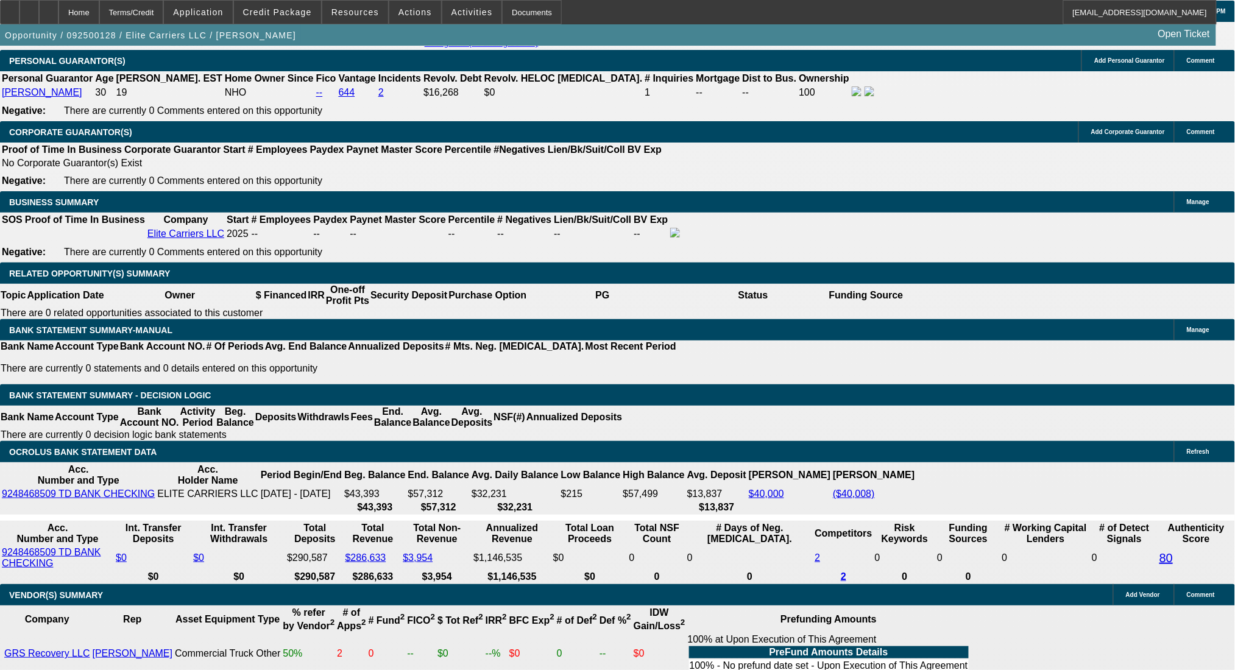
drag, startPoint x: 225, startPoint y: 305, endPoint x: 307, endPoint y: 292, distance: 82.1
type input "$45,395.00"
type input "UNKNOWN"
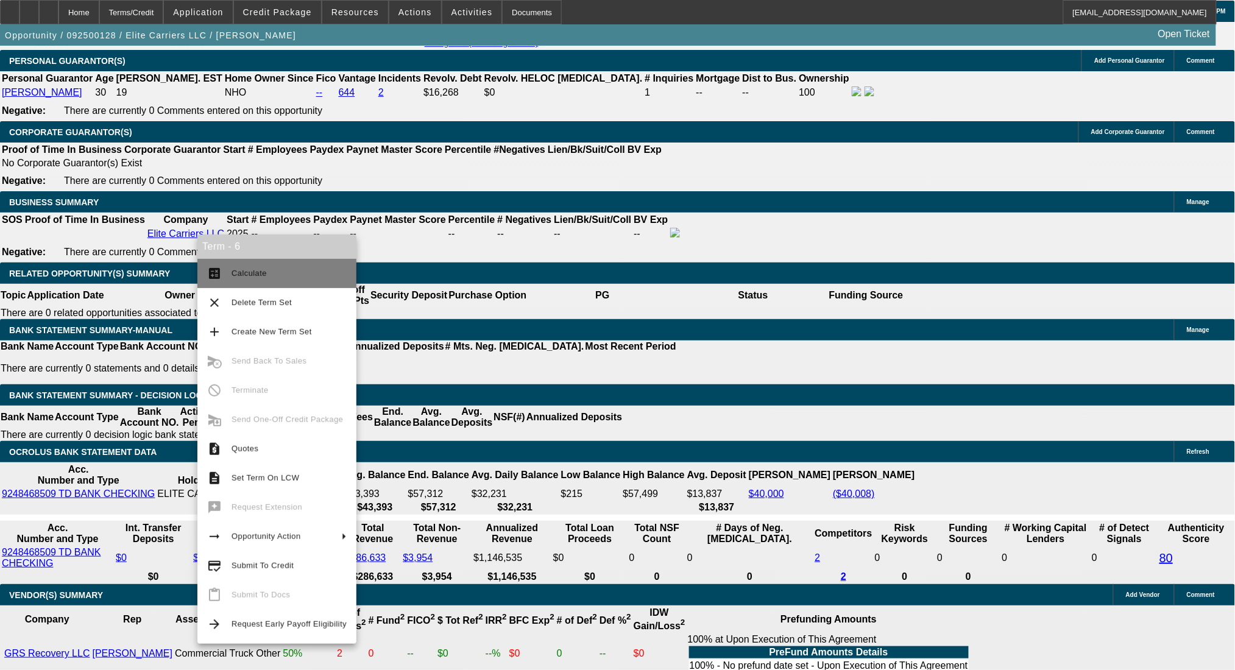
type input "$5,891.04"
type input "$2,945.52"
click at [269, 271] on span "Calculate" at bounding box center [289, 273] width 115 height 15
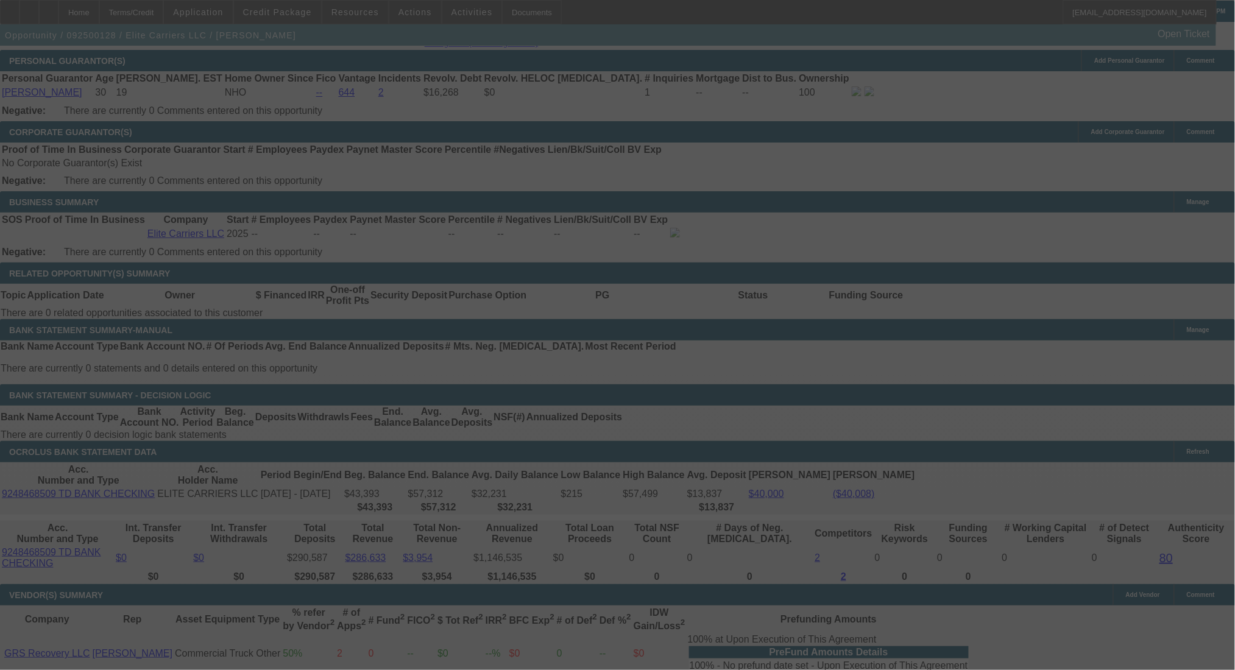
select select "0"
select select "2"
select select "0.1"
select select "4"
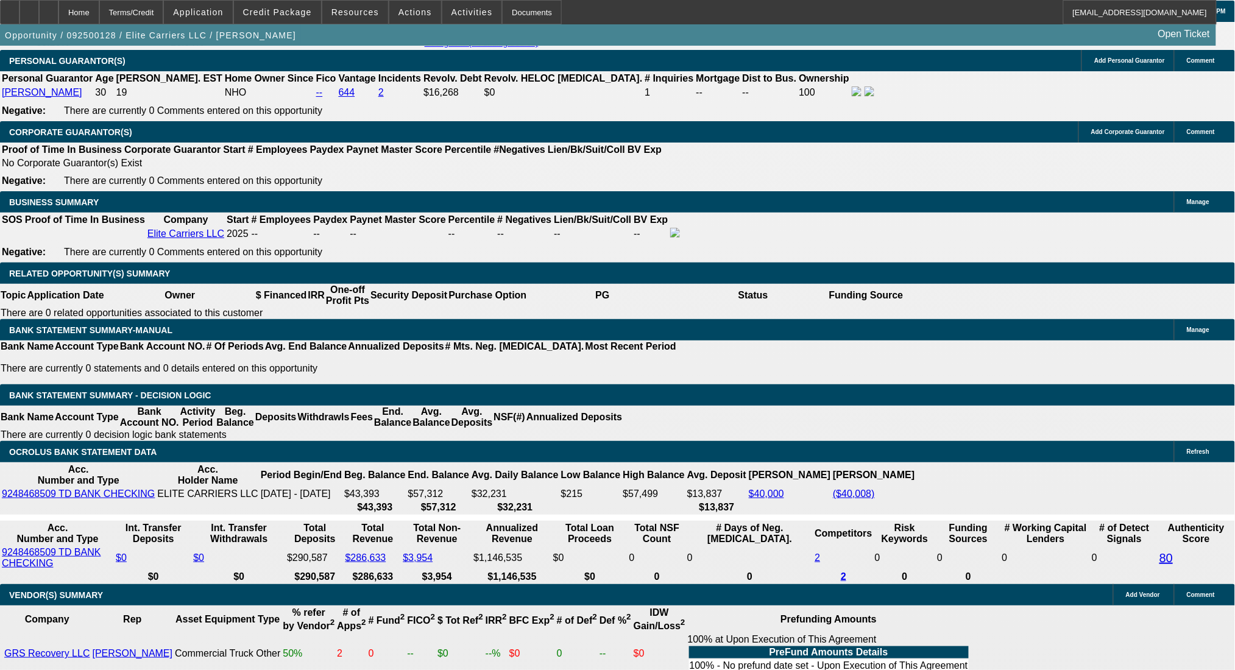
drag, startPoint x: 271, startPoint y: 398, endPoint x: 298, endPoint y: 399, distance: 27.4
type input "2"
type input "UNKNOWN"
type input "$4,446.18"
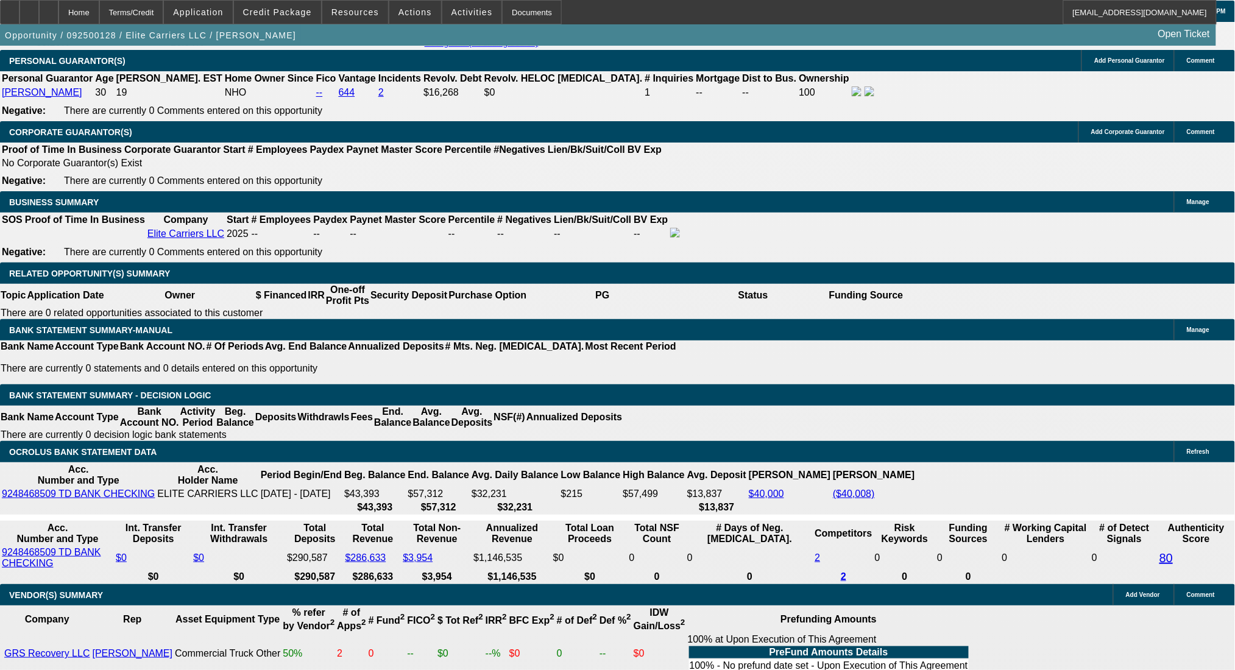
type input "$2,223.09"
type input "26"
type input "$5,938.36"
type input "$2,969.18"
type input "26"
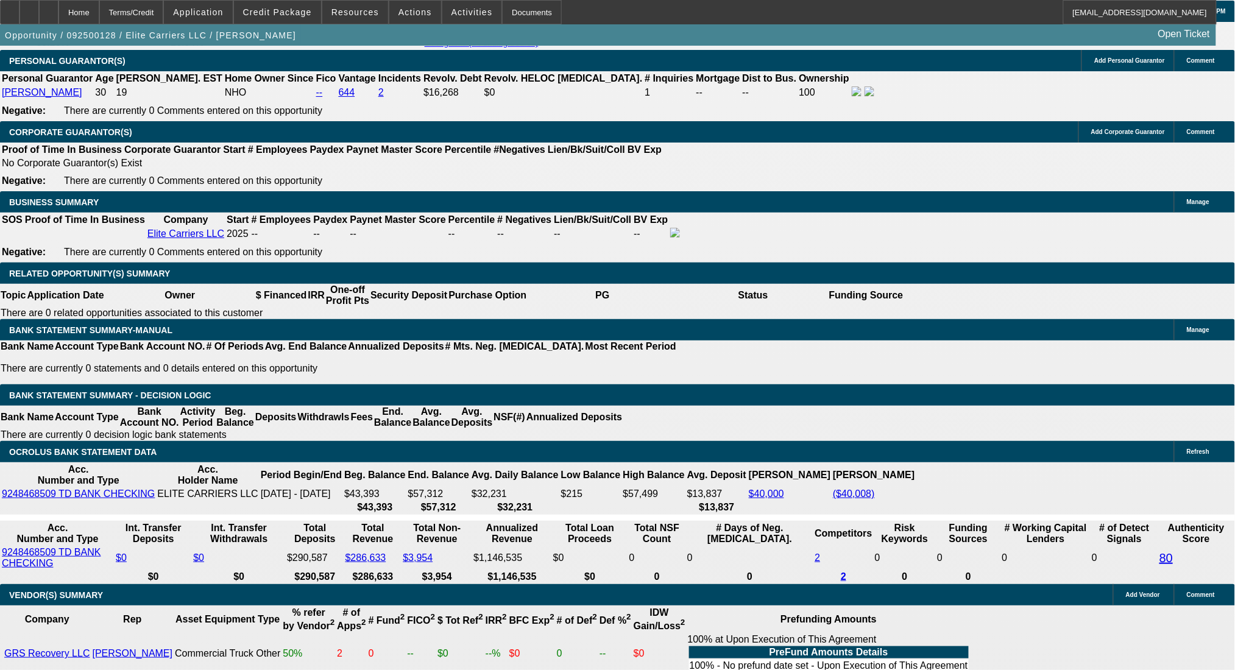
drag, startPoint x: 190, startPoint y: 394, endPoint x: 252, endPoint y: 397, distance: 62.2
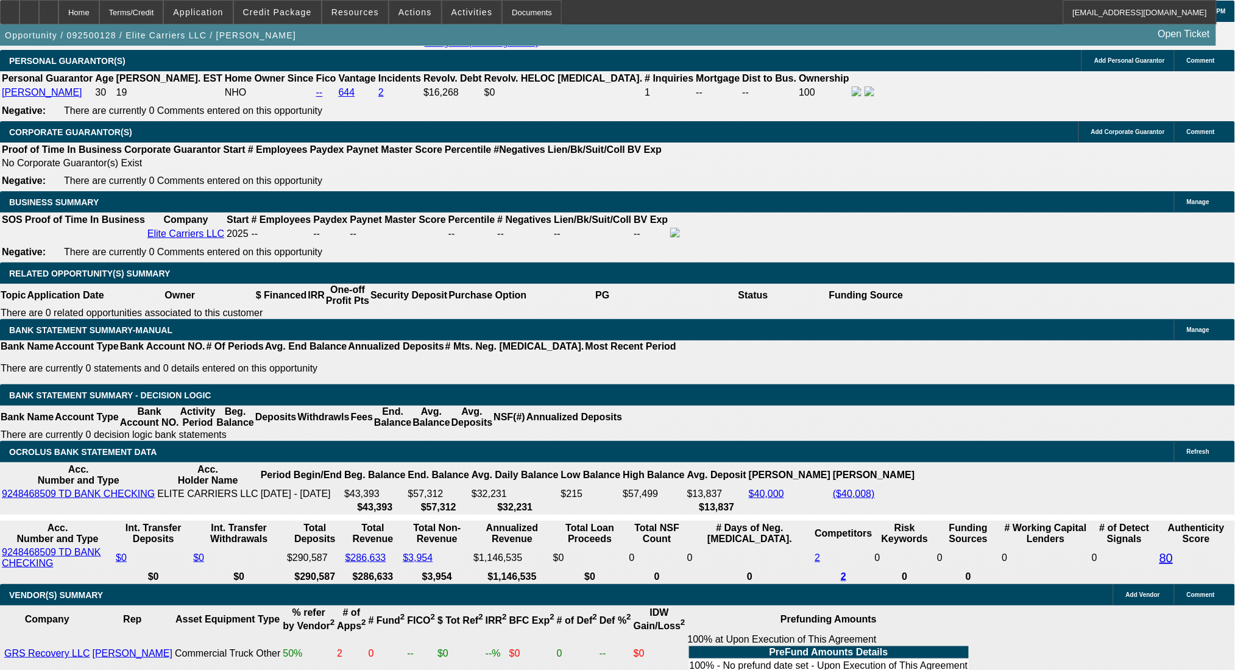
type input "2"
type input "$4.00"
type input "2970"
type input "$5,940.00"
type input "26"
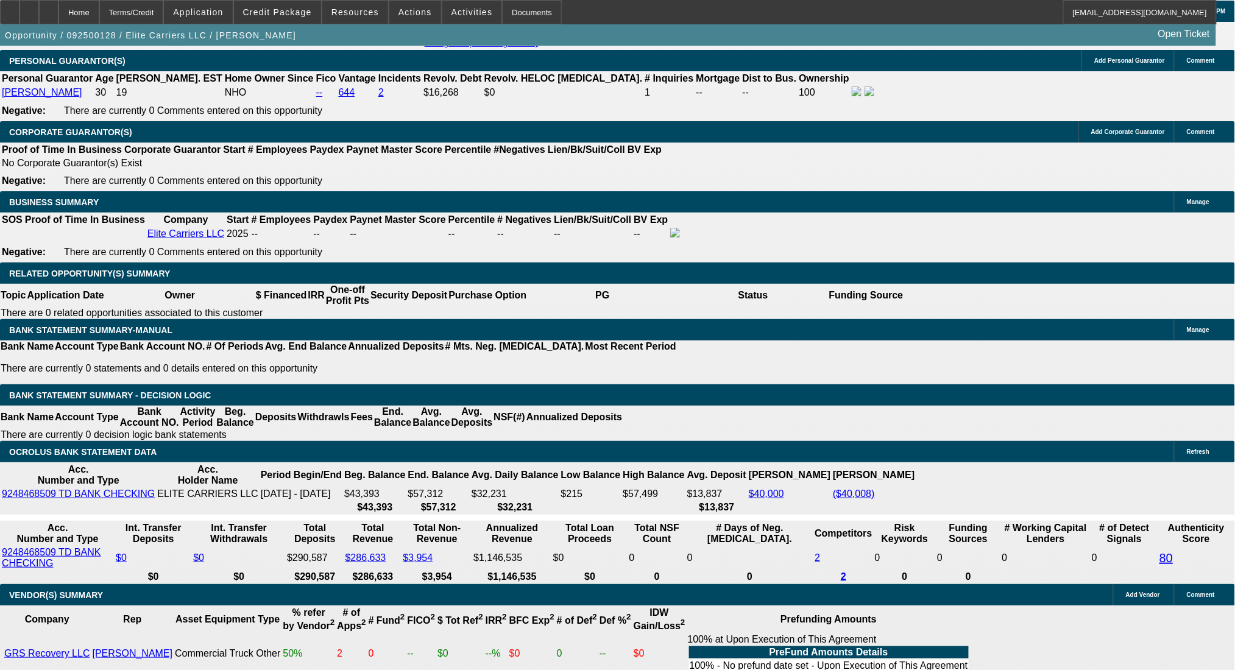
type input "$2,970.00"
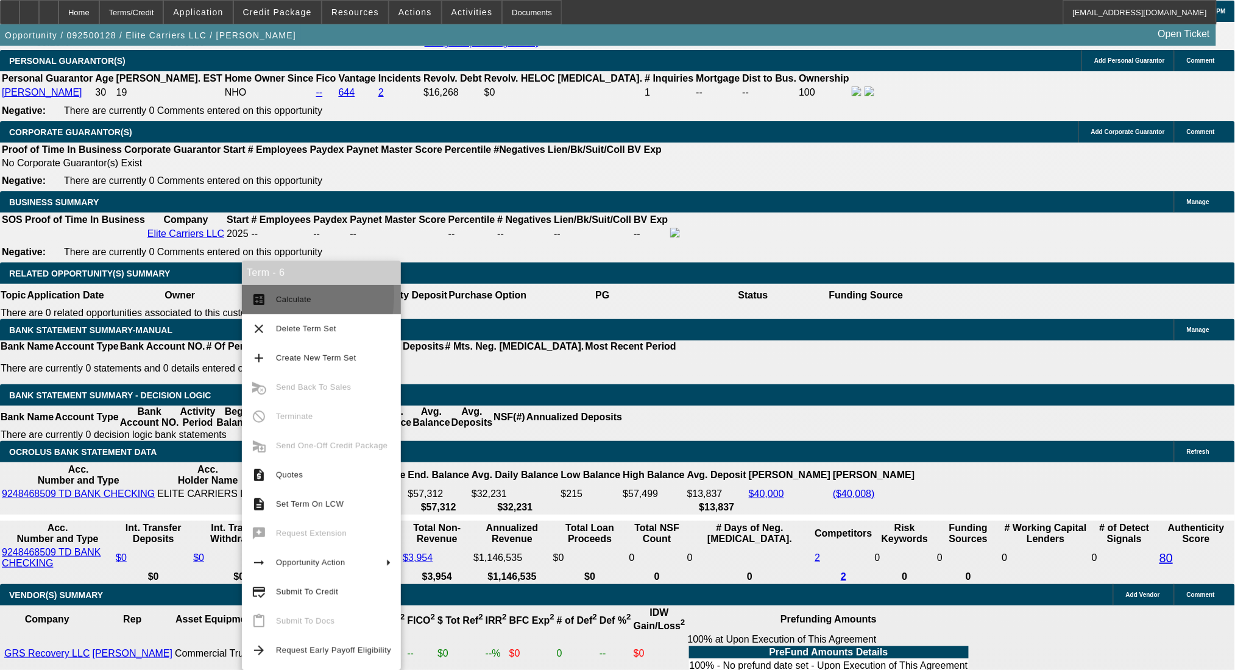
click at [259, 295] on mat-icon "calculate" at bounding box center [259, 300] width 15 height 15
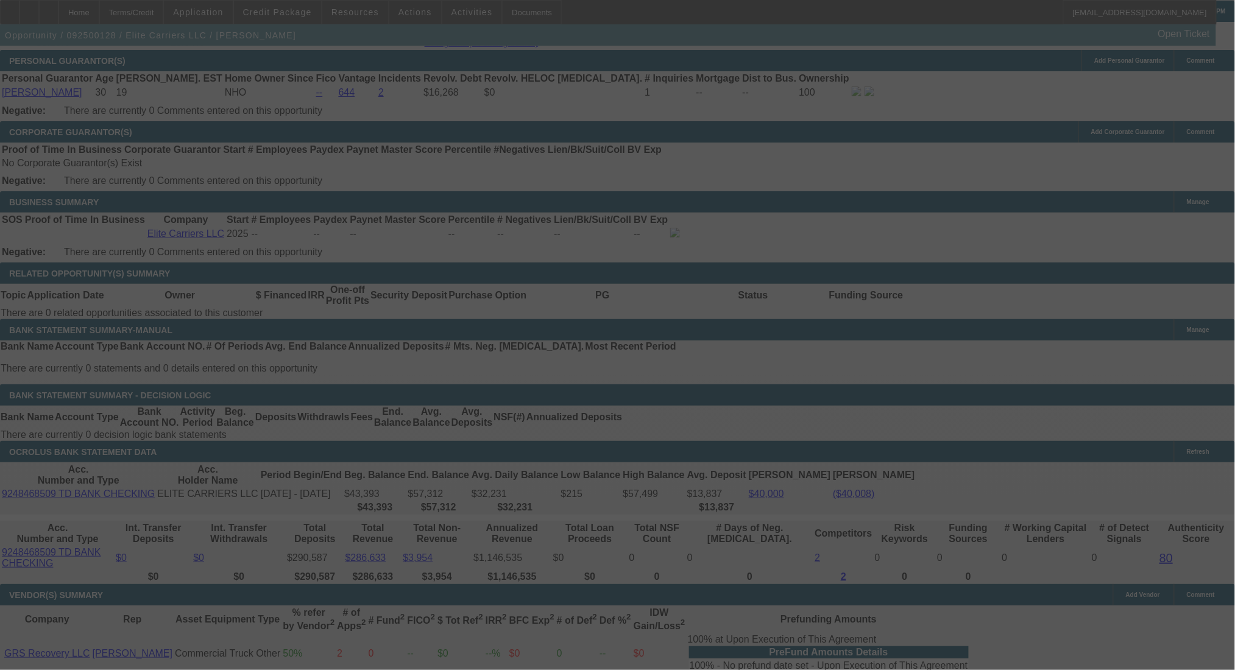
select select "0"
select select "2"
select select "0.1"
select select "4"
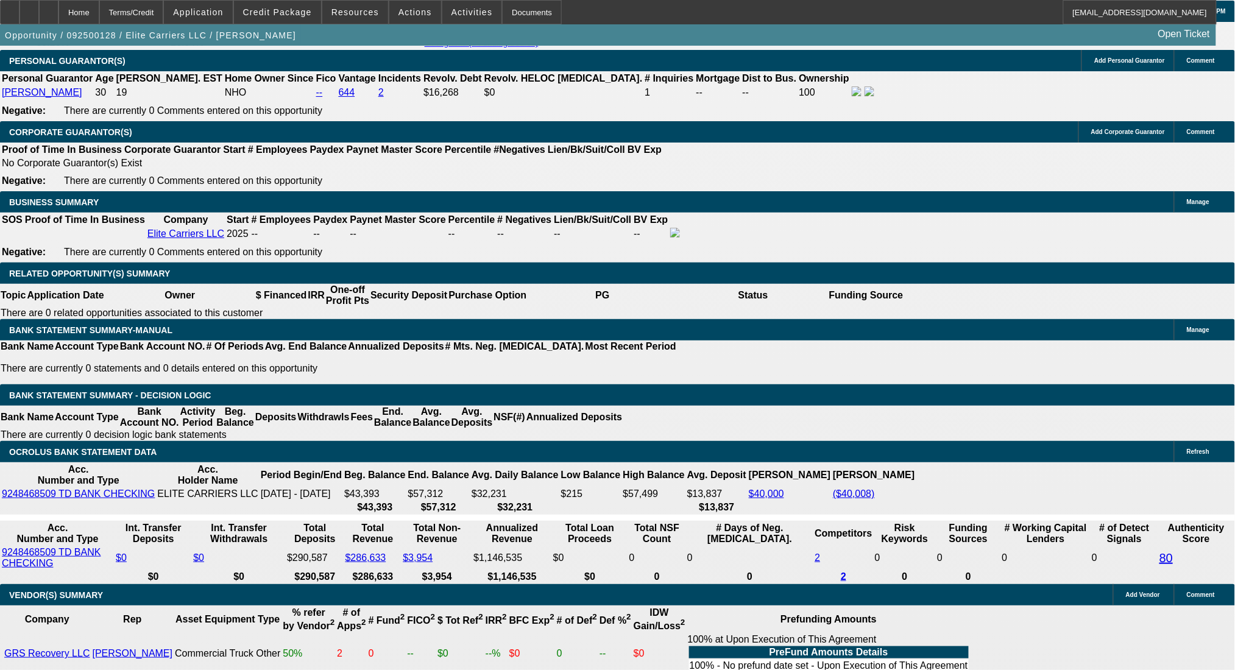
drag, startPoint x: 247, startPoint y: 395, endPoint x: 291, endPoint y: 404, distance: 45.4
type input "2"
type input "UNKNOWN"
type input "28"
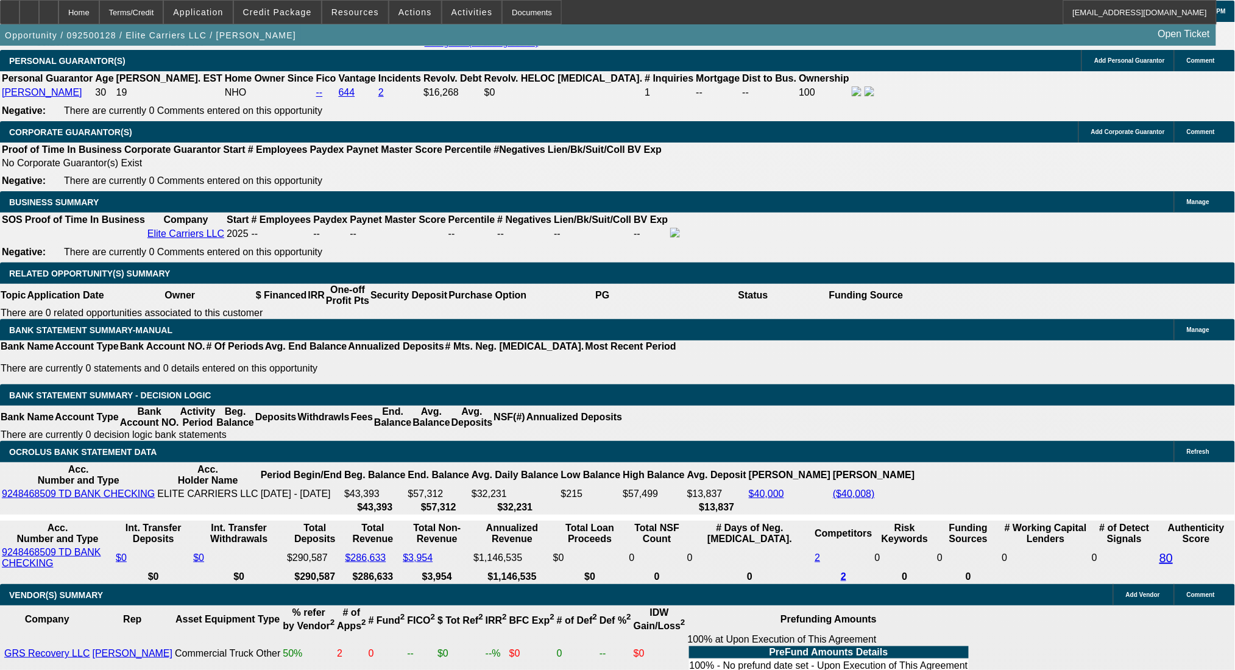
type input "$33,561.01"
type input "$67,122.02"
type input "$3,121.47"
type input "$6,242.94"
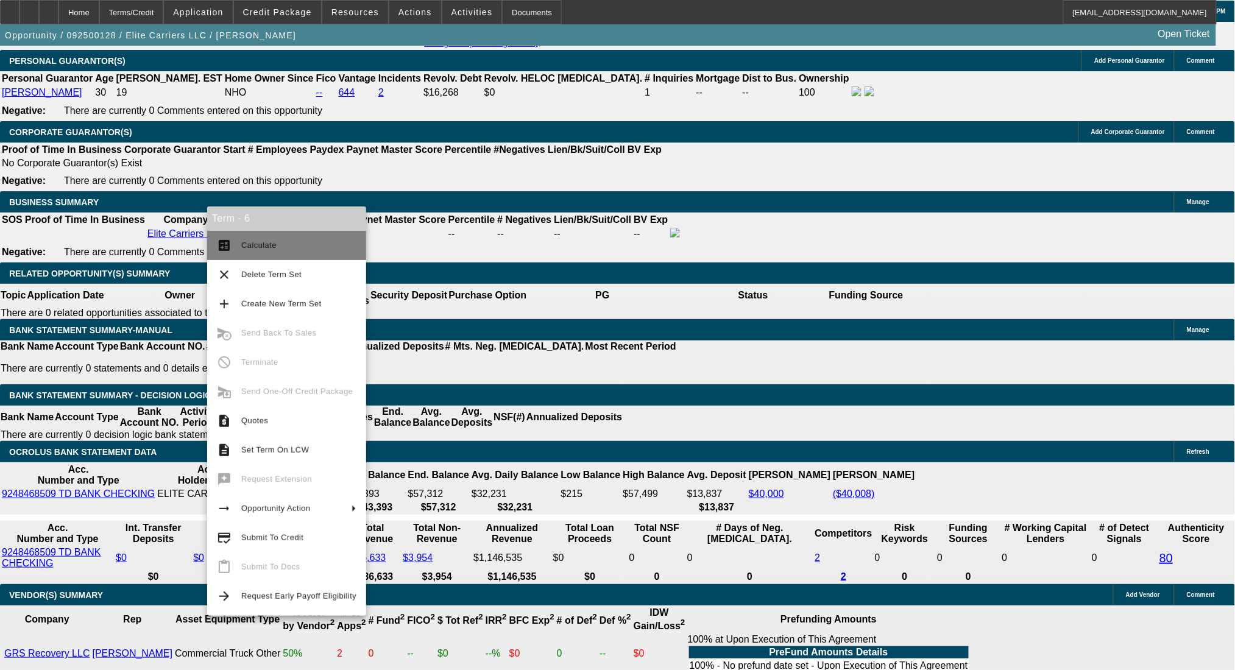
click at [236, 238] on button "calculate Calculate" at bounding box center [286, 245] width 159 height 29
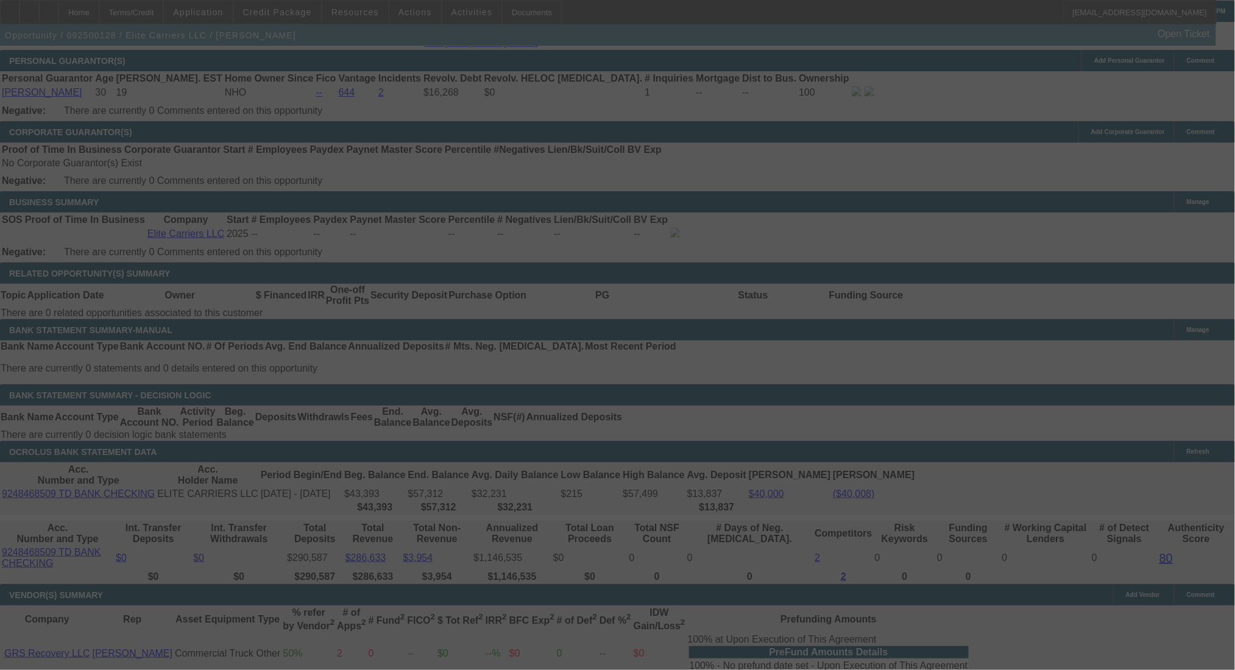
select select "0"
select select "2"
select select "0.1"
select select "4"
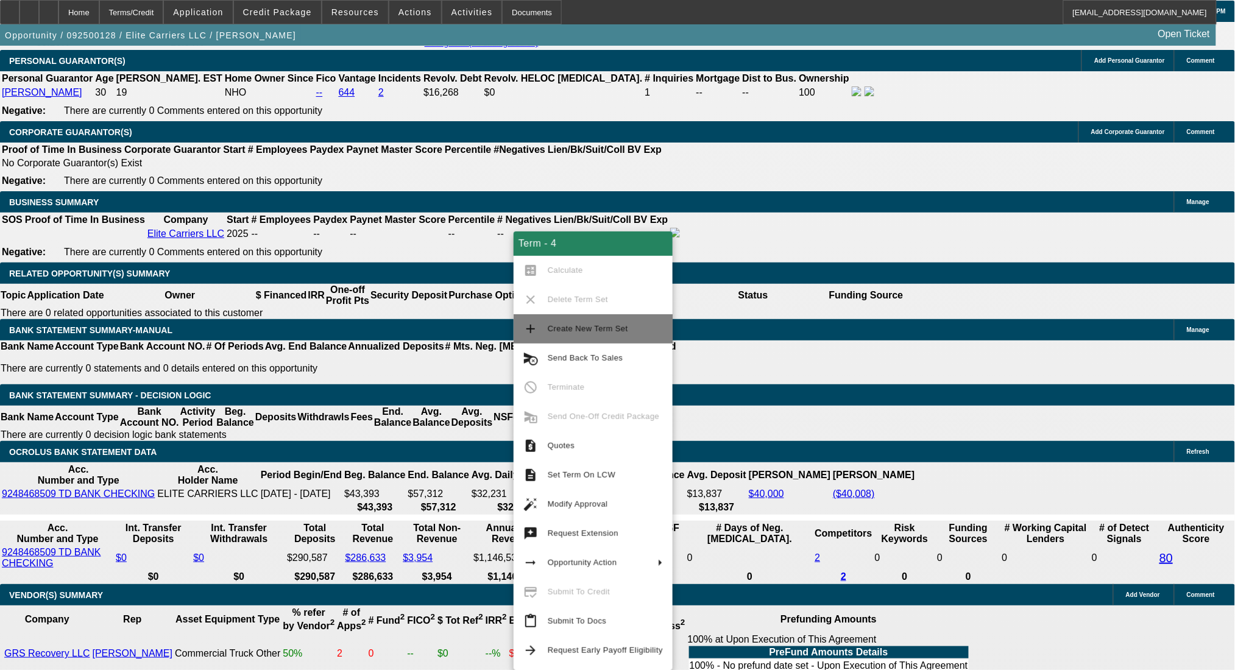
click at [572, 328] on span "Create New Term Set" at bounding box center [588, 328] width 80 height 9
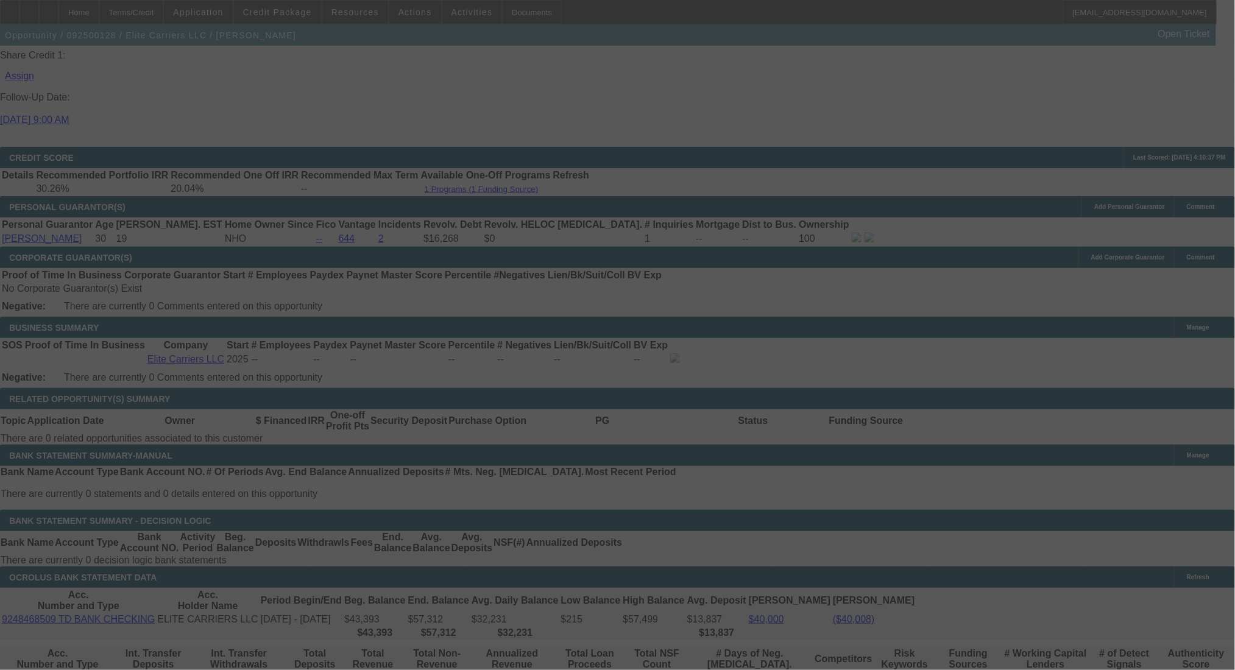
scroll to position [1601, 0]
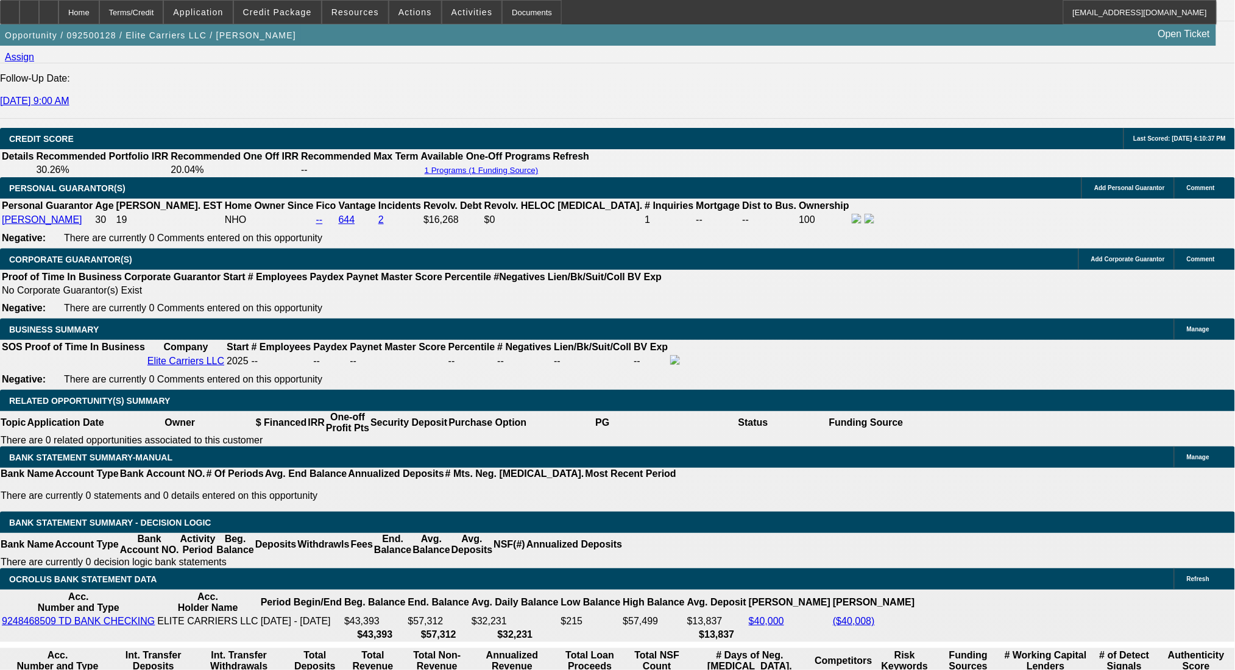
select select "0"
select select "2"
select select "0.1"
select select "4"
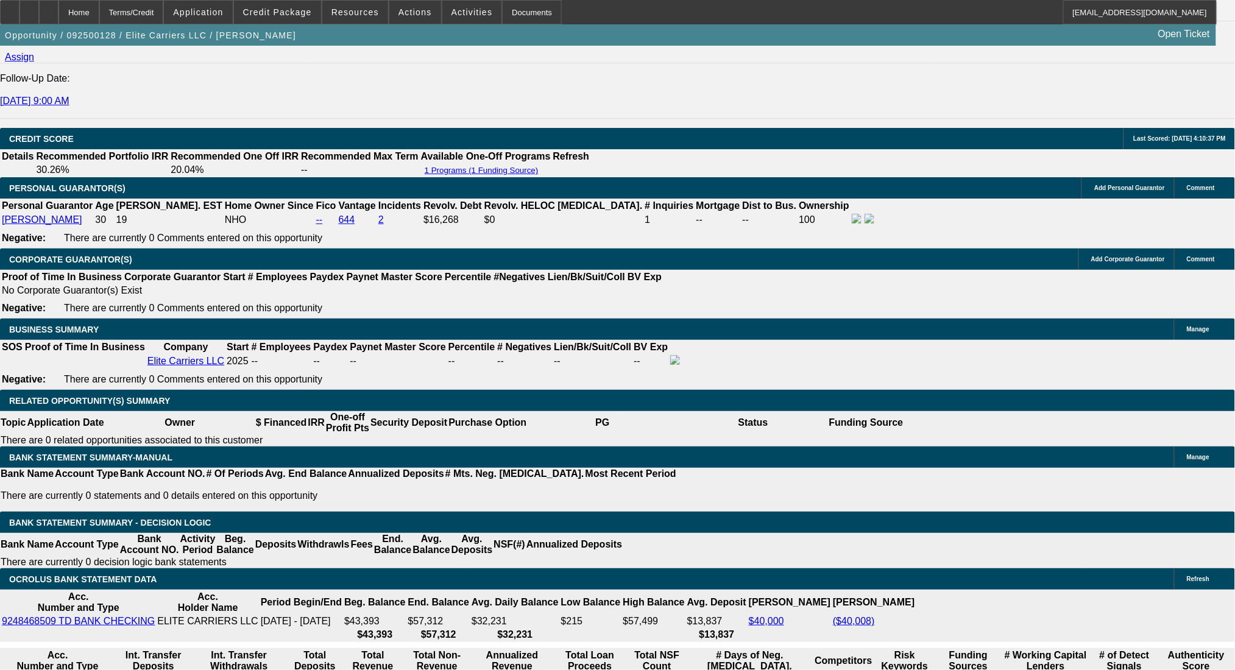
select select "0"
select select "2"
select select "0.1"
select select "4"
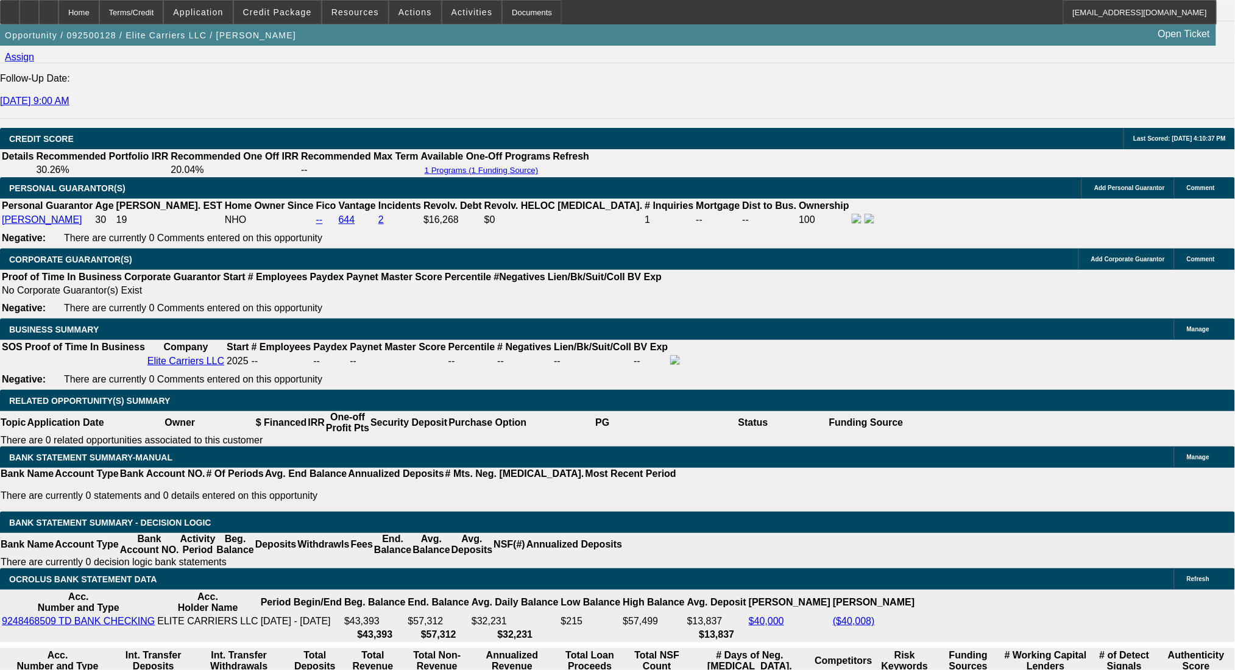
select select "0"
select select "2"
select select "0.1"
select select "4"
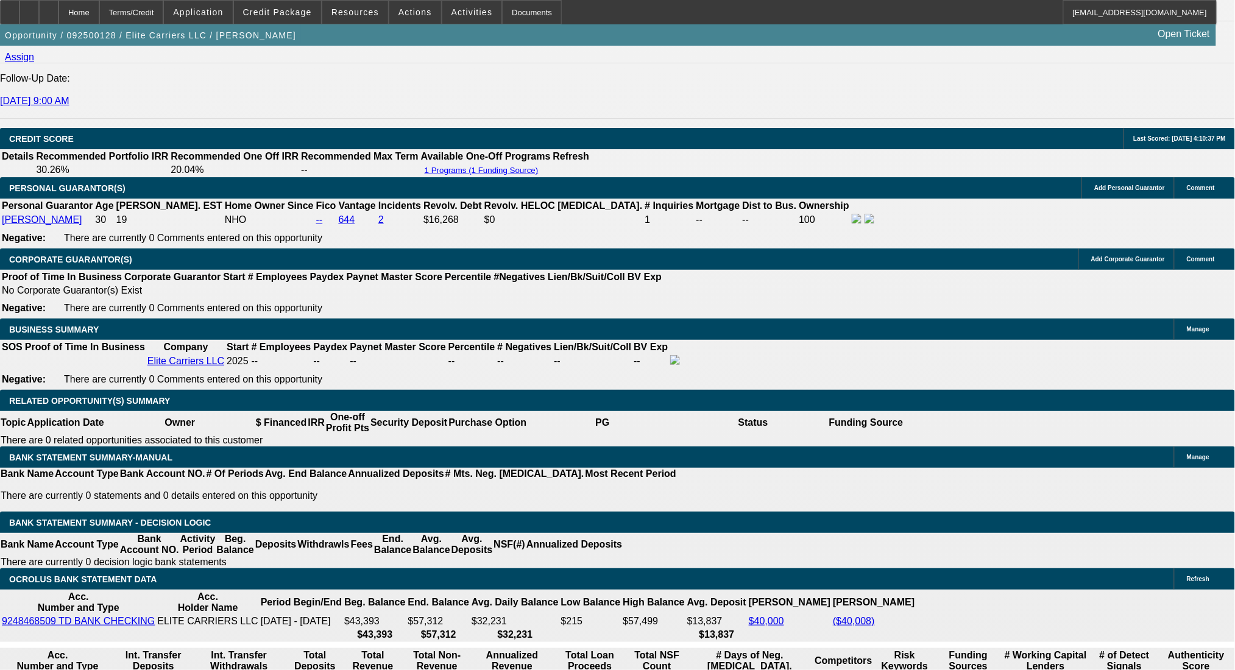
select select "0"
select select "2"
select select "0.1"
select select "4"
